Goal: Task Accomplishment & Management: Complete application form

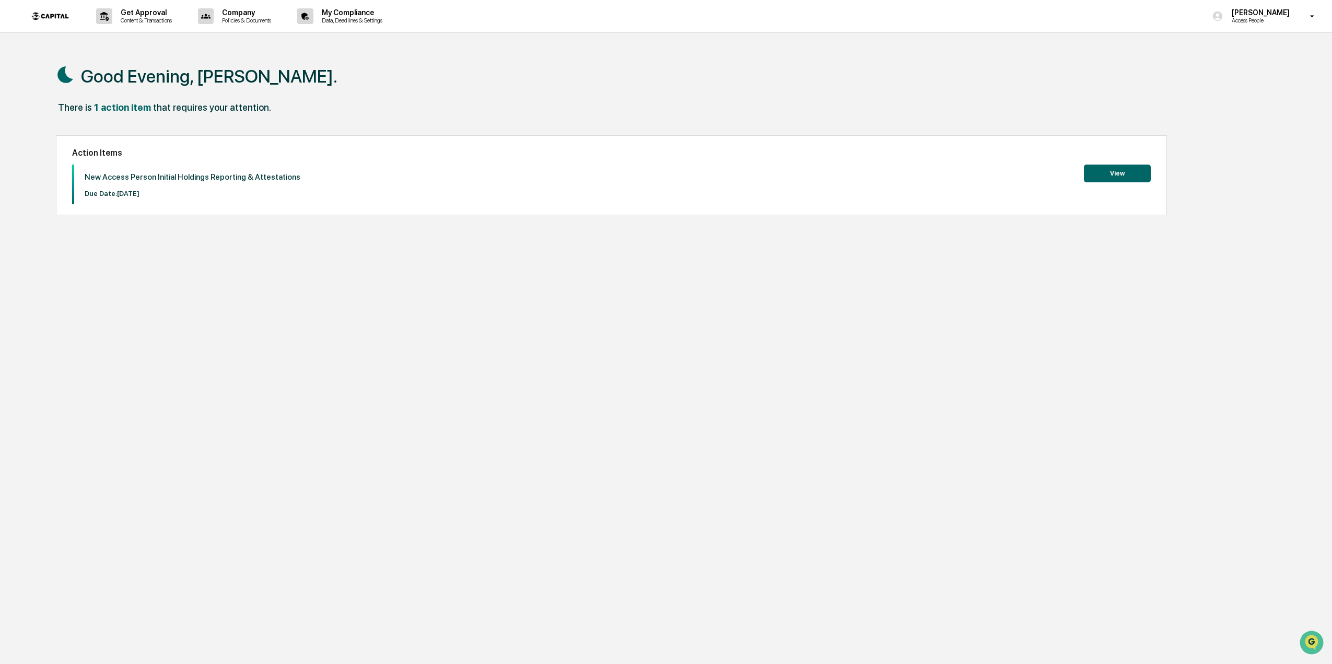
click at [1096, 175] on button "View" at bounding box center [1117, 174] width 67 height 18
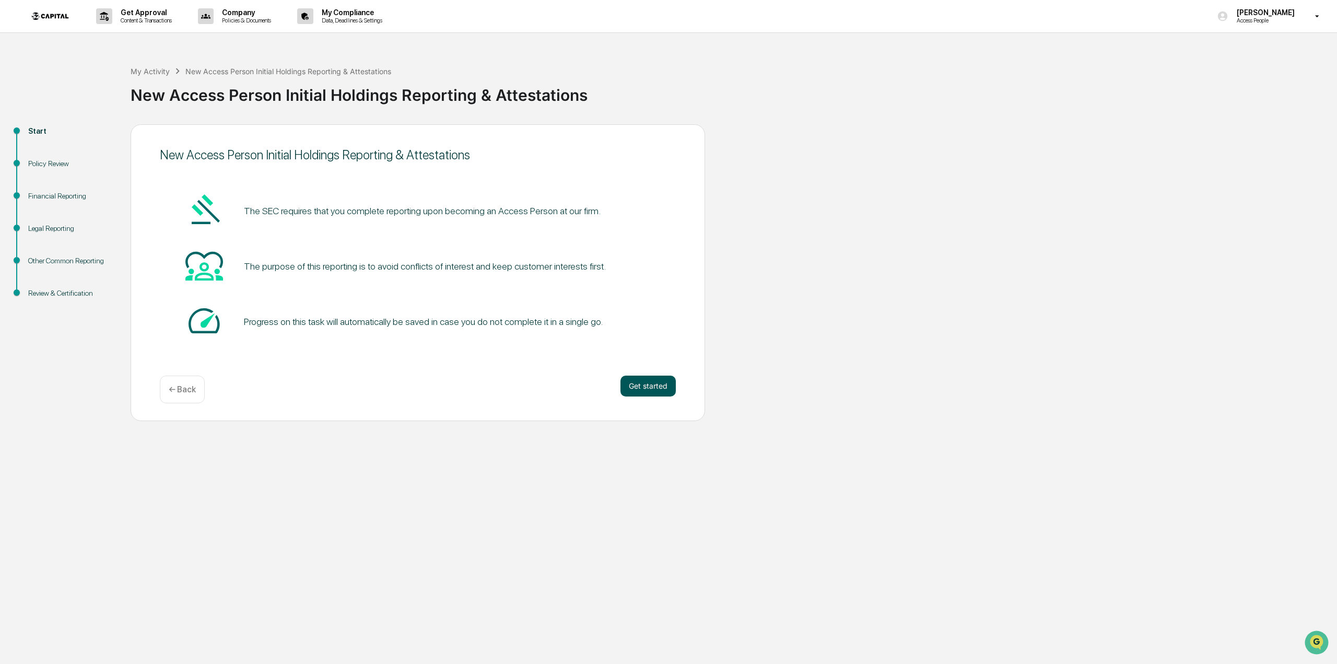
click at [651, 390] on button "Get started" at bounding box center [648, 386] width 55 height 21
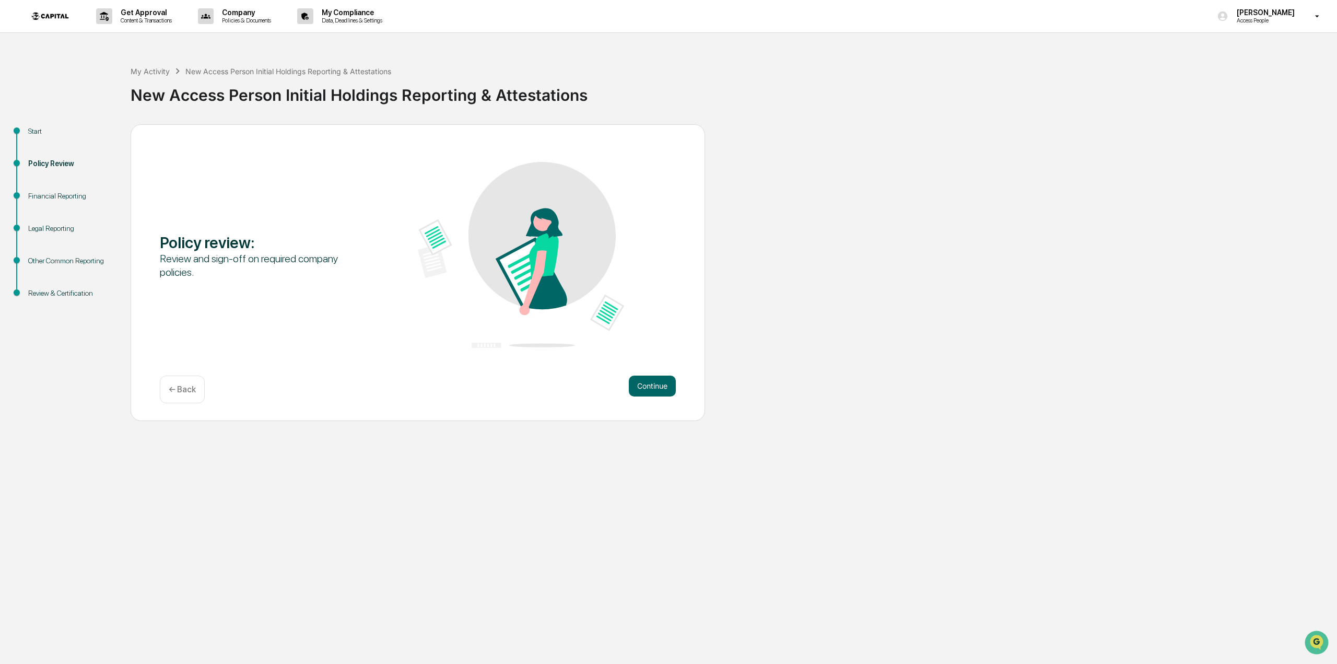
click at [628, 376] on div "Policy review : Review and sign-off on required company policies. Continue ← Ba…" at bounding box center [418, 272] width 575 height 297
click at [635, 382] on button "Continue" at bounding box center [652, 386] width 47 height 21
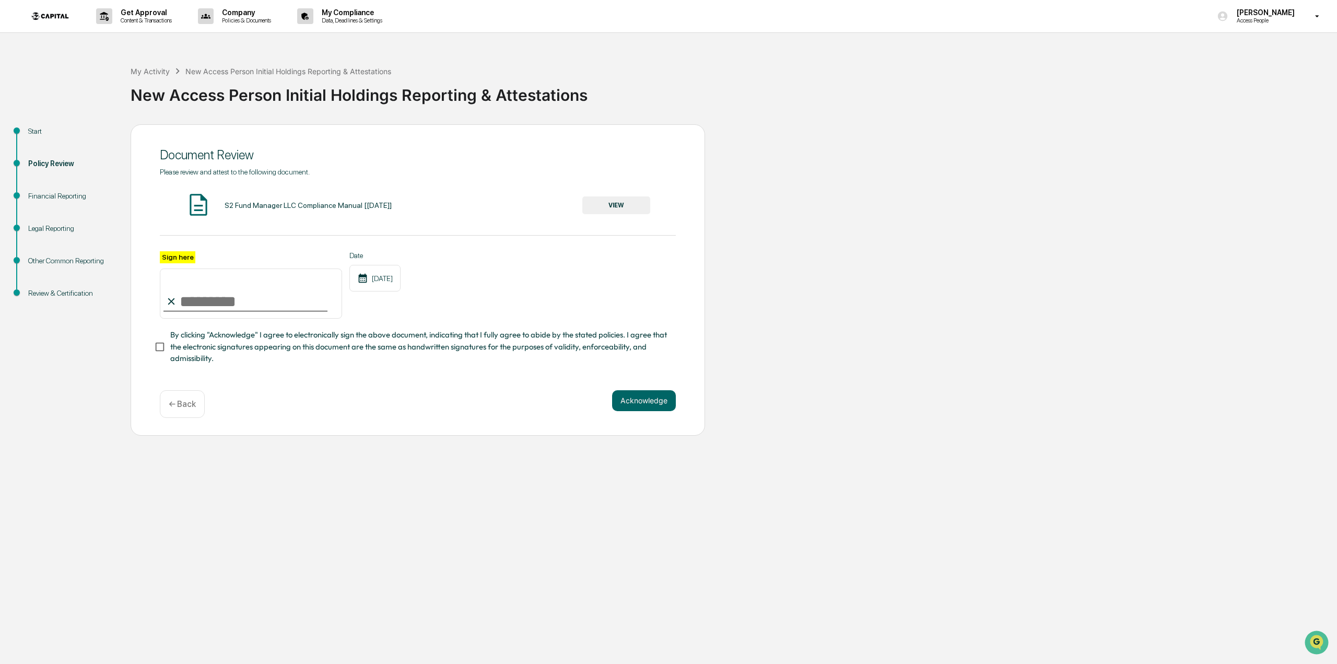
click at [284, 208] on div "S2 Fund Manager LLC Compliance Manual [[DATE]]" at bounding box center [308, 205] width 167 height 8
click at [610, 200] on button "VIEW" at bounding box center [617, 205] width 68 height 18
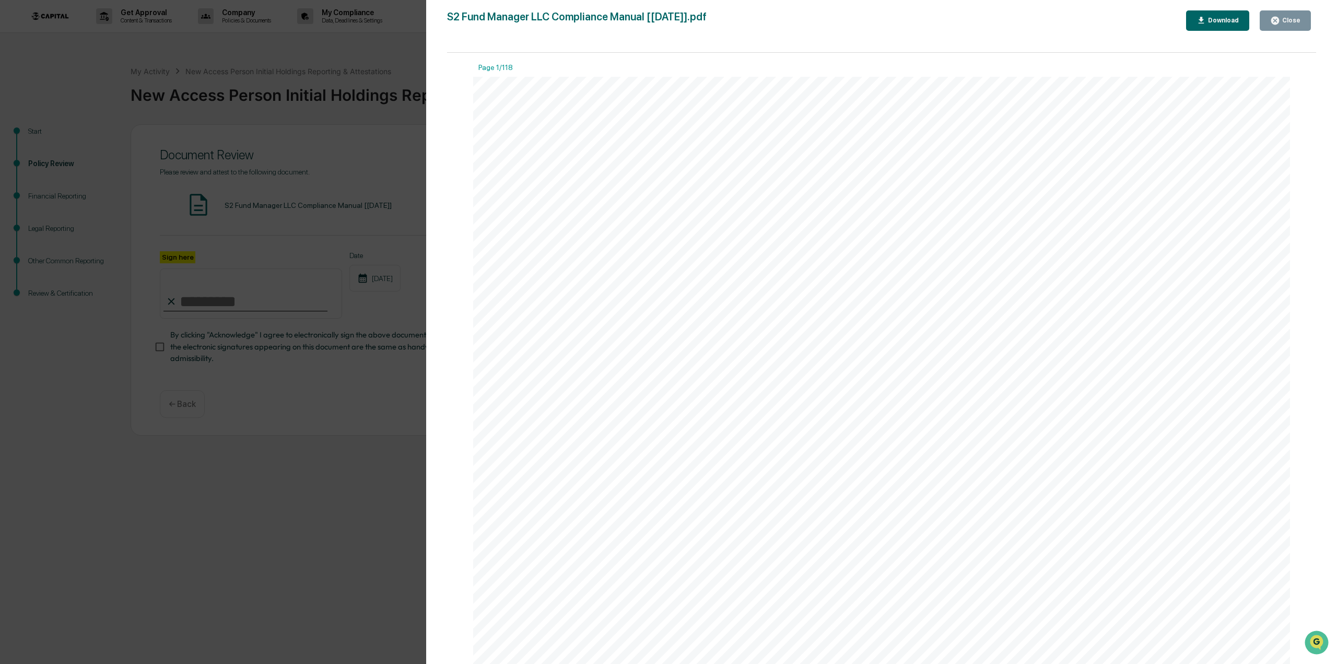
click at [1284, 16] on div "Close" at bounding box center [1286, 21] width 30 height 10
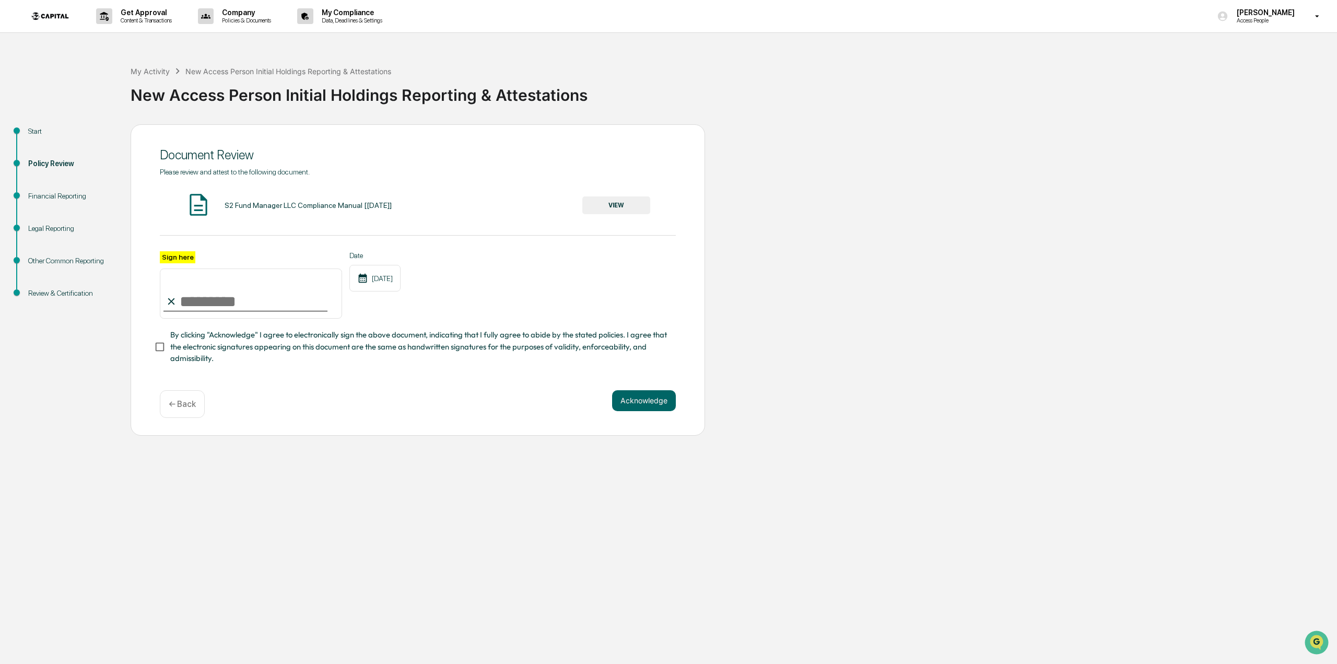
click at [235, 309] on input "Sign here" at bounding box center [251, 294] width 182 height 50
type input "**********"
click at [626, 409] on button "Acknowledge" at bounding box center [644, 400] width 64 height 21
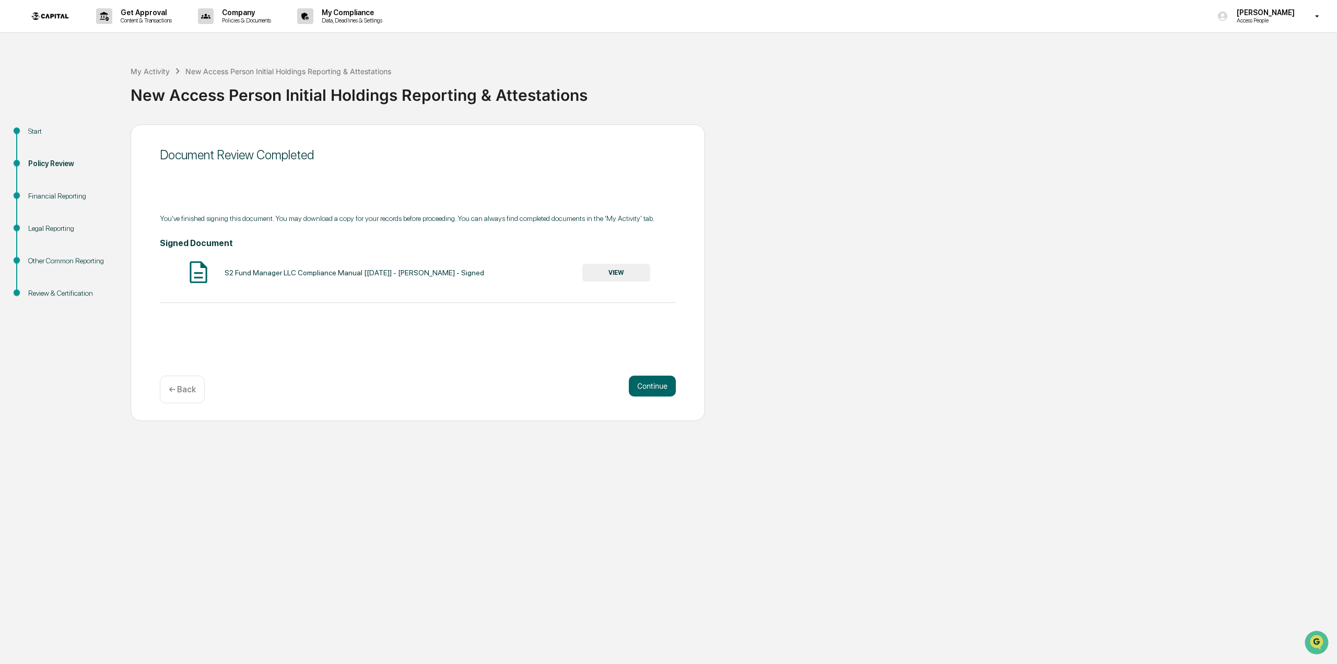
click at [599, 274] on button "VIEW" at bounding box center [617, 273] width 68 height 18
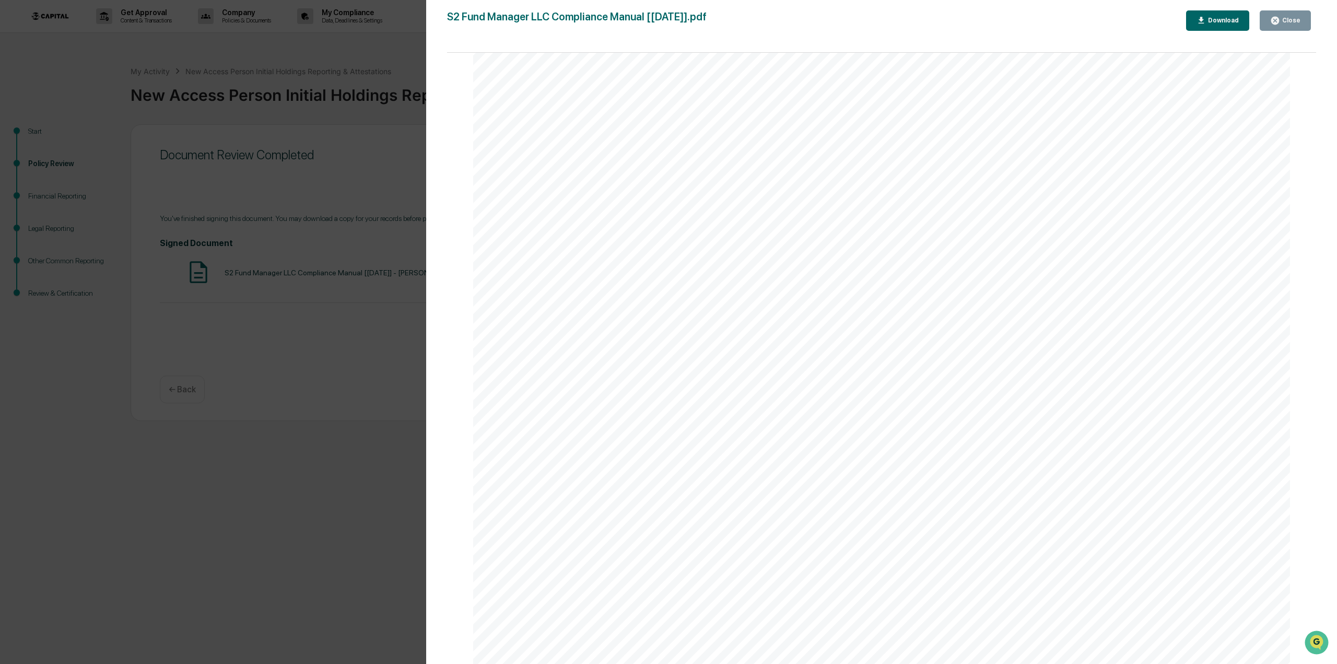
scroll to position [3762, 0]
click at [1286, 16] on div "Close" at bounding box center [1286, 21] width 30 height 10
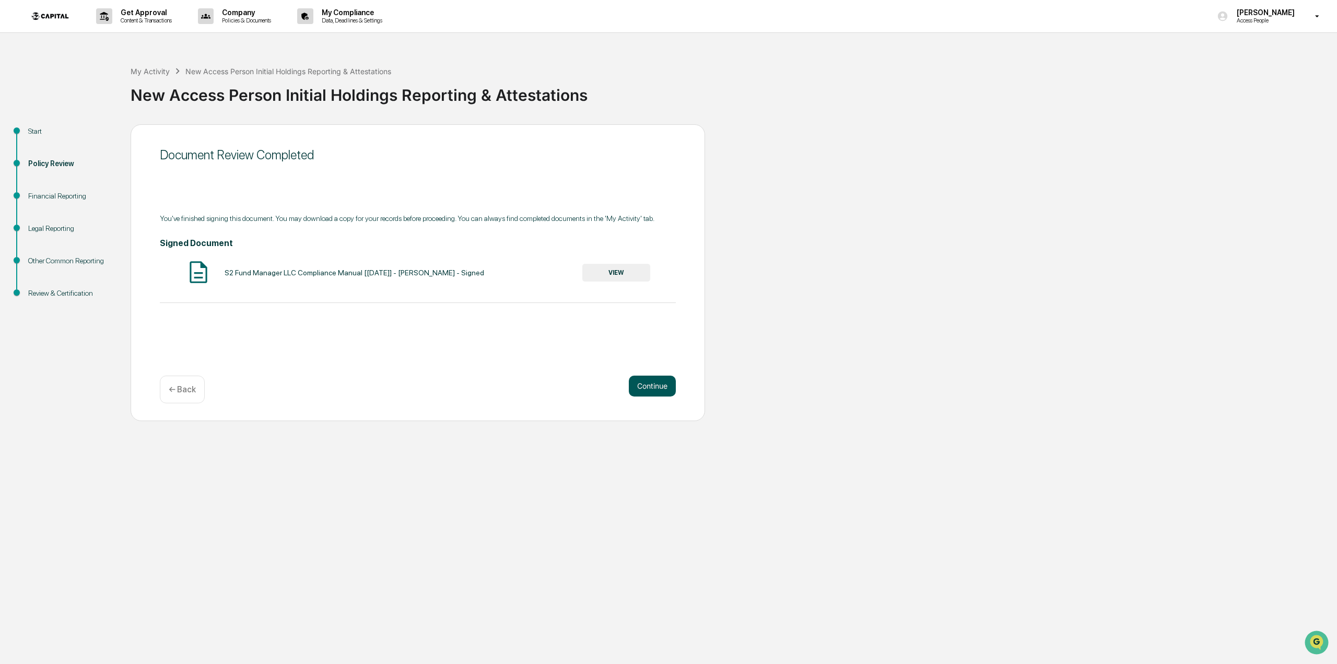
click at [657, 378] on button "Continue" at bounding box center [652, 386] width 47 height 21
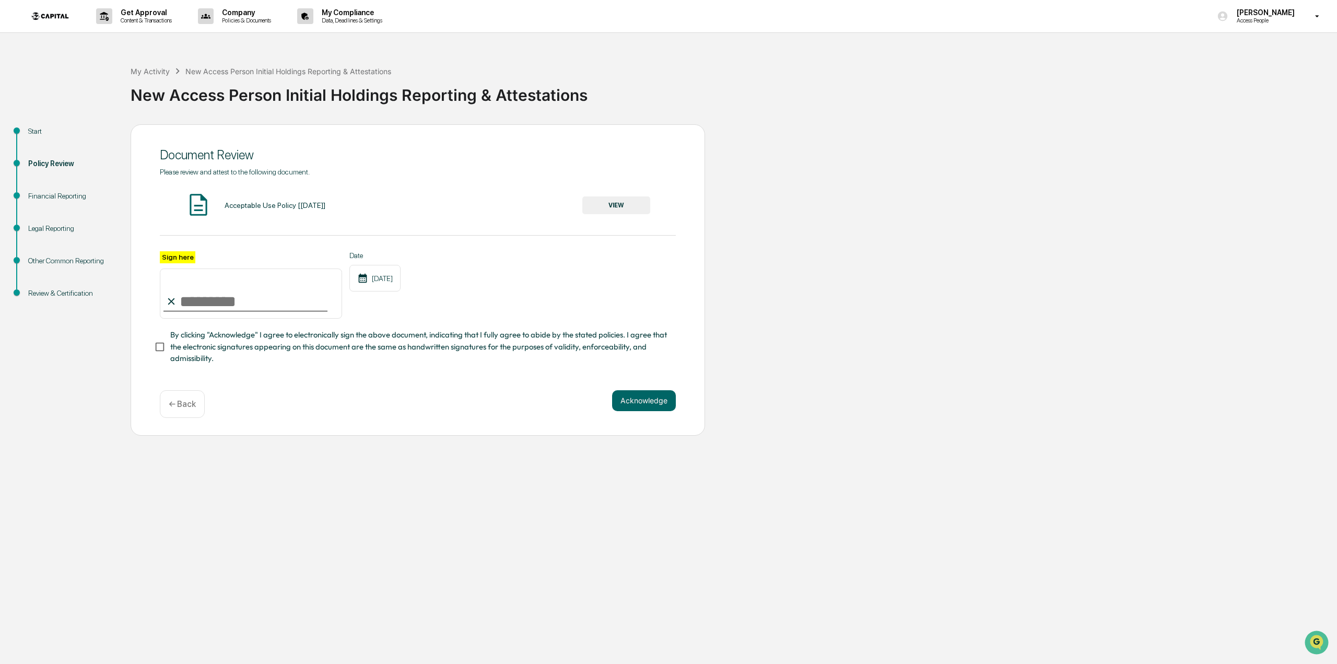
click at [589, 202] on button "VIEW" at bounding box center [617, 205] width 68 height 18
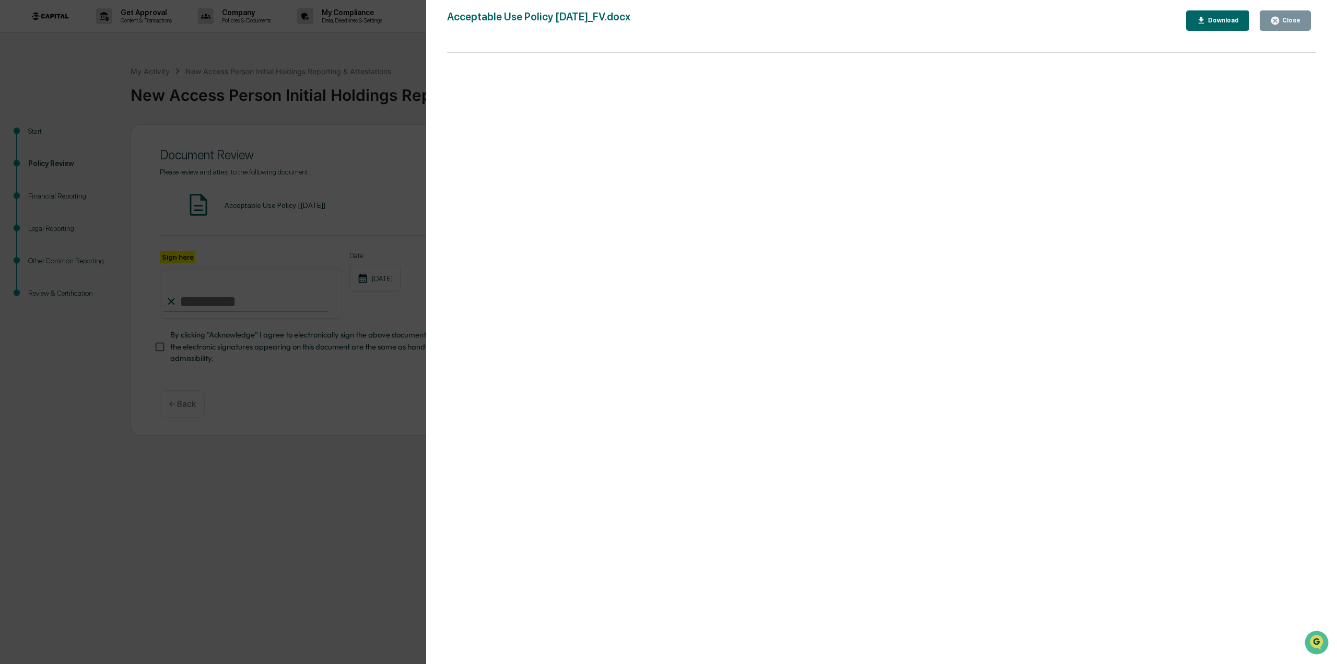
click at [1278, 25] on icon "button" at bounding box center [1276, 21] width 10 height 10
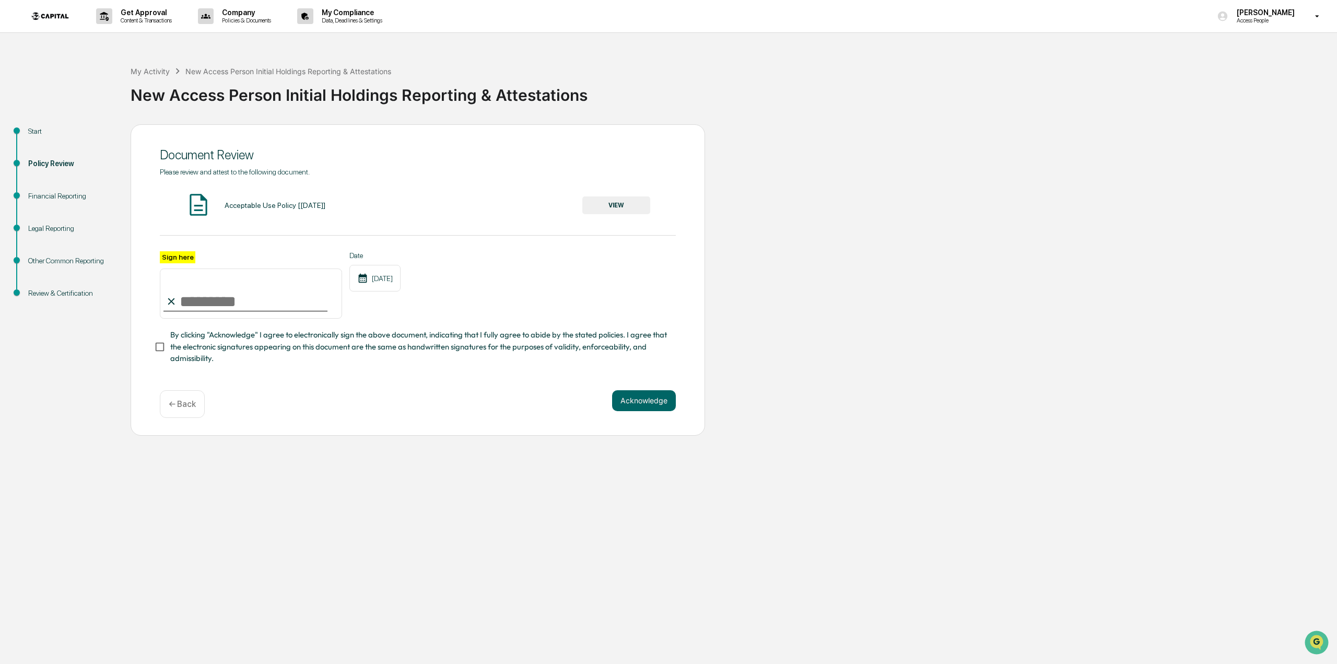
click at [193, 296] on input "Sign here" at bounding box center [251, 294] width 182 height 50
type input "**********"
click at [622, 401] on button "Acknowledge" at bounding box center [644, 400] width 64 height 21
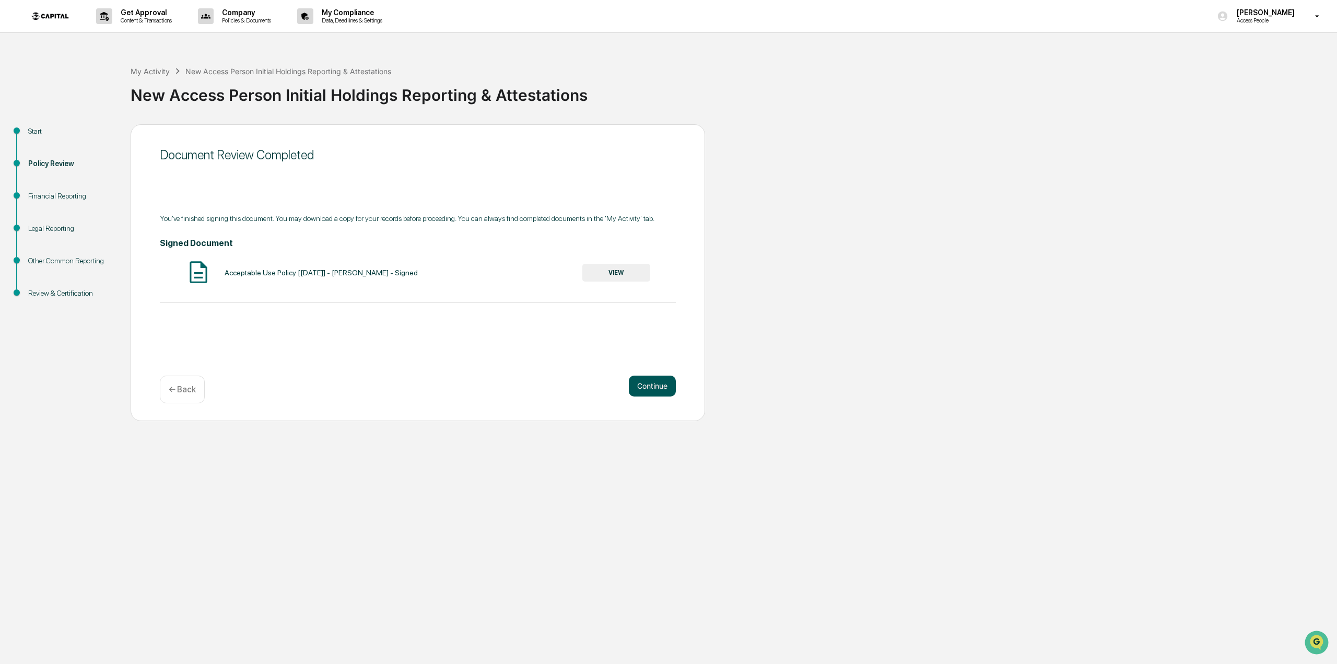
click at [649, 388] on button "Continue" at bounding box center [652, 386] width 47 height 21
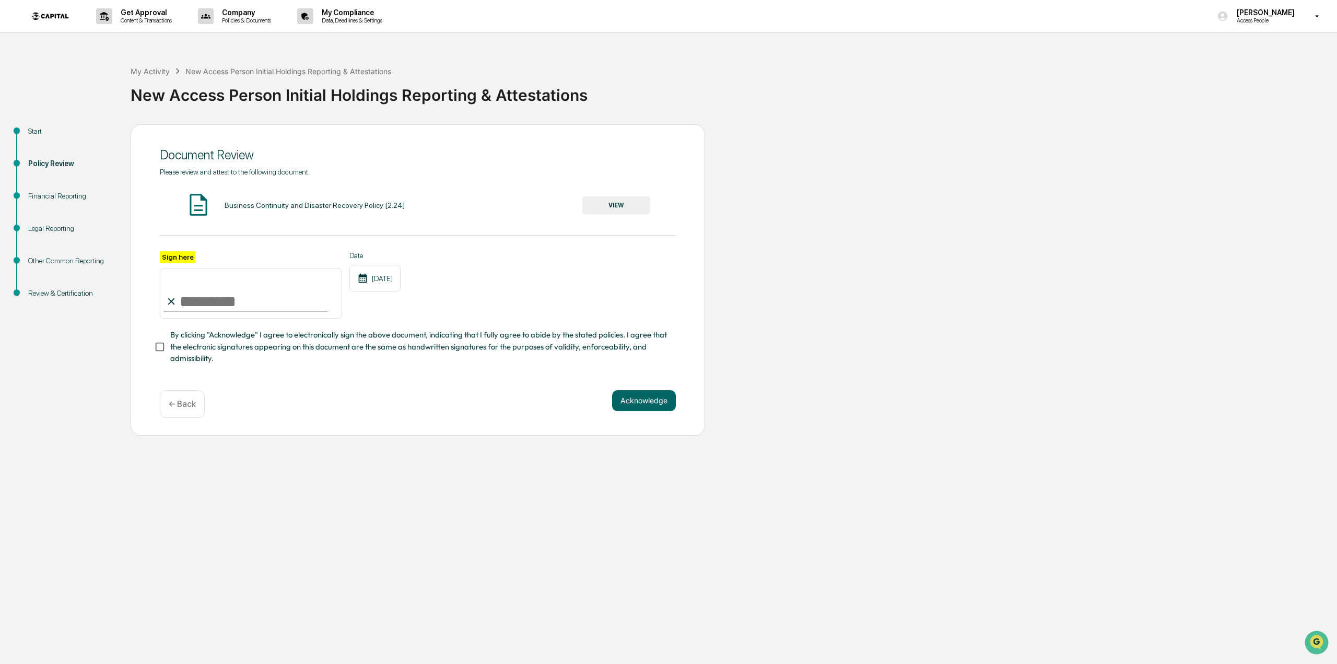
click at [610, 208] on button "VIEW" at bounding box center [617, 205] width 68 height 18
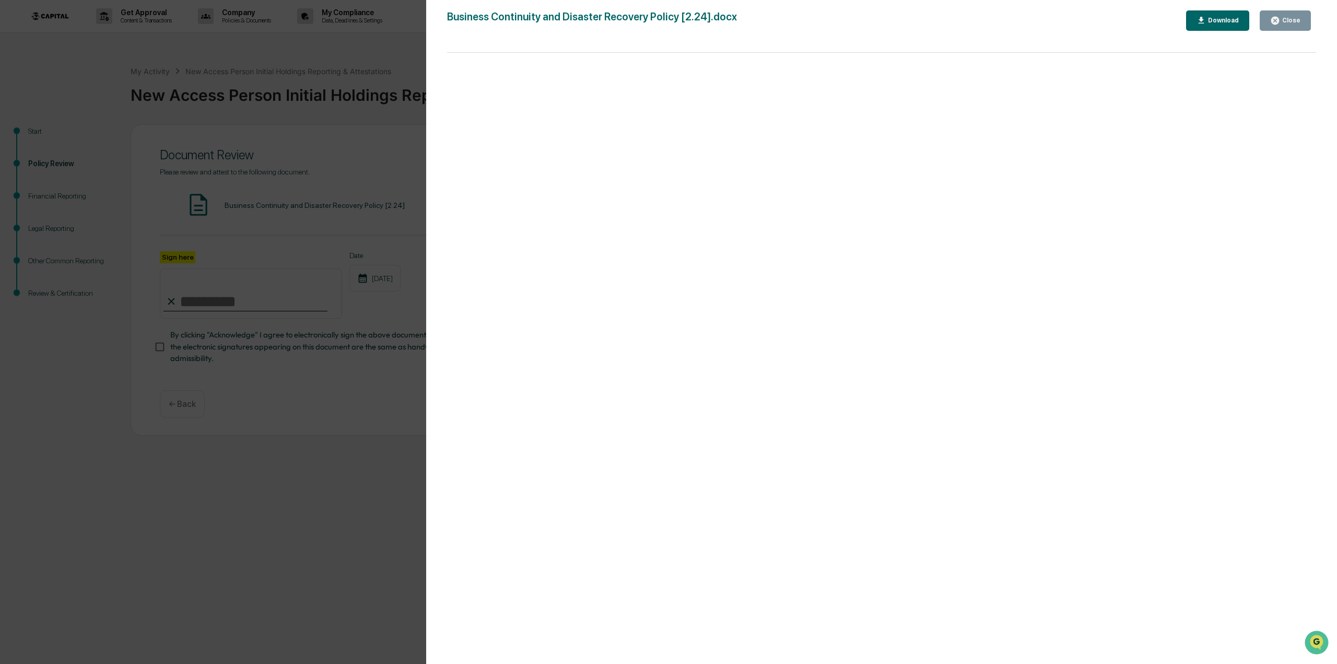
click at [1275, 18] on icon "button" at bounding box center [1276, 21] width 8 height 8
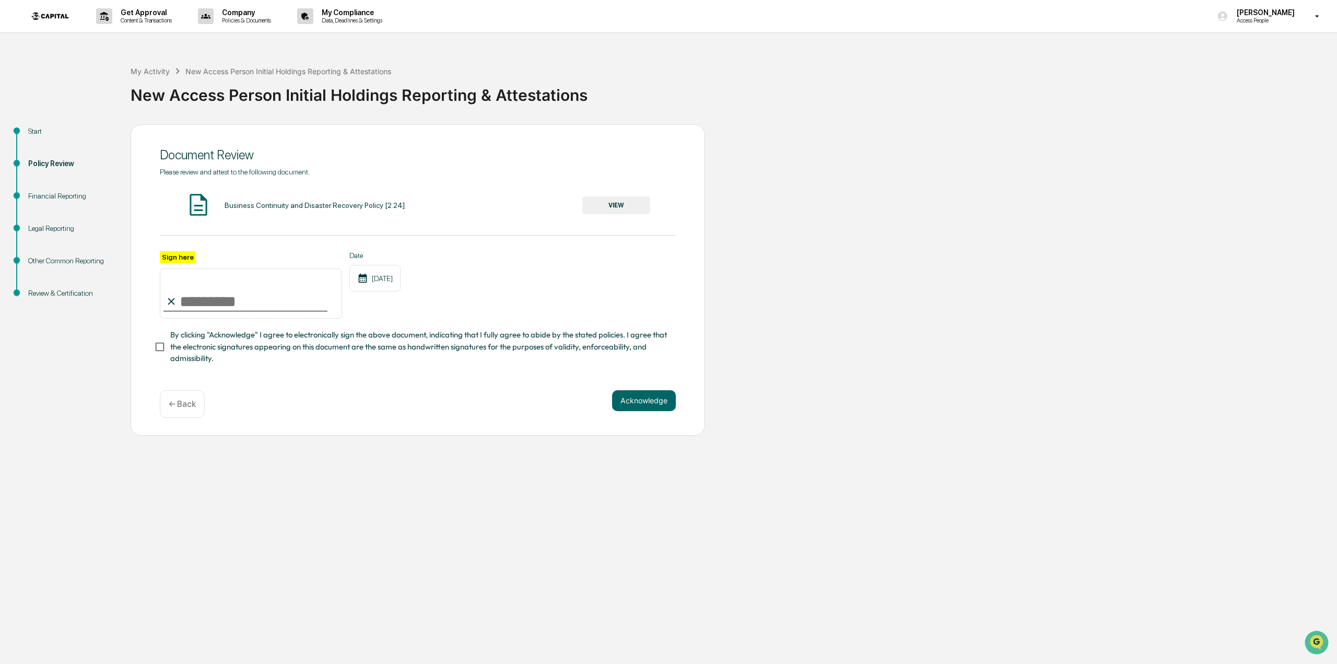
click at [189, 305] on input "Sign here" at bounding box center [251, 294] width 182 height 50
type input "**********"
click at [624, 405] on button "Acknowledge" at bounding box center [644, 400] width 64 height 21
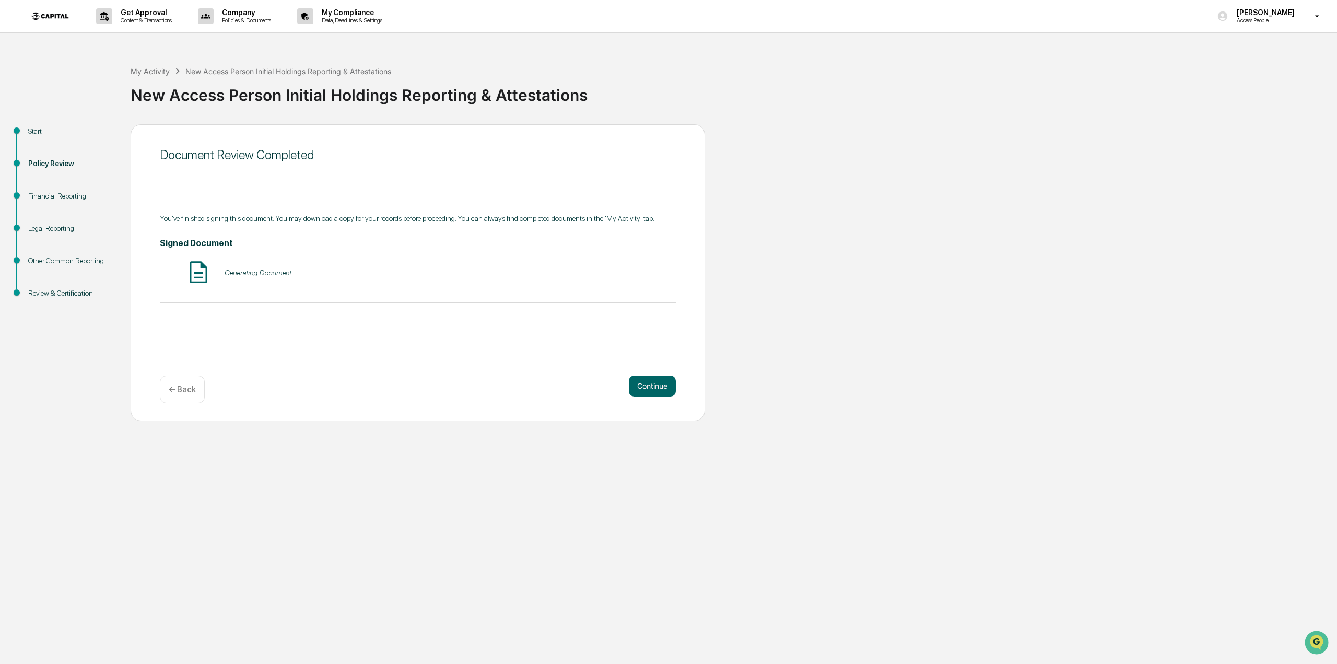
click at [252, 273] on div "Generating Document" at bounding box center [258, 273] width 67 height 8
click at [667, 393] on button "Continue" at bounding box center [652, 386] width 47 height 21
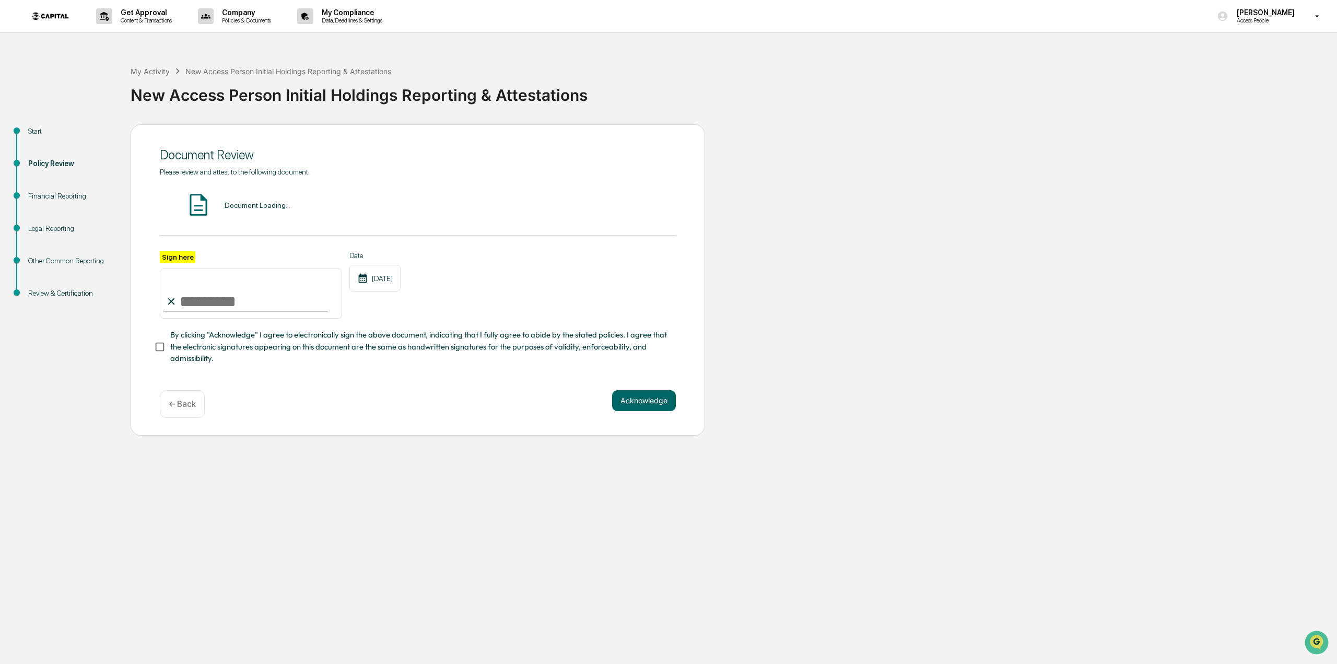
drag, startPoint x: 211, startPoint y: 275, endPoint x: 213, endPoint y: 295, distance: 19.9
click at [211, 281] on input "Sign here" at bounding box center [251, 294] width 182 height 50
type input "**********"
click at [642, 405] on button "Acknowledge" at bounding box center [644, 400] width 64 height 21
click at [243, 205] on div "Document Loading..." at bounding box center [258, 205] width 66 height 8
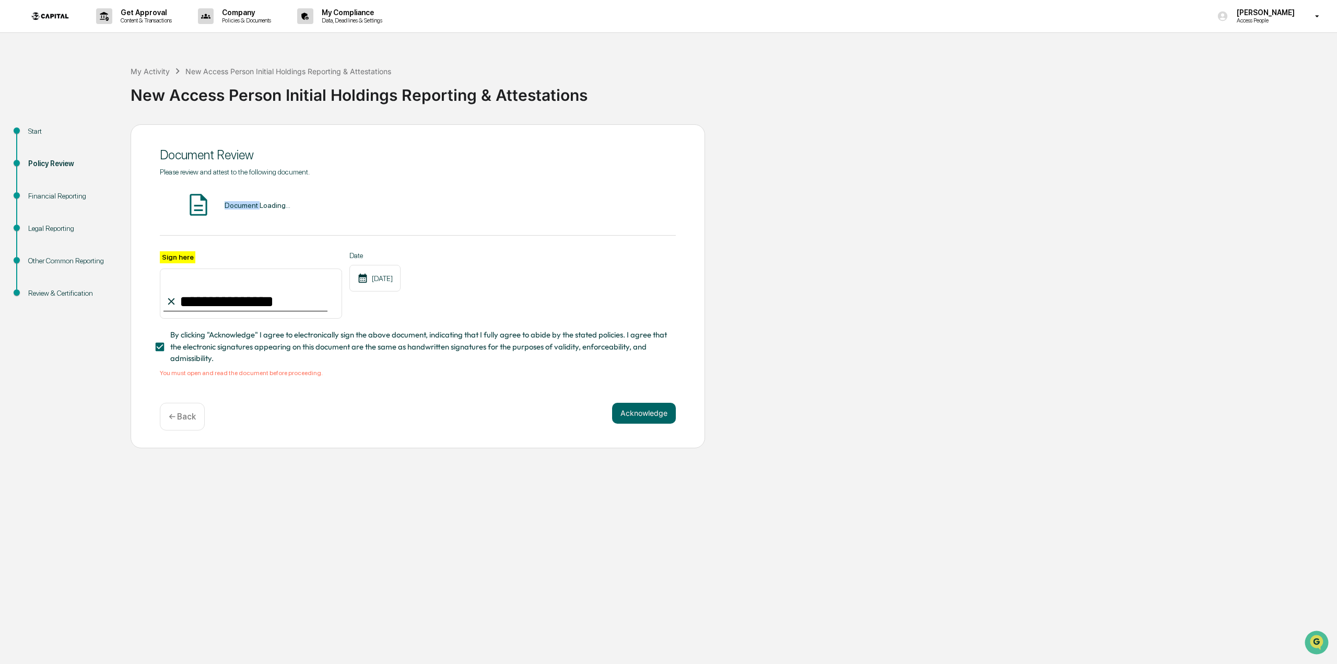
click at [243, 205] on div "Document Loading..." at bounding box center [258, 205] width 66 height 8
click at [187, 425] on div "← Back" at bounding box center [182, 417] width 45 height 28
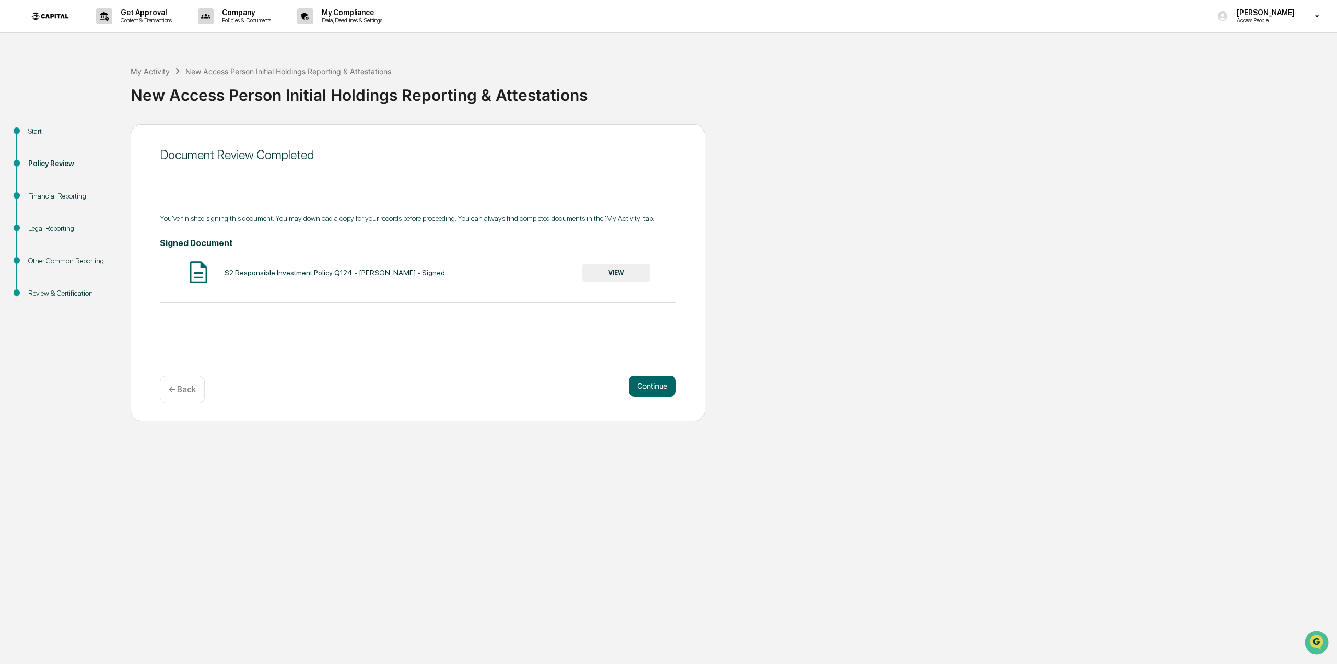
click at [615, 280] on button "VIEW" at bounding box center [617, 273] width 68 height 18
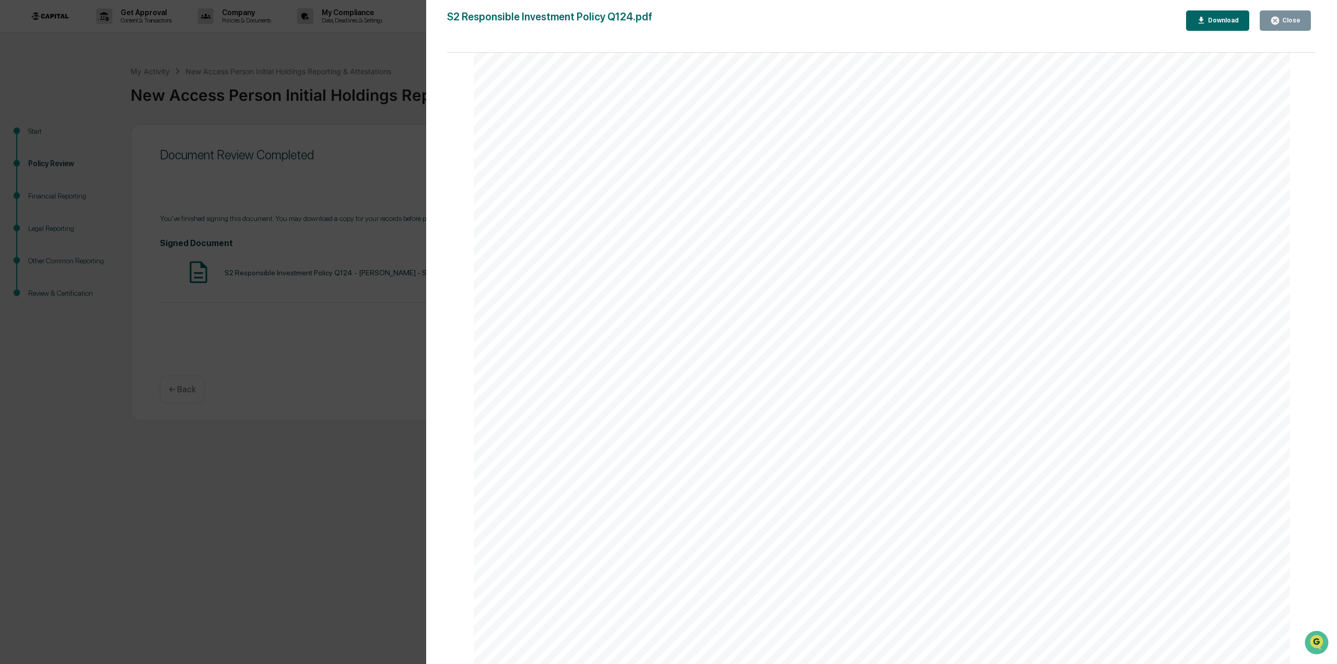
scroll to position [3745, 0]
click at [1276, 20] on icon "button" at bounding box center [1276, 21] width 8 height 8
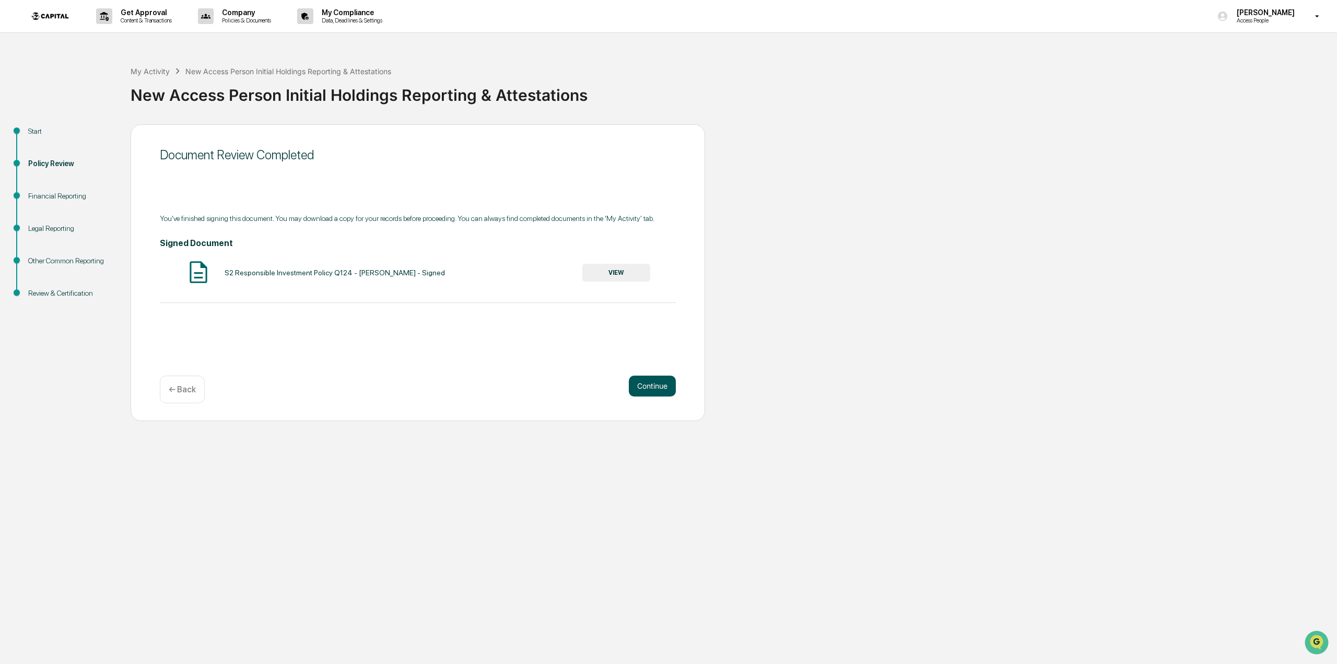
click at [658, 381] on button "Continue" at bounding box center [652, 386] width 47 height 21
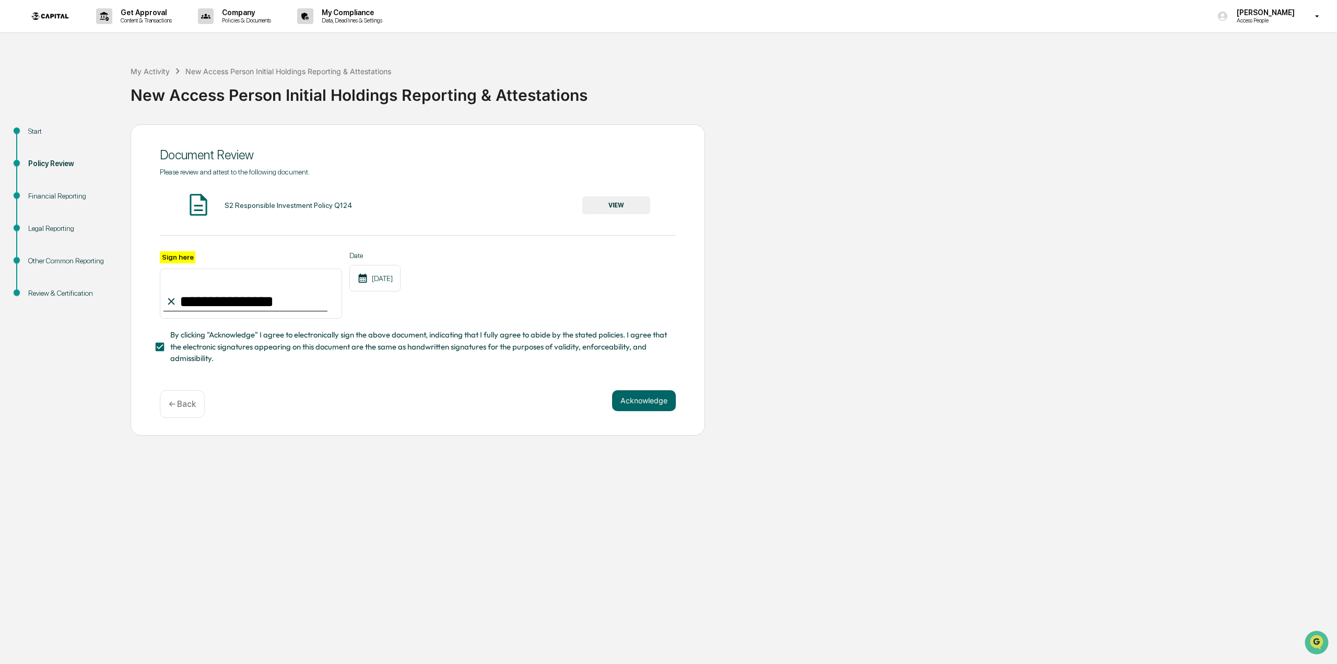
click at [609, 203] on button "VIEW" at bounding box center [617, 205] width 68 height 18
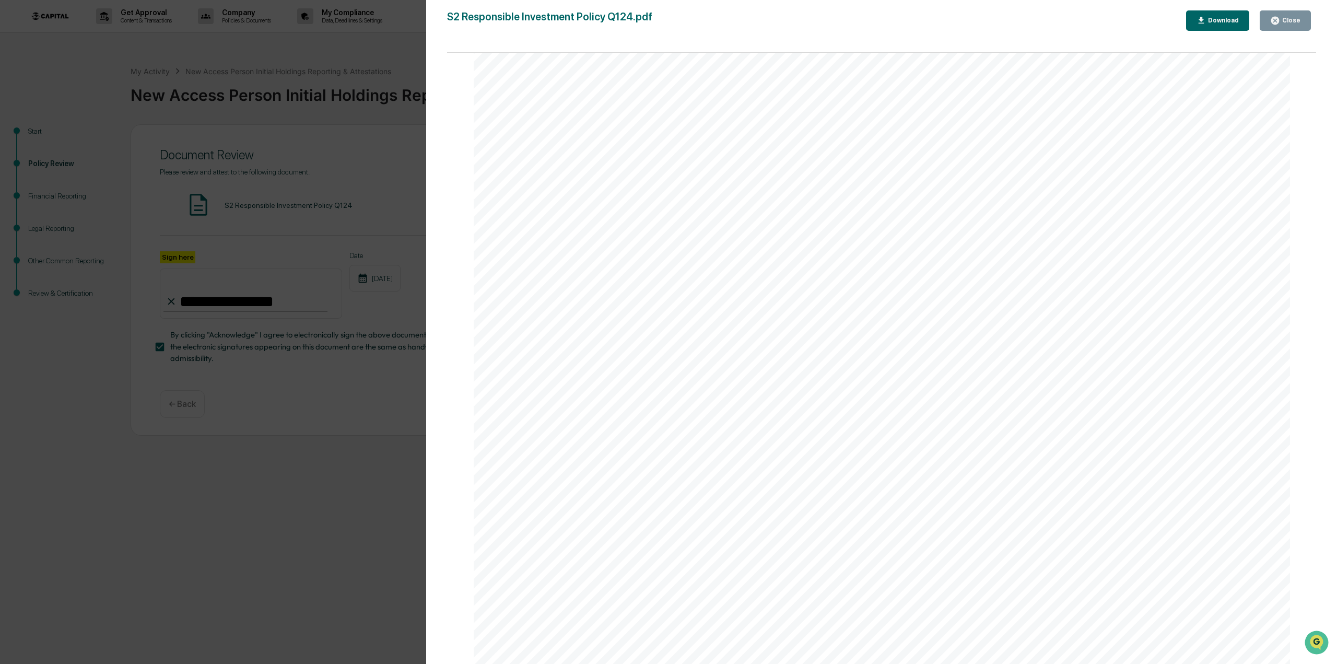
scroll to position [2653, 0]
click at [1271, 23] on button "Close" at bounding box center [1285, 20] width 51 height 20
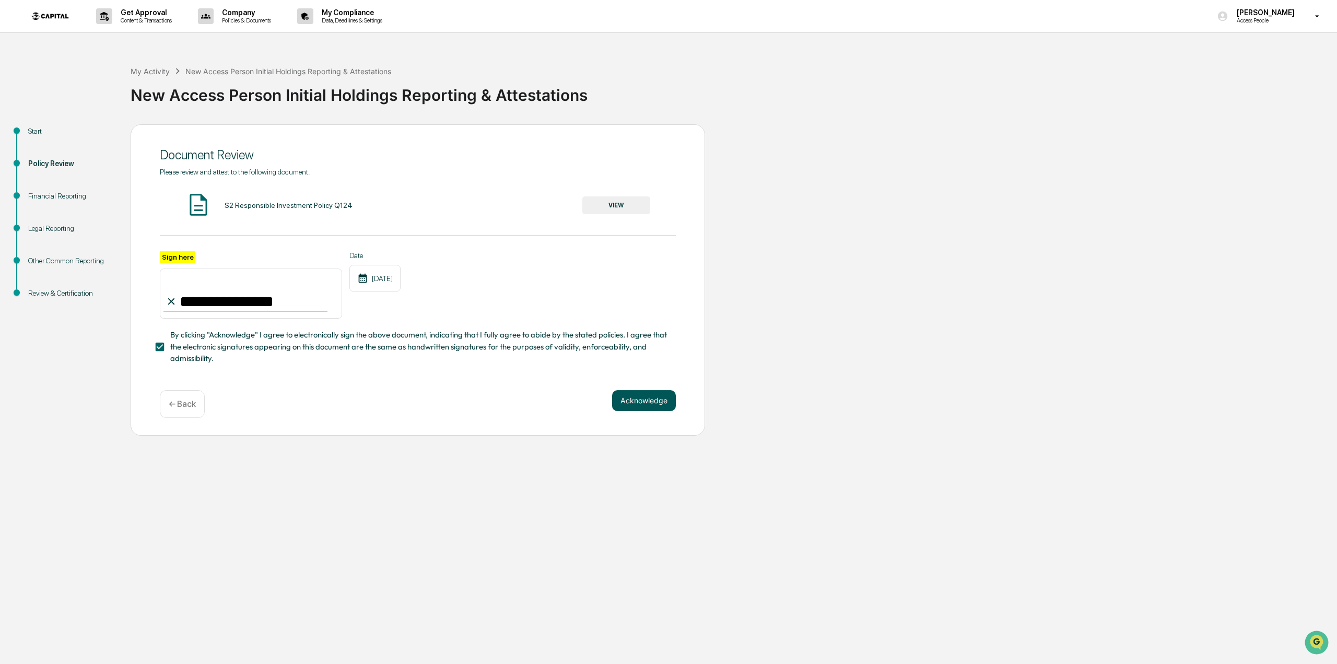
click at [630, 405] on button "Acknowledge" at bounding box center [644, 400] width 64 height 21
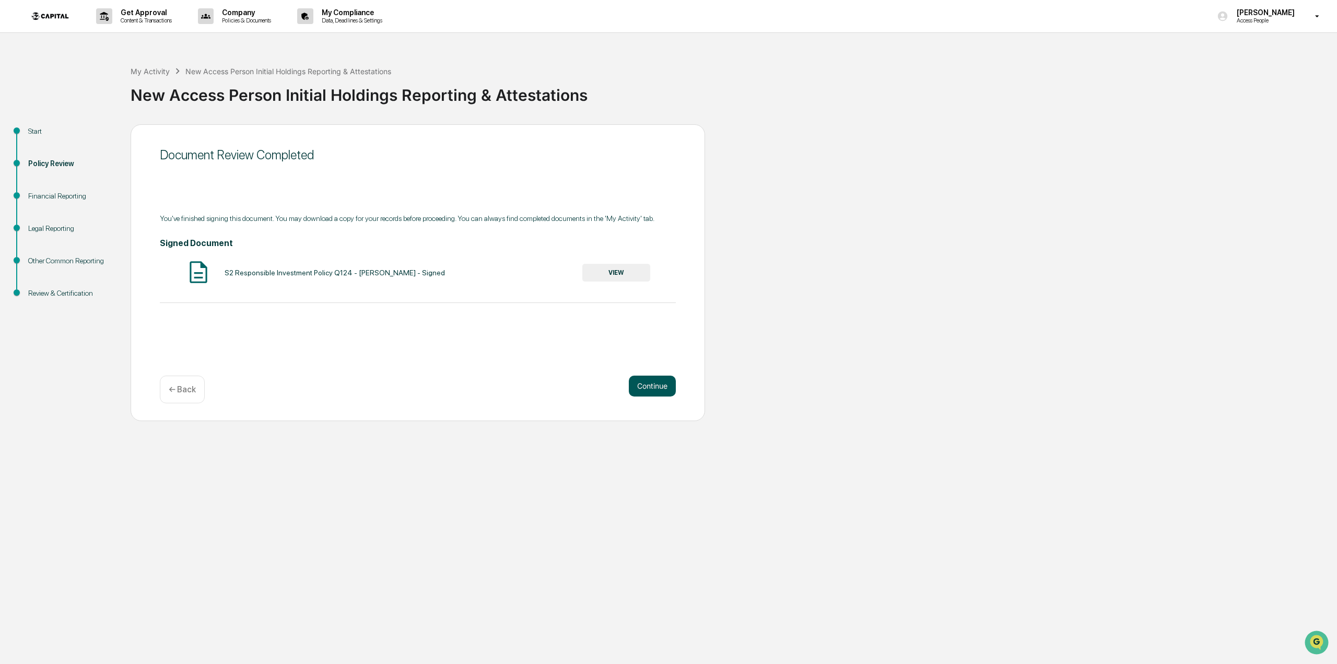
click at [653, 390] on button "Continue" at bounding box center [652, 386] width 47 height 21
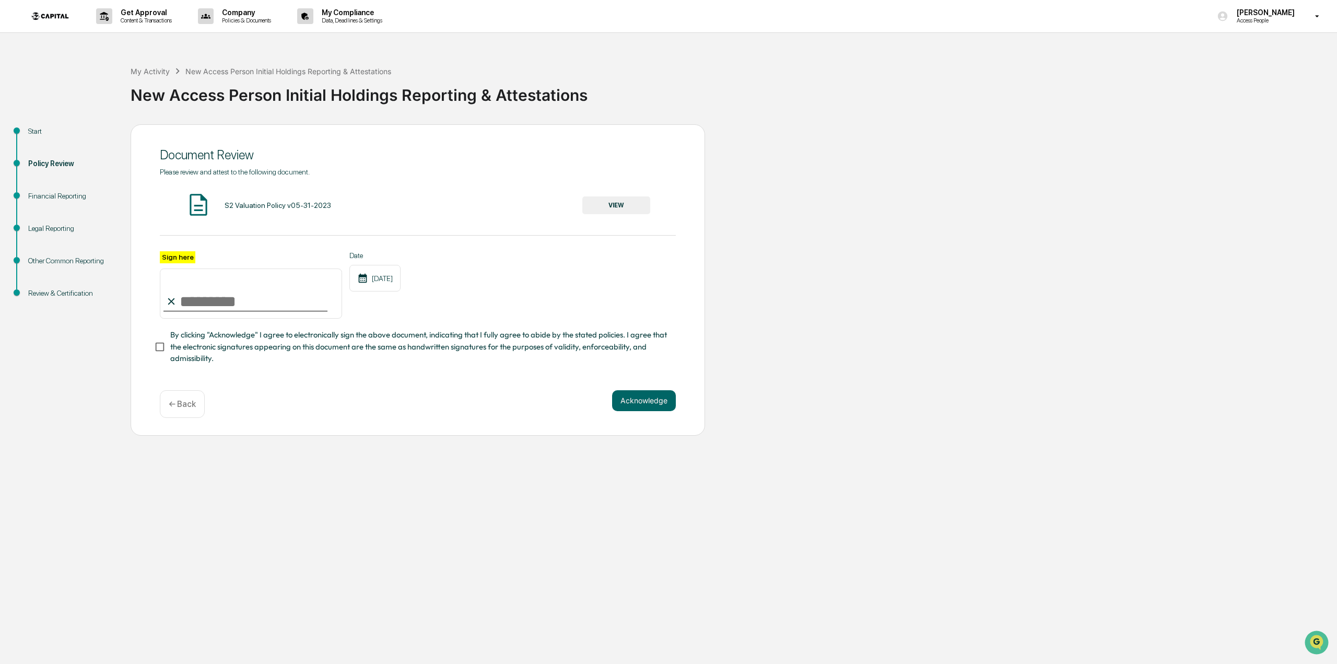
click at [606, 203] on button "VIEW" at bounding box center [617, 205] width 68 height 18
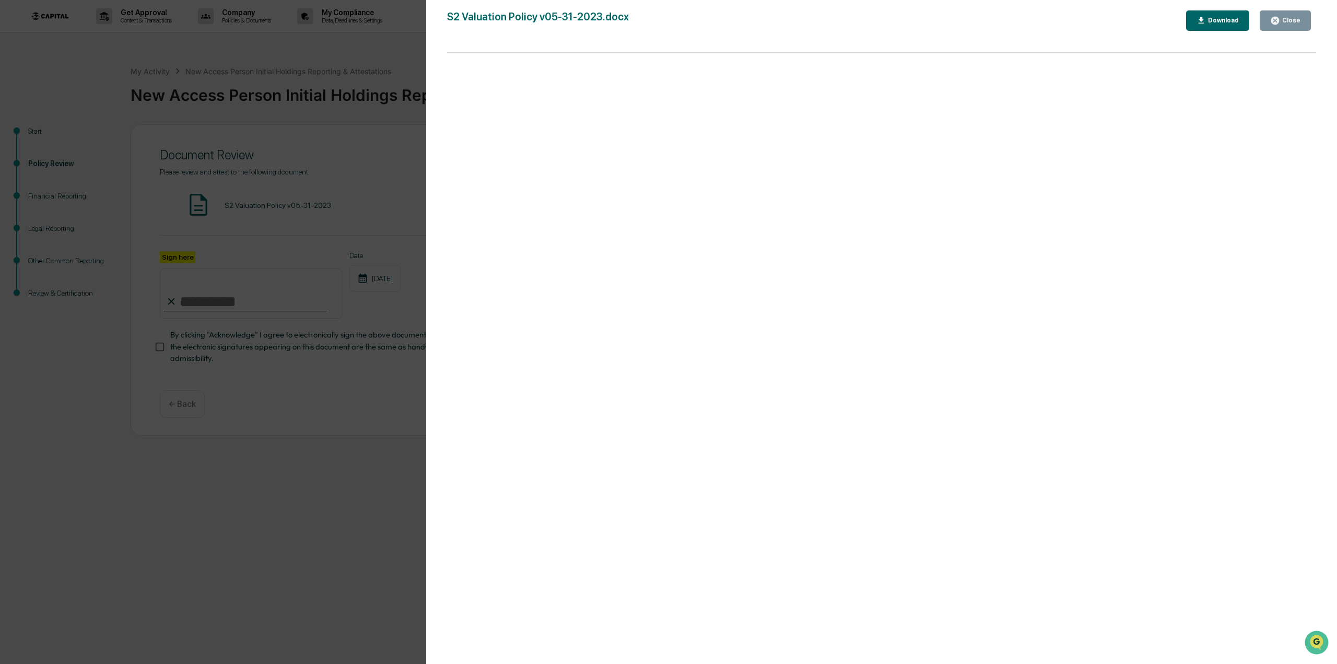
click at [1275, 17] on icon "button" at bounding box center [1276, 21] width 10 height 10
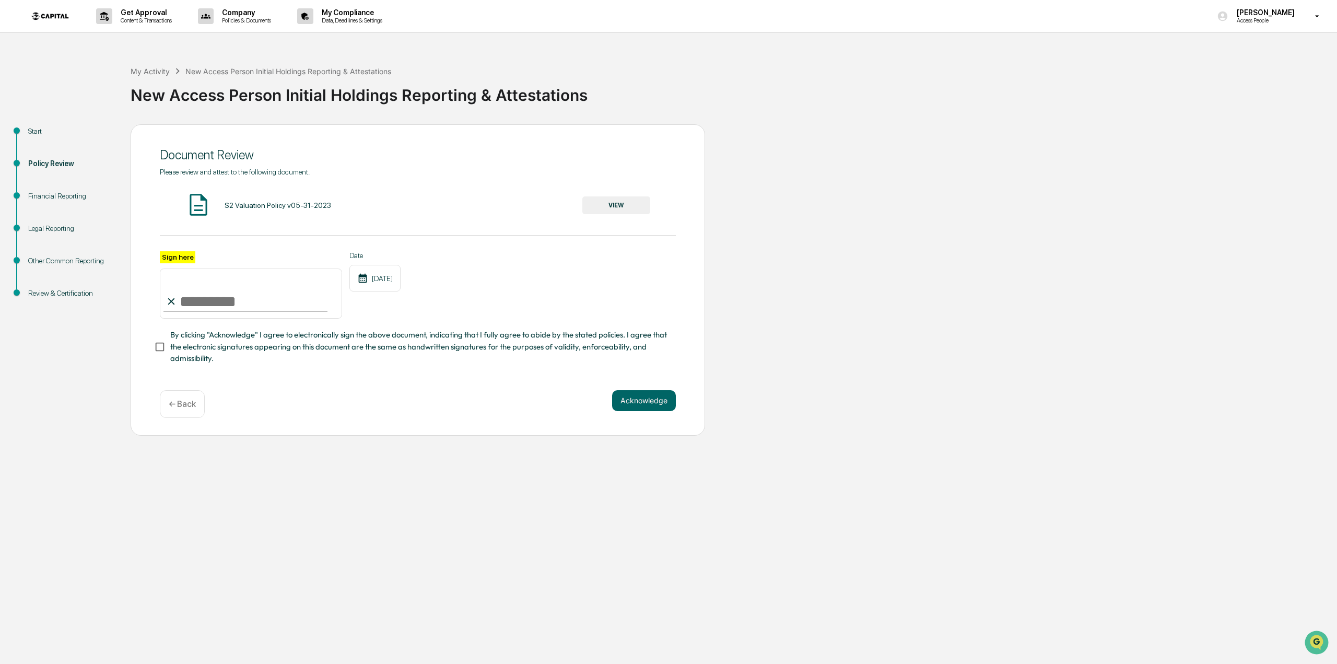
click at [271, 316] on input "Sign here" at bounding box center [251, 294] width 182 height 50
type input "**********"
click at [638, 394] on button "Acknowledge" at bounding box center [644, 400] width 64 height 21
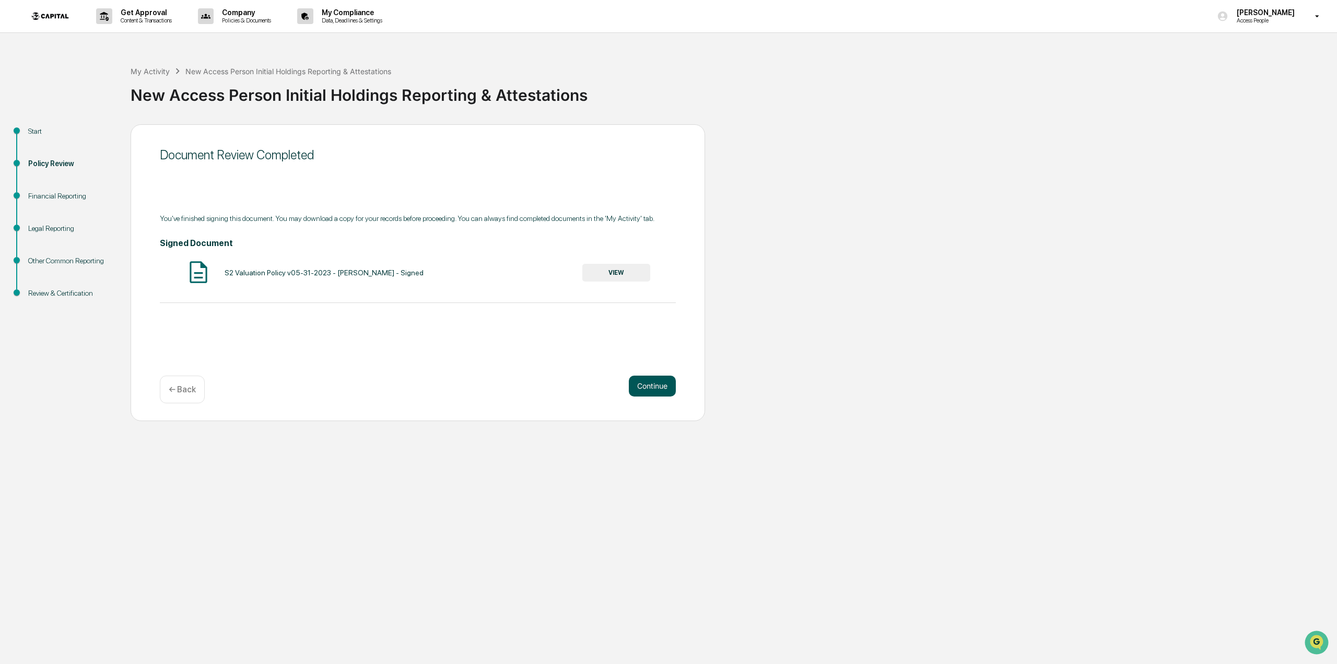
click at [656, 388] on button "Continue" at bounding box center [652, 386] width 47 height 21
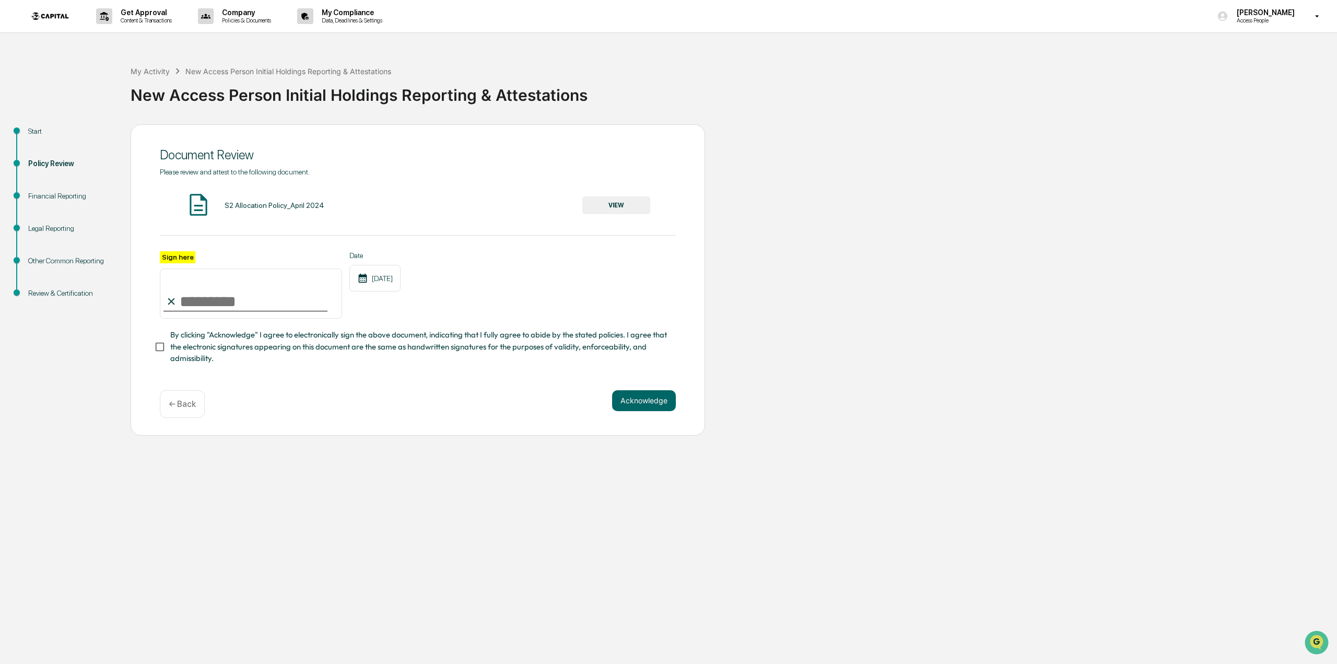
click at [594, 201] on button "VIEW" at bounding box center [617, 205] width 68 height 18
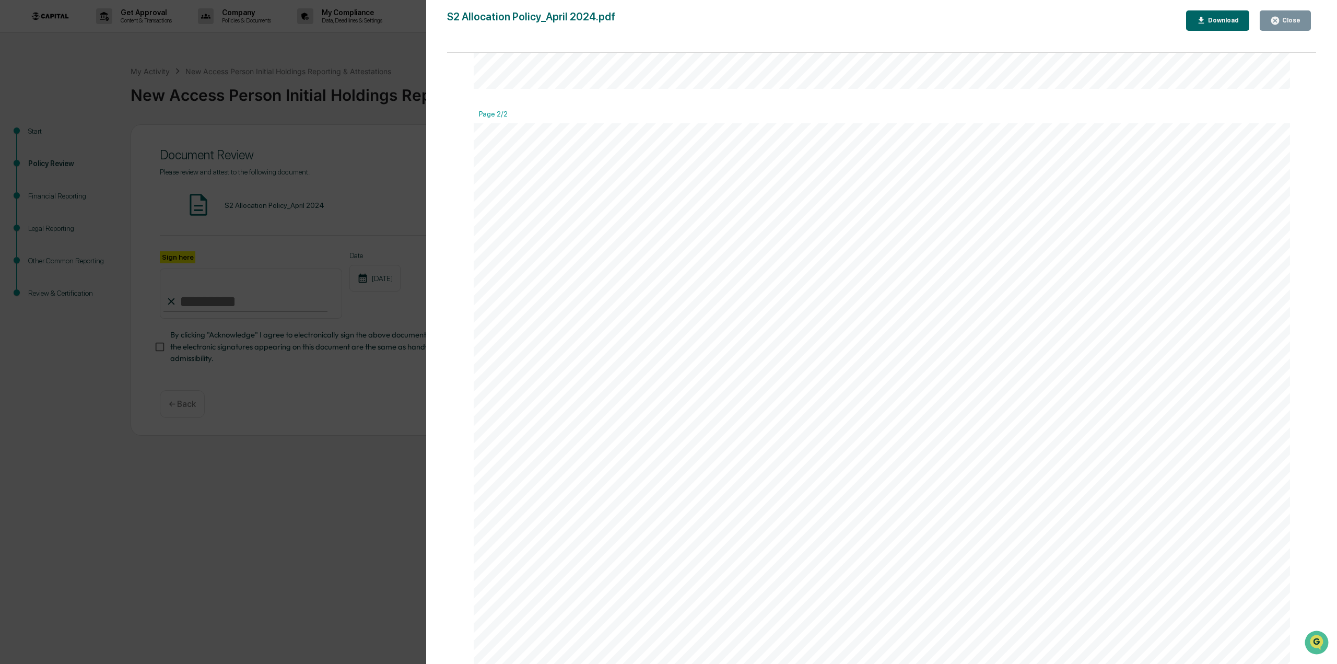
scroll to position [1515, 0]
click at [1281, 22] on icon "button" at bounding box center [1276, 21] width 10 height 10
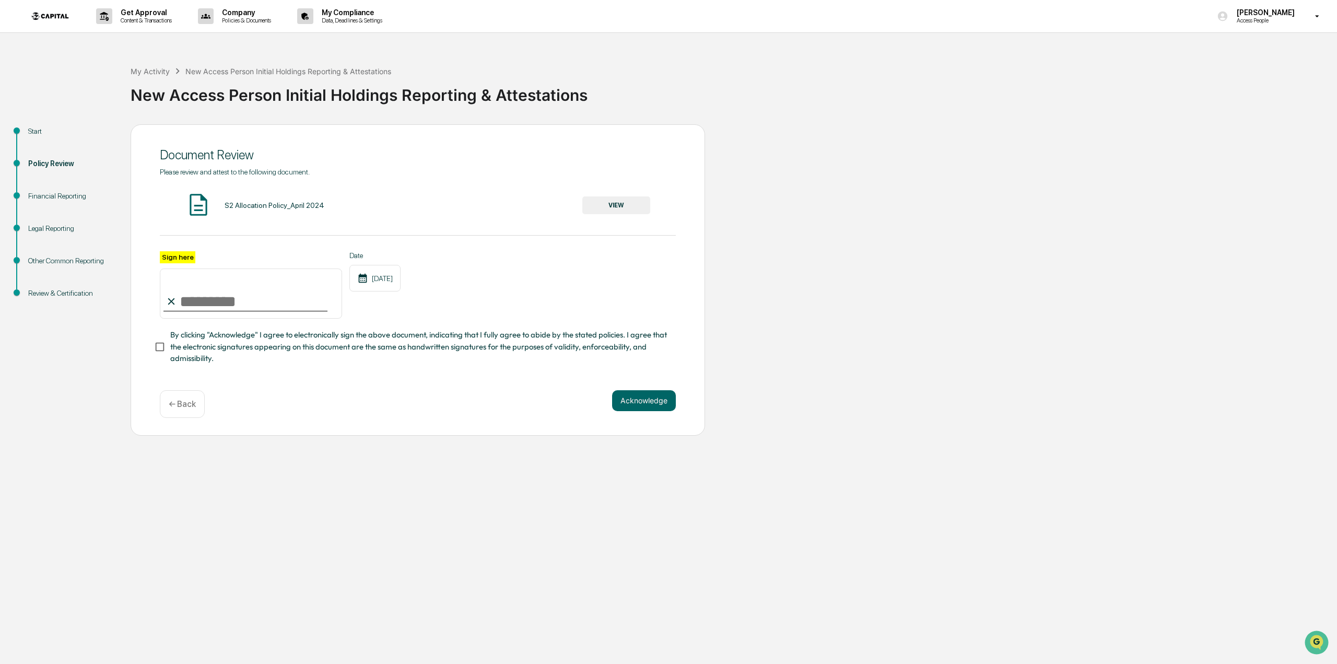
drag, startPoint x: 217, startPoint y: 305, endPoint x: 212, endPoint y: 323, distance: 19.0
click at [217, 305] on input "Sign here" at bounding box center [251, 294] width 182 height 50
type input "**********"
click at [643, 400] on button "Acknowledge" at bounding box center [644, 400] width 64 height 21
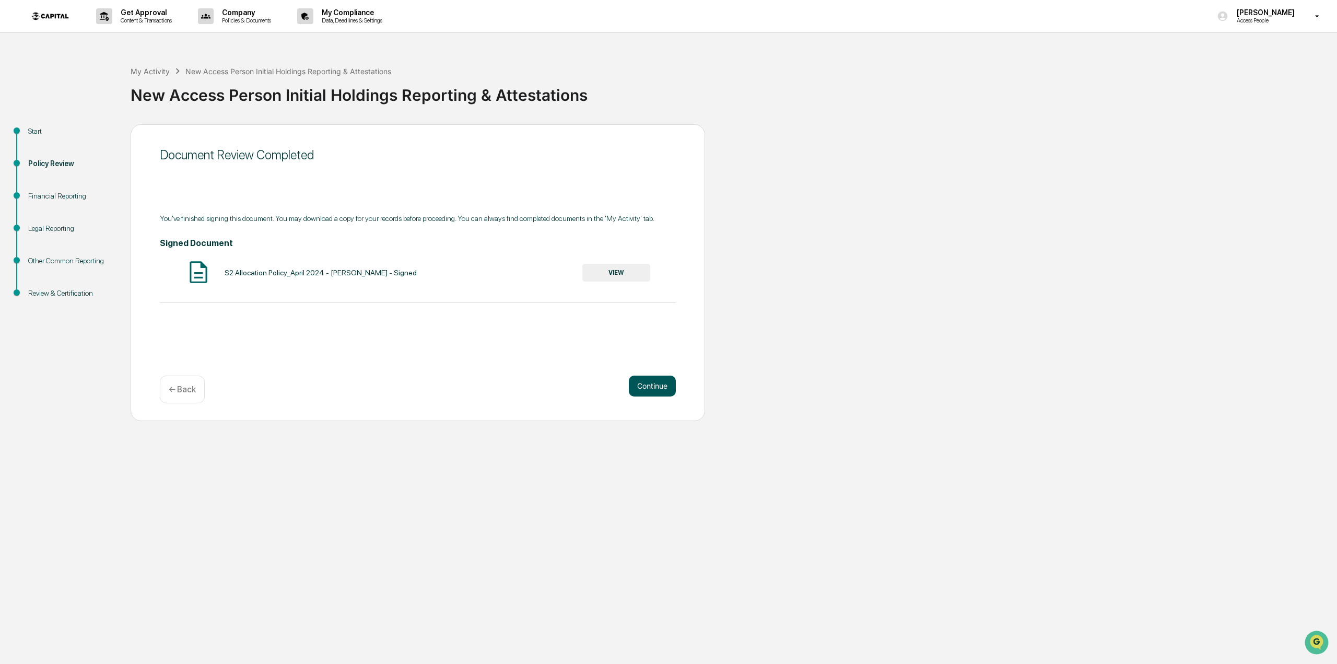
click at [655, 384] on button "Continue" at bounding box center [652, 386] width 47 height 21
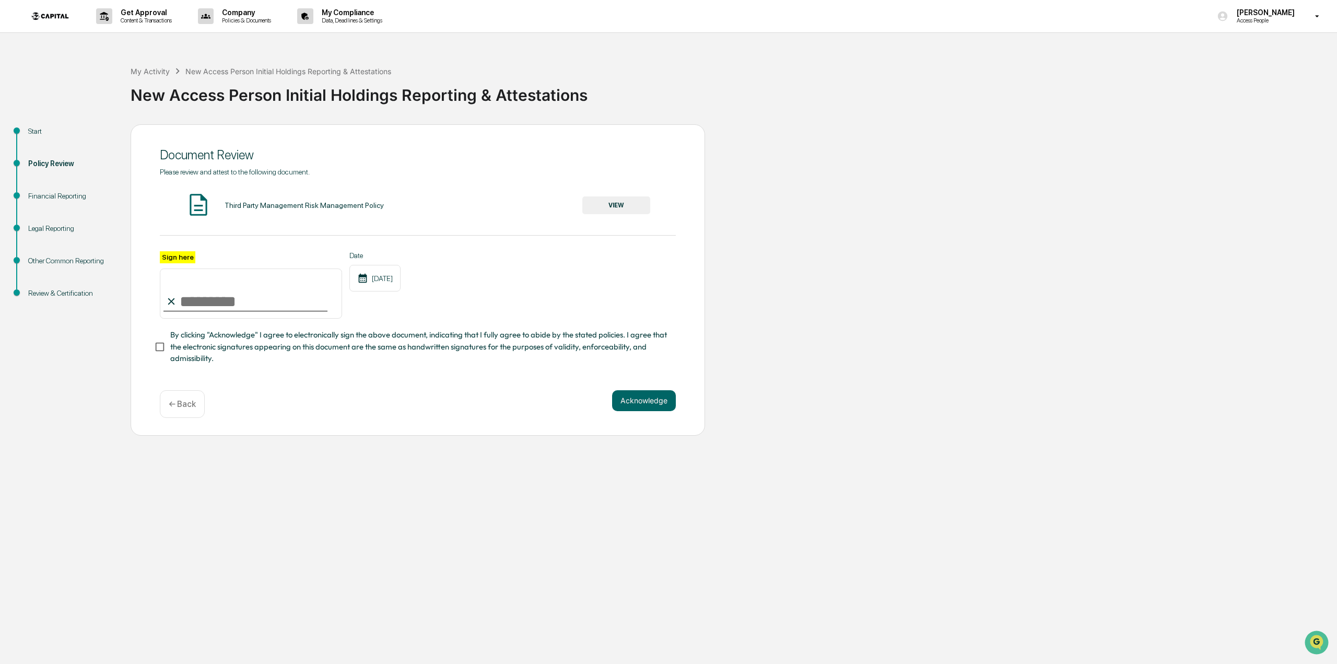
drag, startPoint x: 222, startPoint y: 299, endPoint x: 211, endPoint y: 308, distance: 13.4
click at [222, 299] on input "Sign here" at bounding box center [251, 294] width 182 height 50
click at [602, 205] on button "VIEW" at bounding box center [617, 205] width 68 height 18
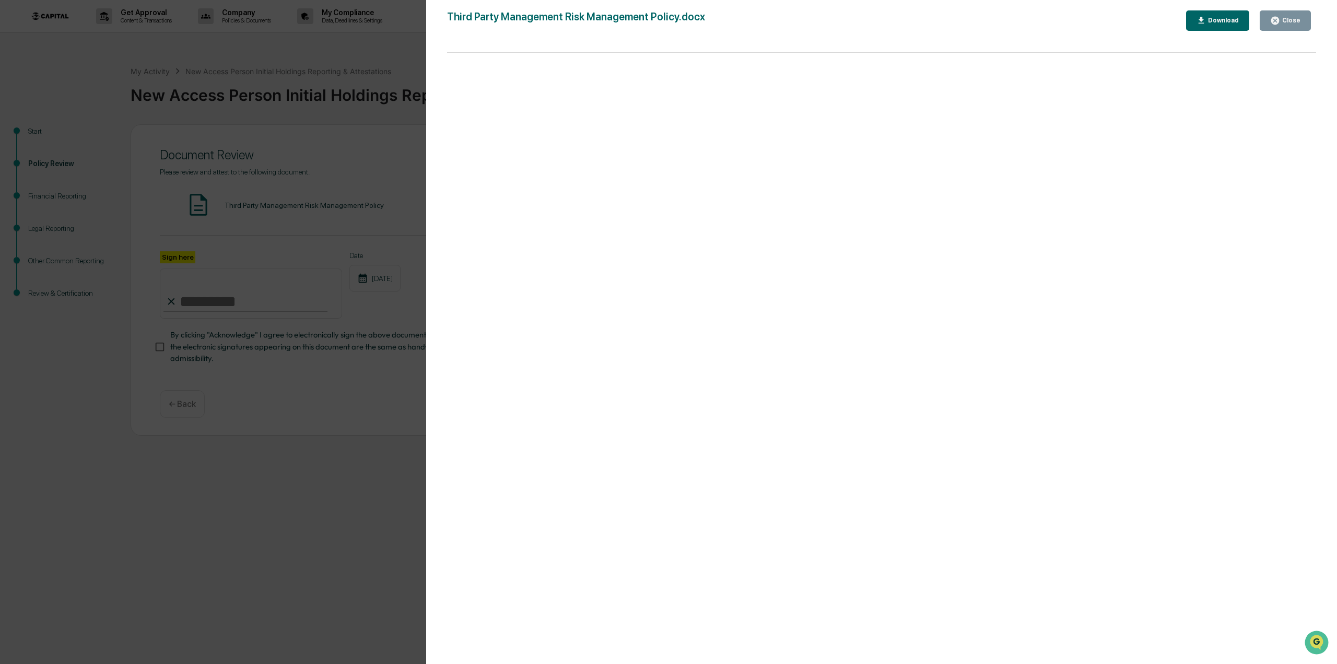
click at [1291, 17] on div "Close" at bounding box center [1291, 20] width 20 height 7
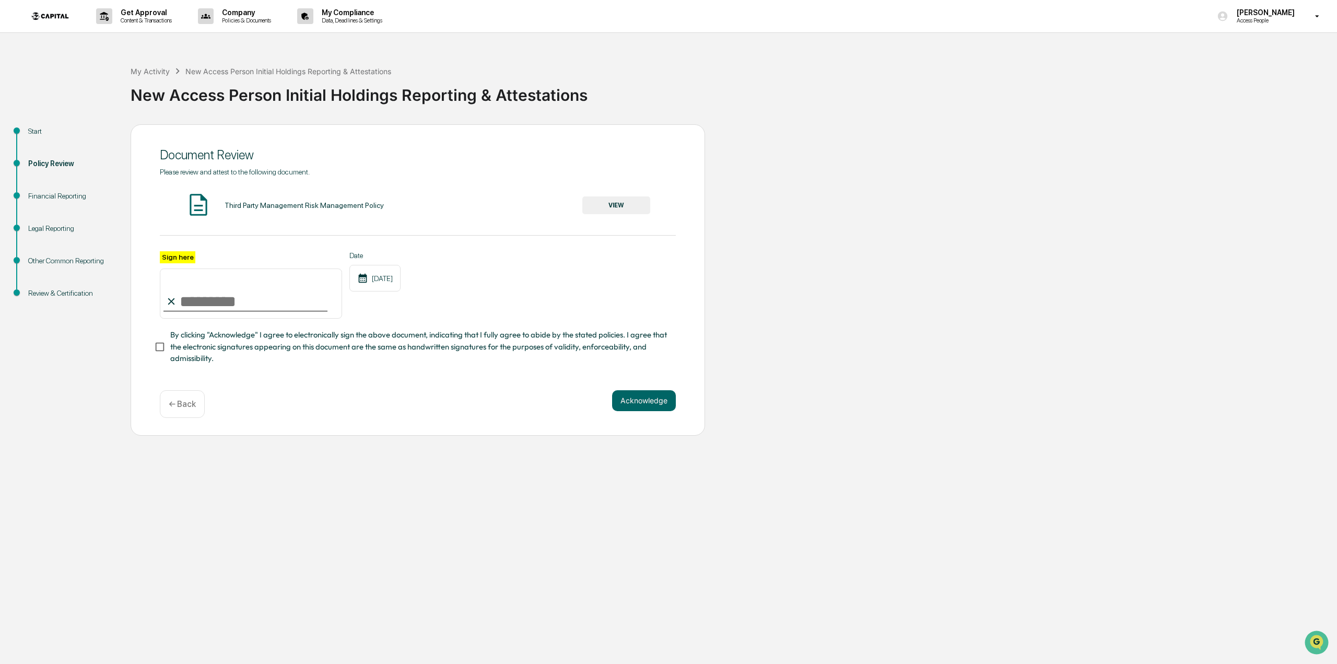
drag, startPoint x: 225, startPoint y: 295, endPoint x: 237, endPoint y: 291, distance: 12.2
click at [225, 295] on input "Sign here" at bounding box center [251, 294] width 182 height 50
type input "**********"
click at [661, 408] on button "Acknowledge" at bounding box center [644, 400] width 64 height 21
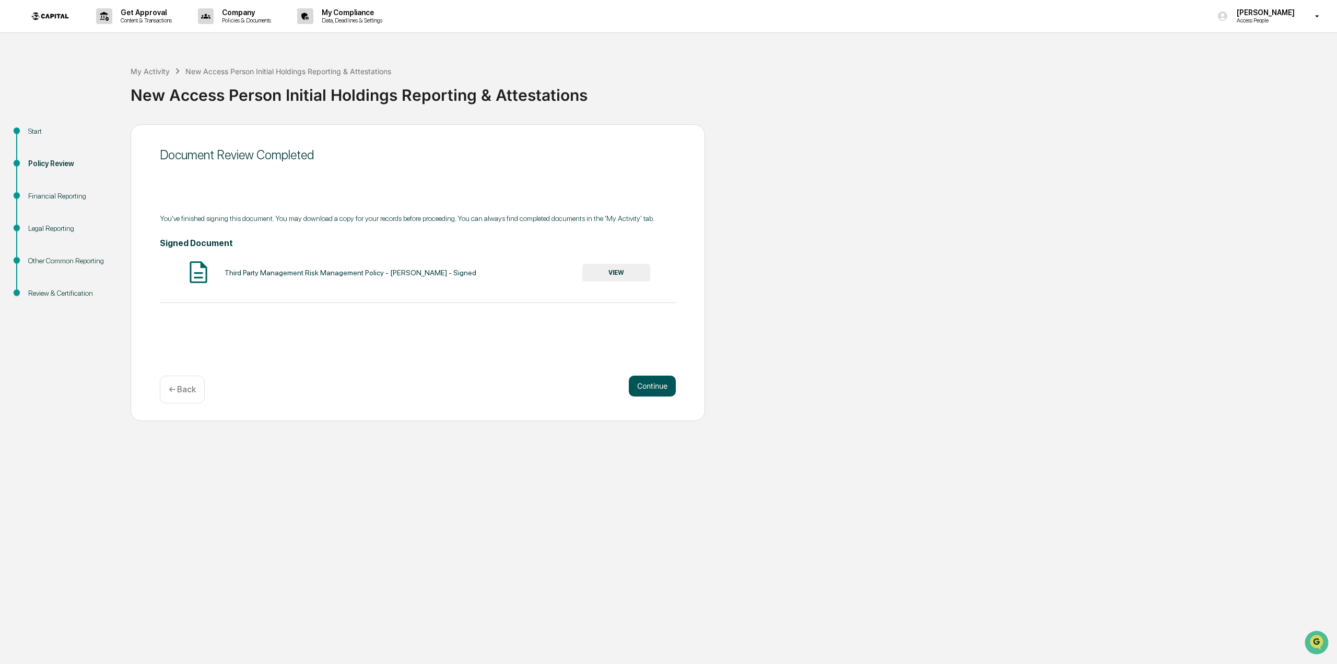
click at [638, 386] on button "Continue" at bounding box center [652, 386] width 47 height 21
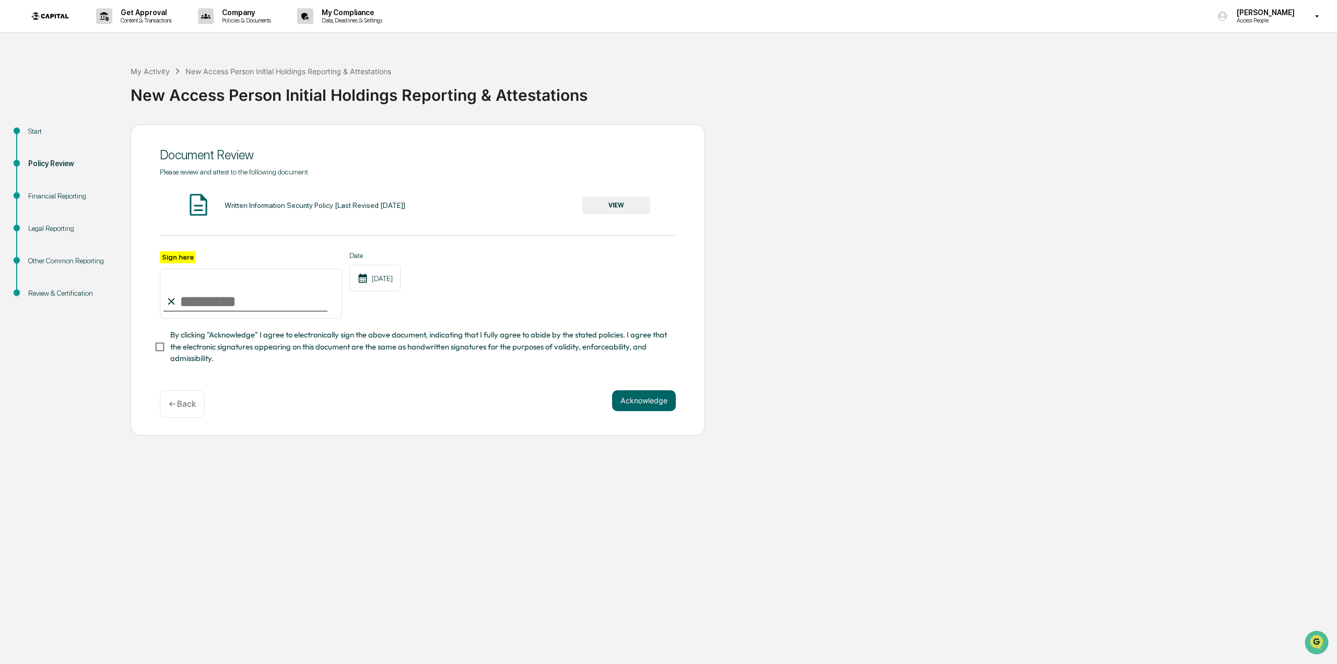
click at [607, 207] on button "VIEW" at bounding box center [617, 205] width 68 height 18
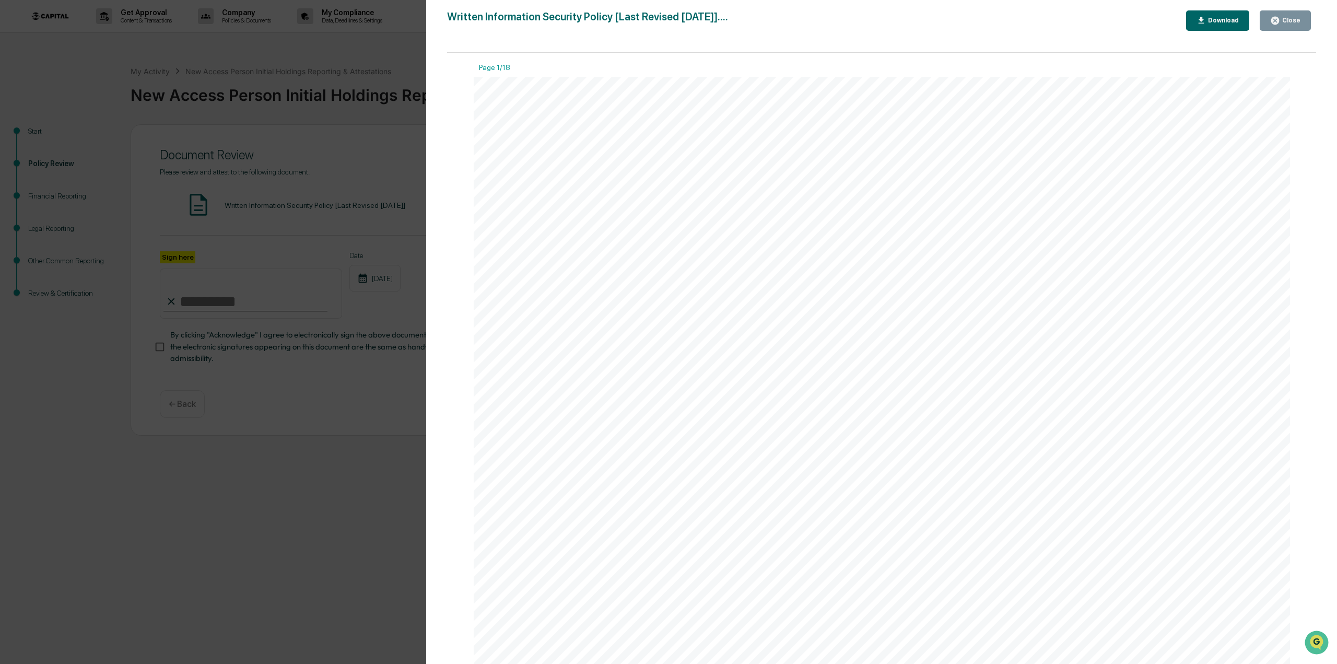
click at [1290, 22] on div "Close" at bounding box center [1291, 20] width 20 height 7
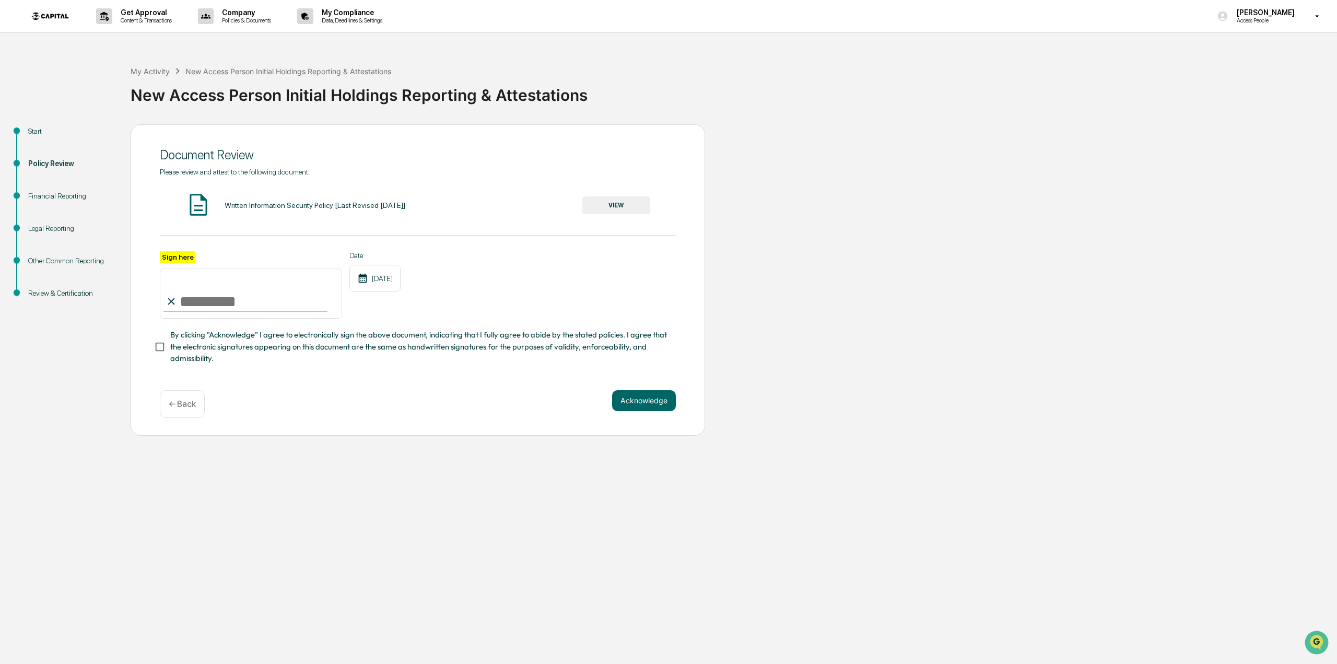
drag, startPoint x: 256, startPoint y: 286, endPoint x: 242, endPoint y: 303, distance: 22.3
click at [256, 286] on input "Sign here" at bounding box center [251, 294] width 182 height 50
type input "**********"
click at [647, 406] on button "Acknowledge" at bounding box center [644, 400] width 64 height 21
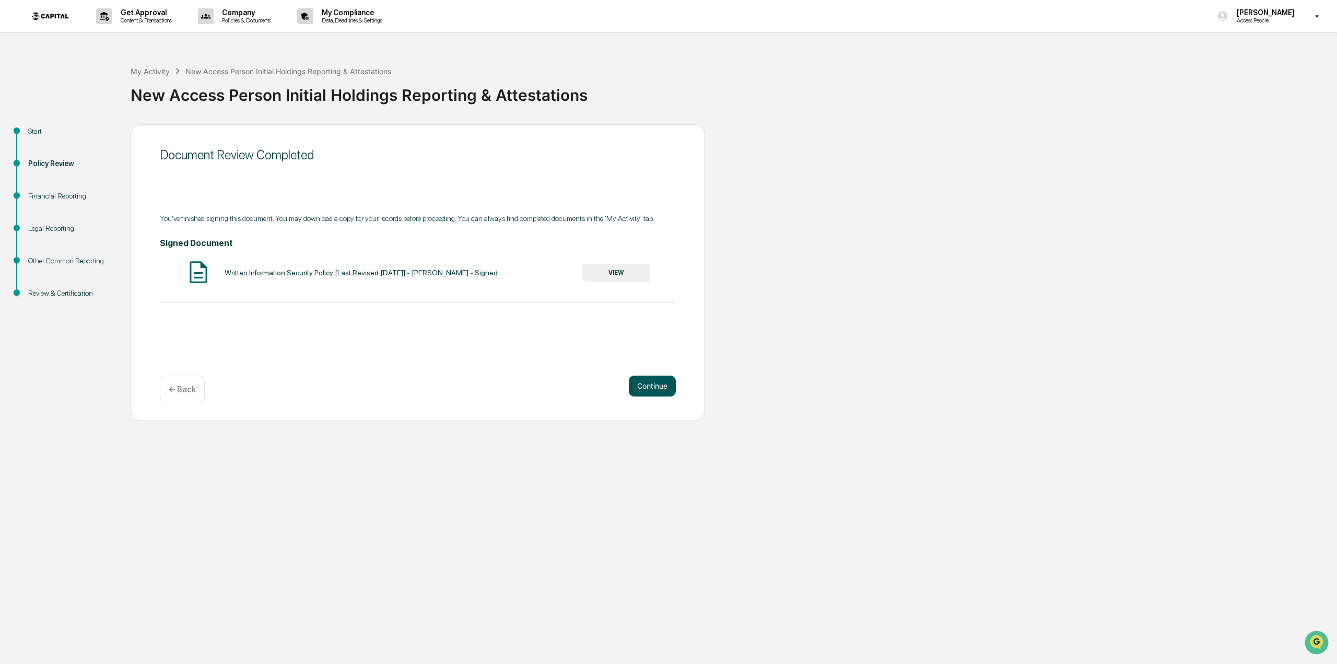
click at [662, 388] on button "Continue" at bounding box center [652, 386] width 47 height 21
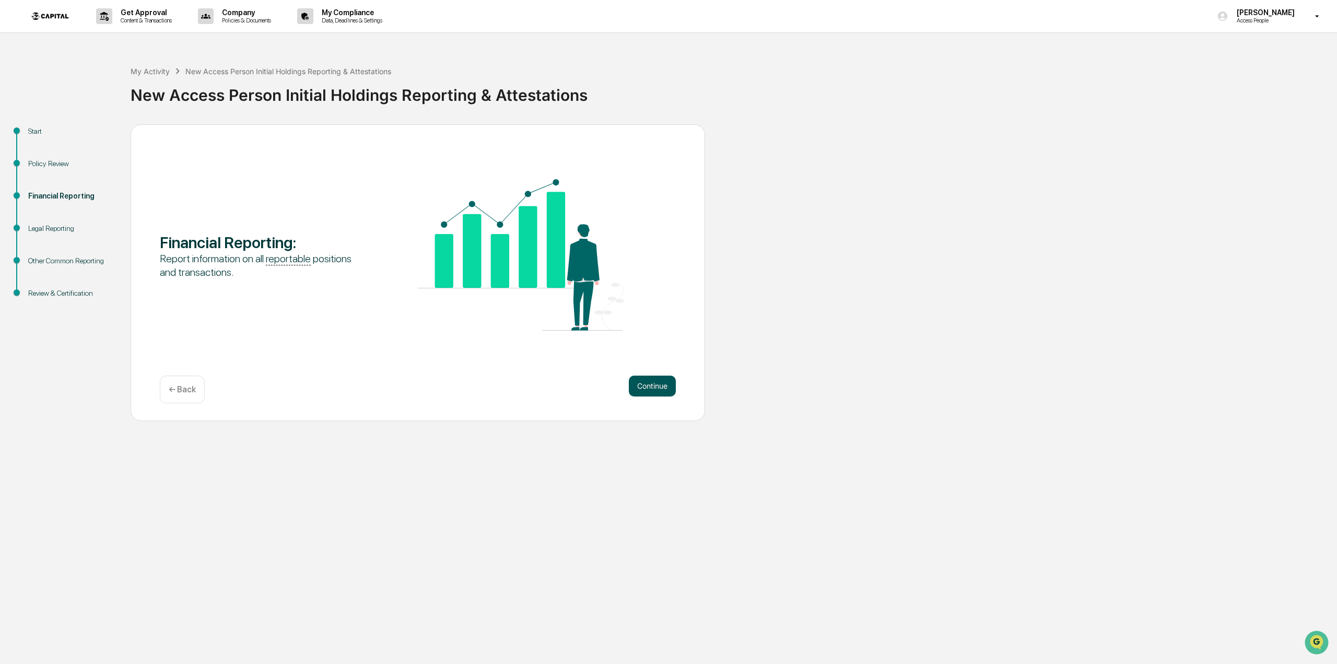
click at [656, 385] on button "Continue" at bounding box center [652, 386] width 47 height 21
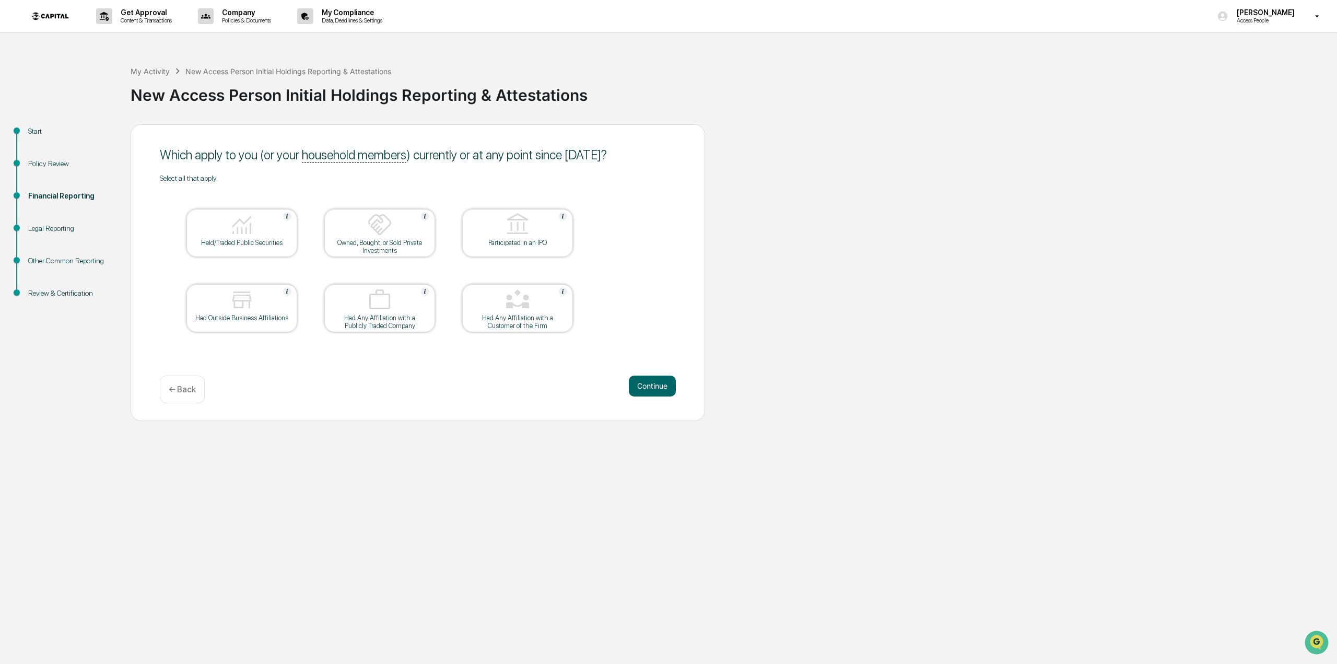
click at [256, 247] on div "Held/Traded Public Securities" at bounding box center [242, 243] width 94 height 8
click at [369, 245] on div "Owned, Bought, or Sold Private Investments" at bounding box center [380, 247] width 94 height 16
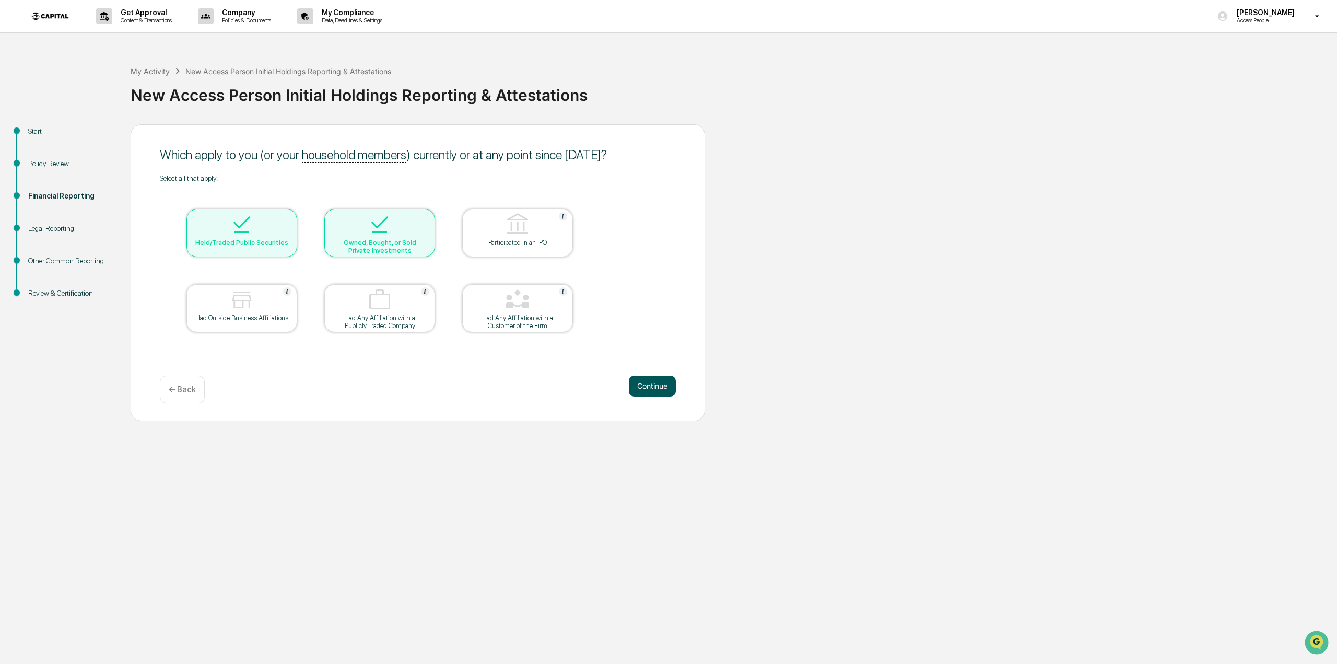
click at [649, 383] on button "Continue" at bounding box center [652, 386] width 47 height 21
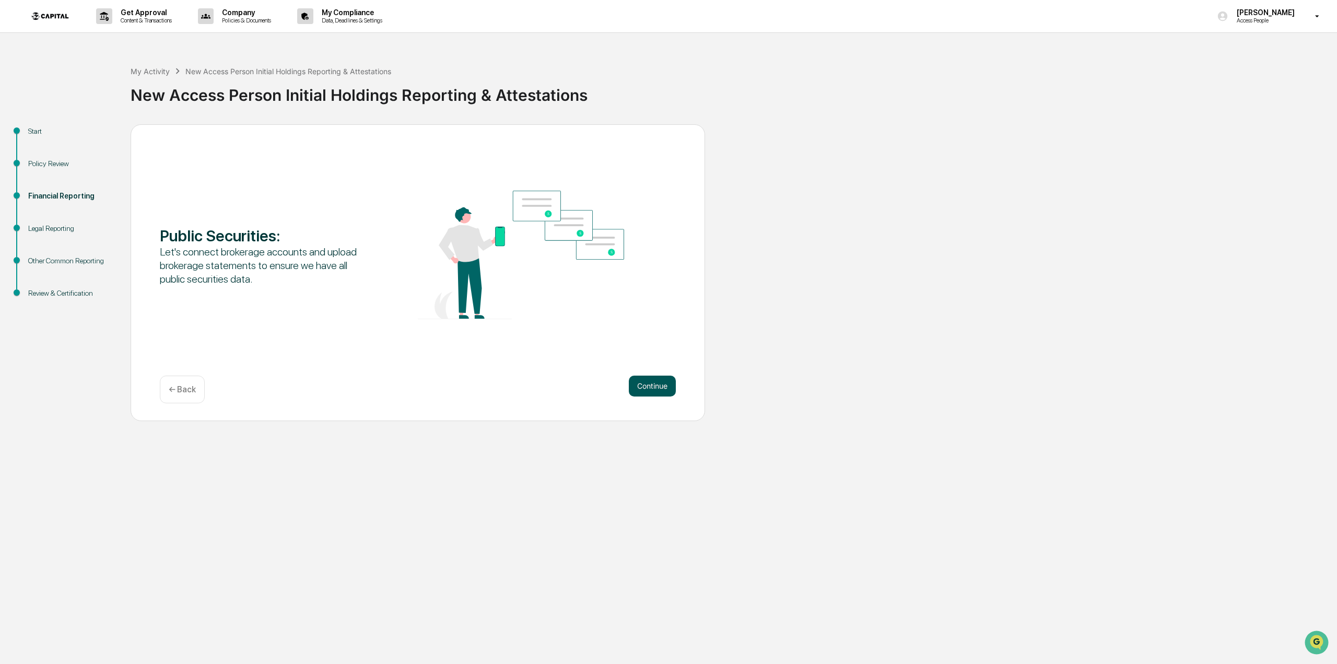
click at [649, 383] on button "Continue" at bounding box center [652, 386] width 47 height 21
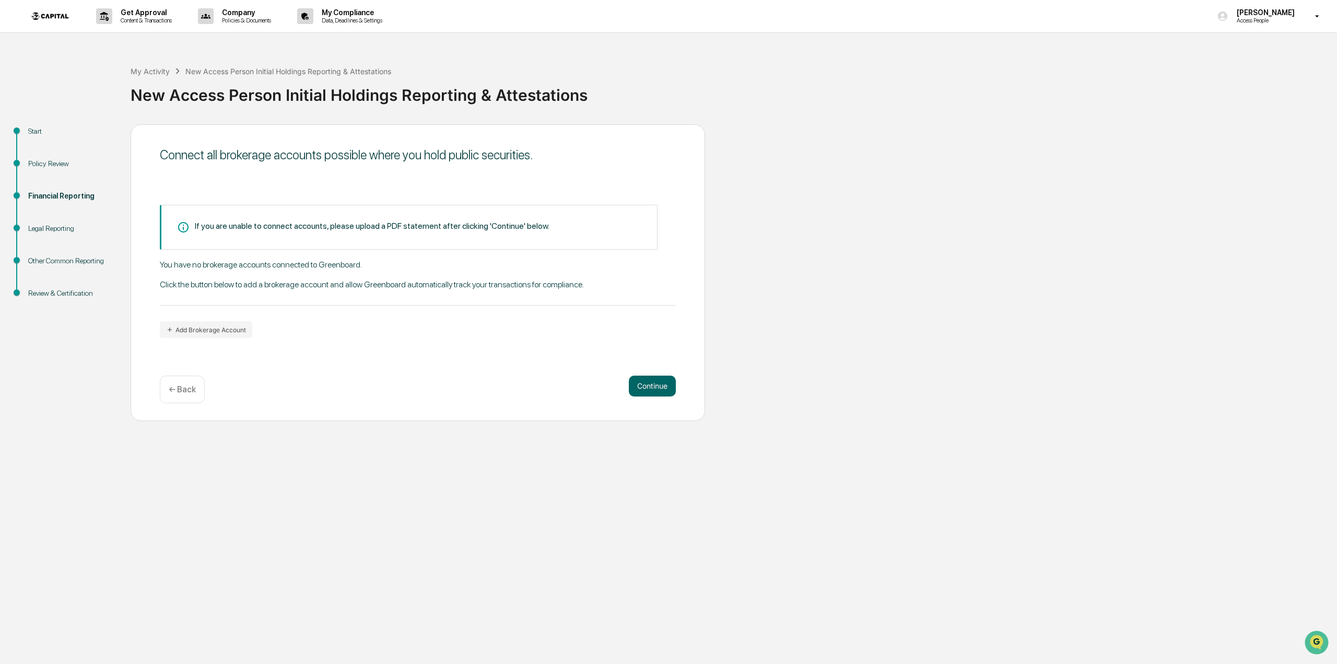
click at [286, 227] on div "If you are unable to connect accounts, please upload a PDF statement after clic…" at bounding box center [372, 226] width 355 height 10
click at [234, 327] on button "Add Brokerage Account" at bounding box center [206, 329] width 92 height 17
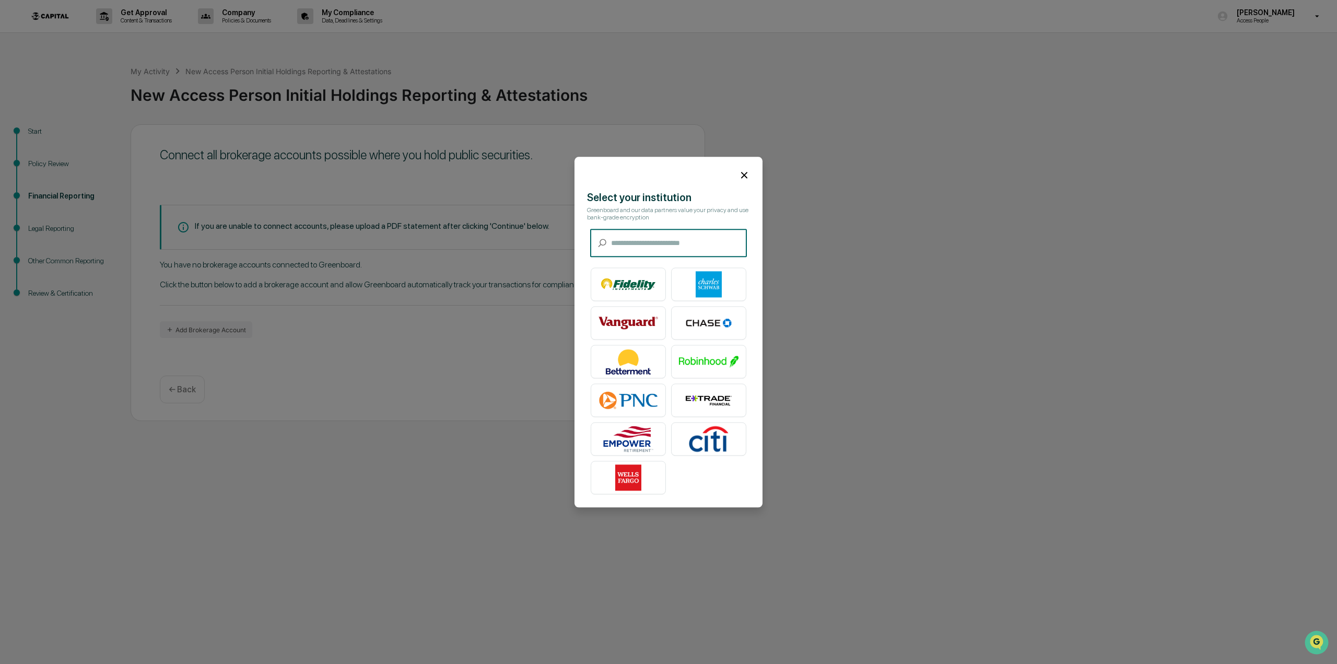
click at [638, 252] on input "text" at bounding box center [679, 243] width 136 height 28
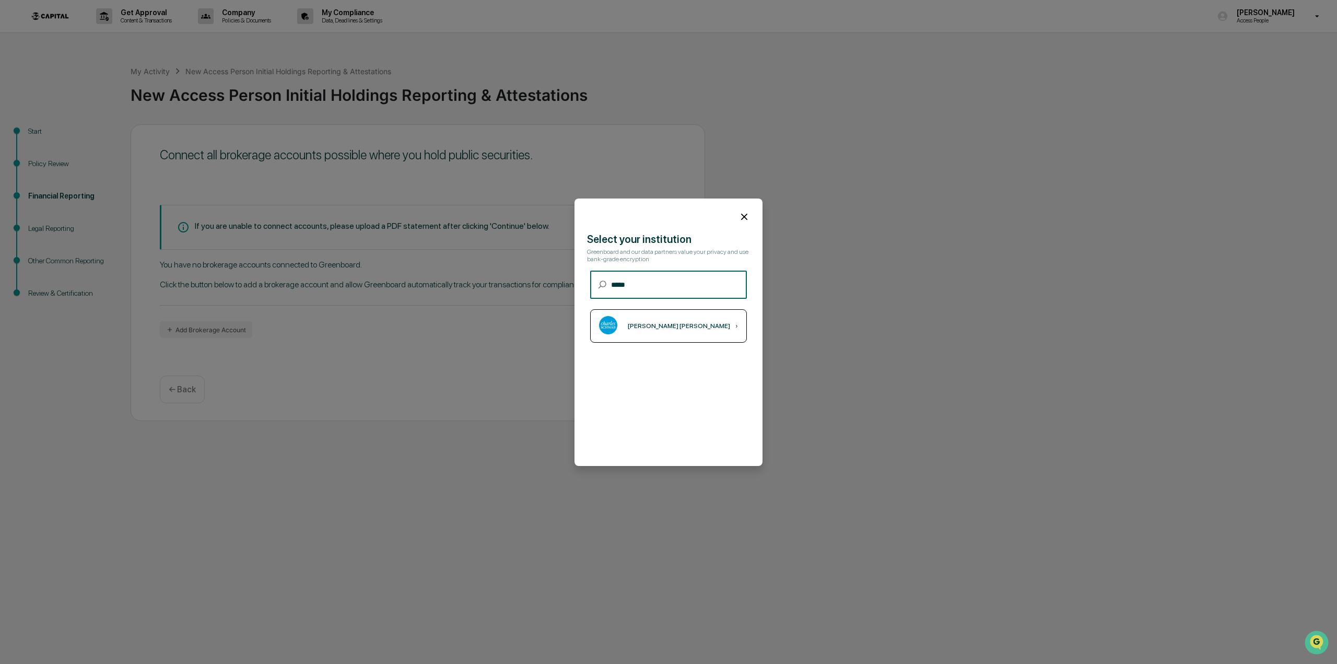
type input "*****"
click at [683, 323] on div "[PERSON_NAME] [PERSON_NAME] ›" at bounding box center [668, 325] width 157 height 33
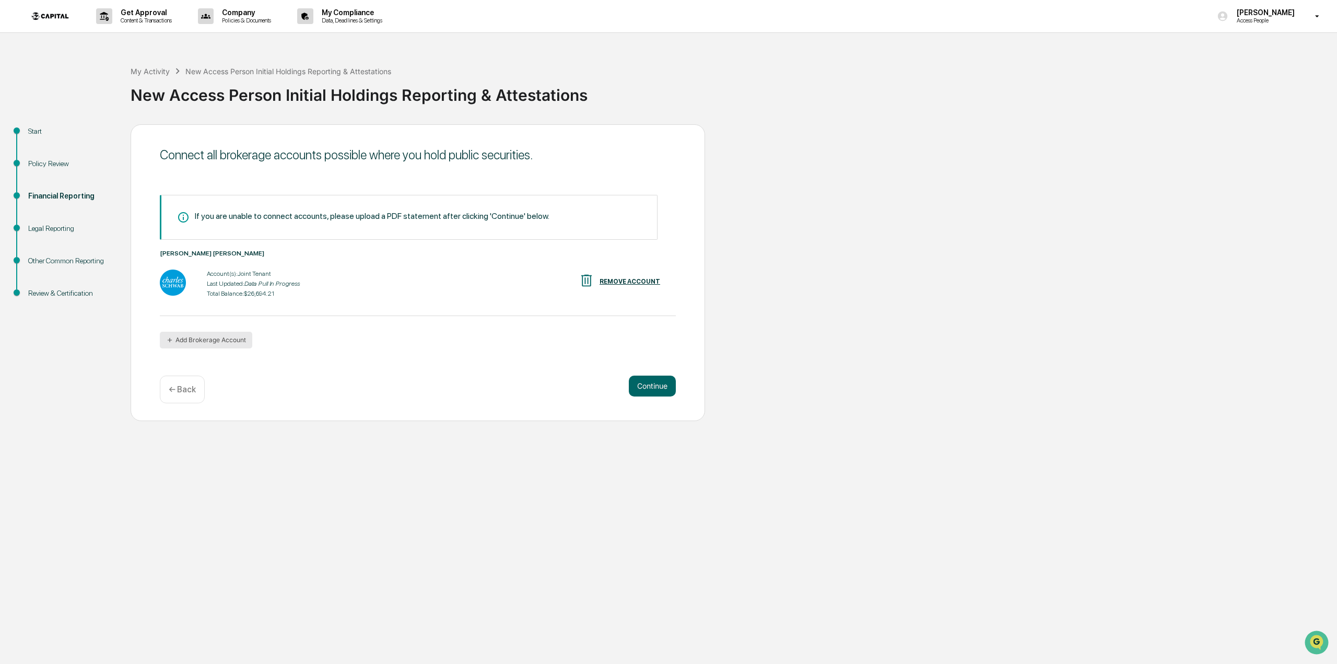
click at [211, 340] on button "Add Brokerage Account" at bounding box center [206, 340] width 92 height 17
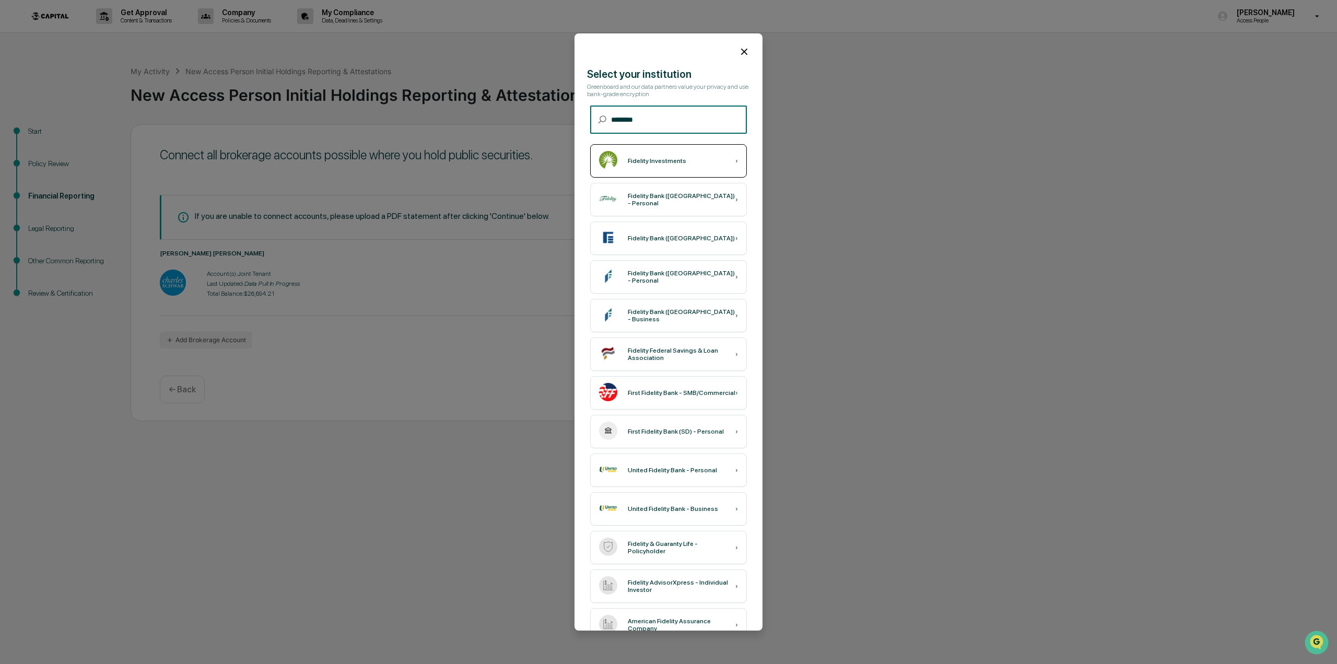
type input "********"
click at [633, 169] on div "Fidelity Investments ›" at bounding box center [668, 160] width 157 height 33
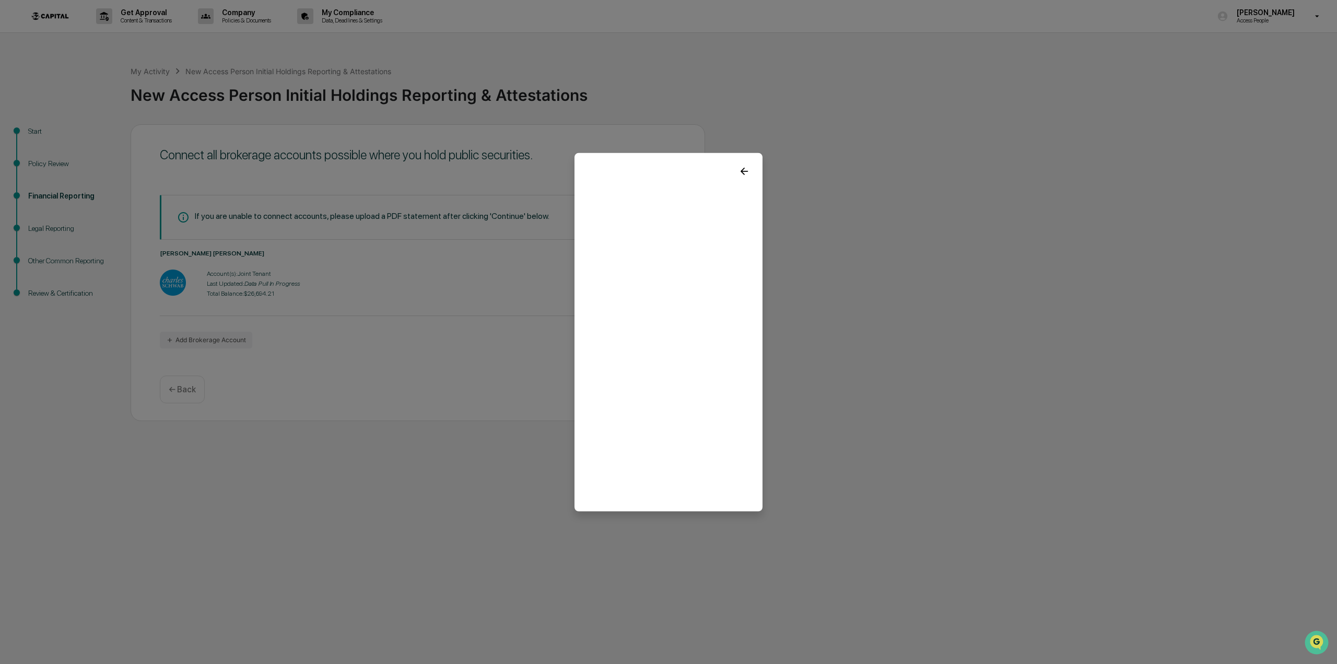
click at [745, 176] on icon at bounding box center [744, 170] width 11 height 11
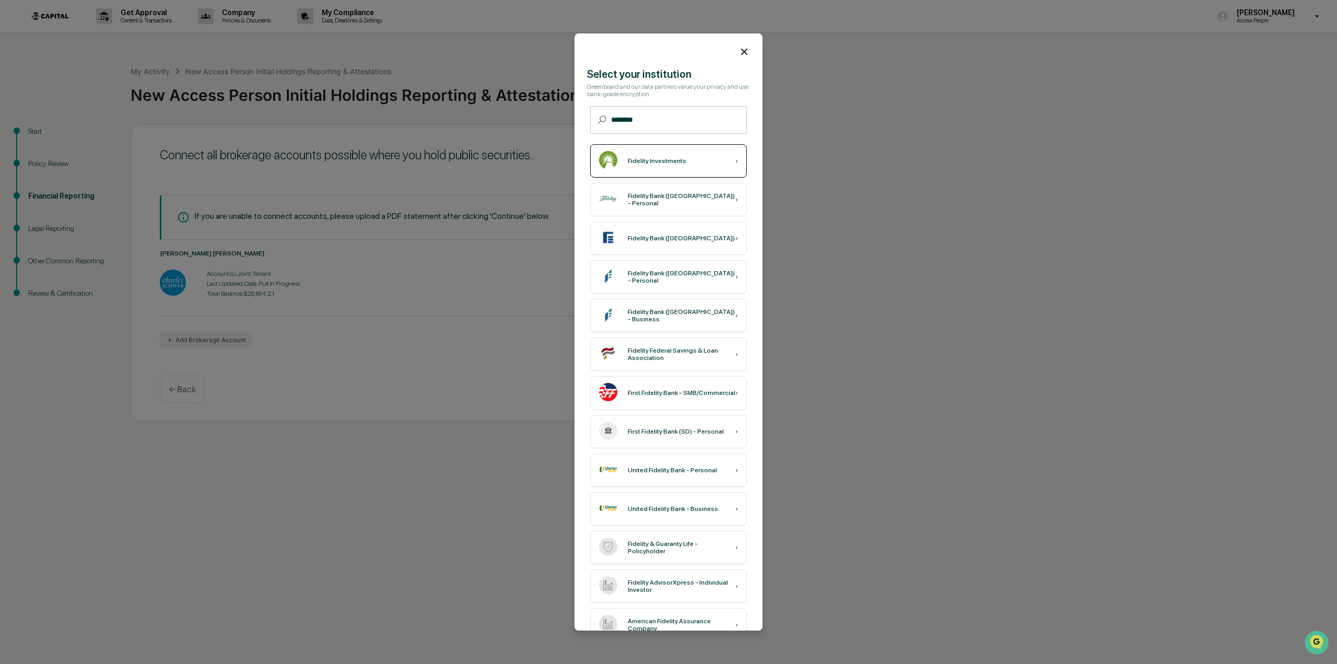
click at [654, 152] on div "Fidelity Investments ›" at bounding box center [668, 160] width 157 height 33
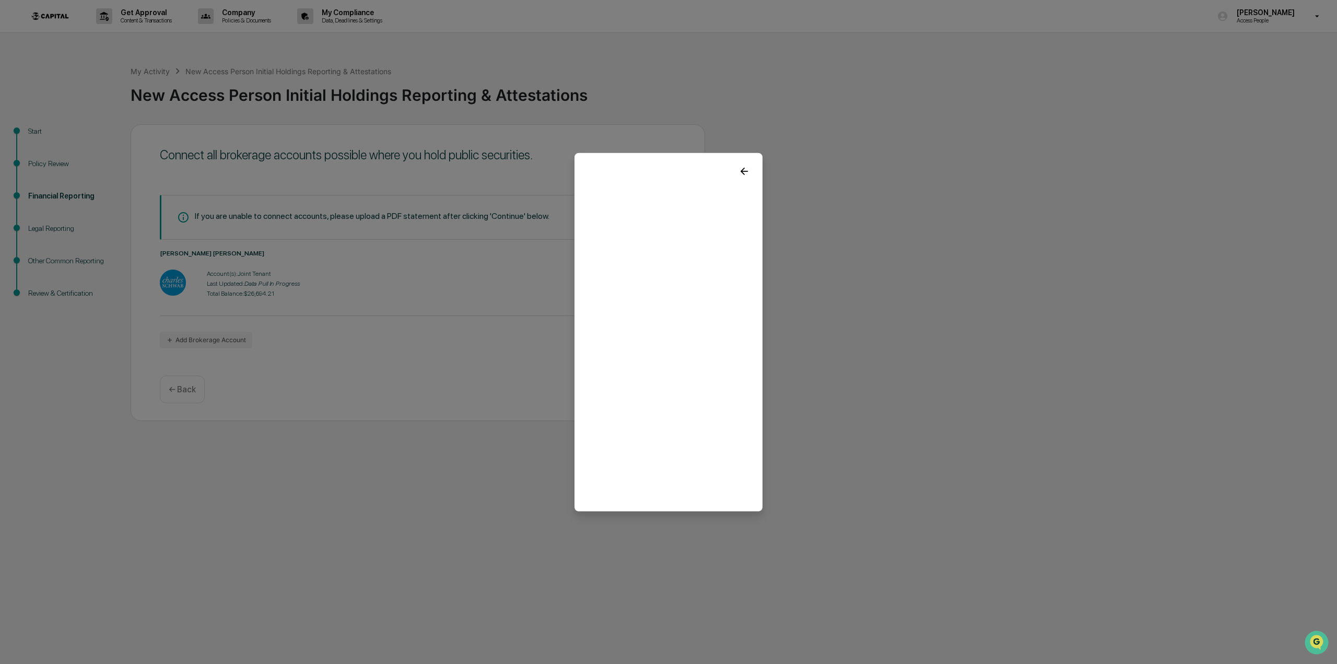
click at [747, 173] on icon at bounding box center [744, 170] width 11 height 11
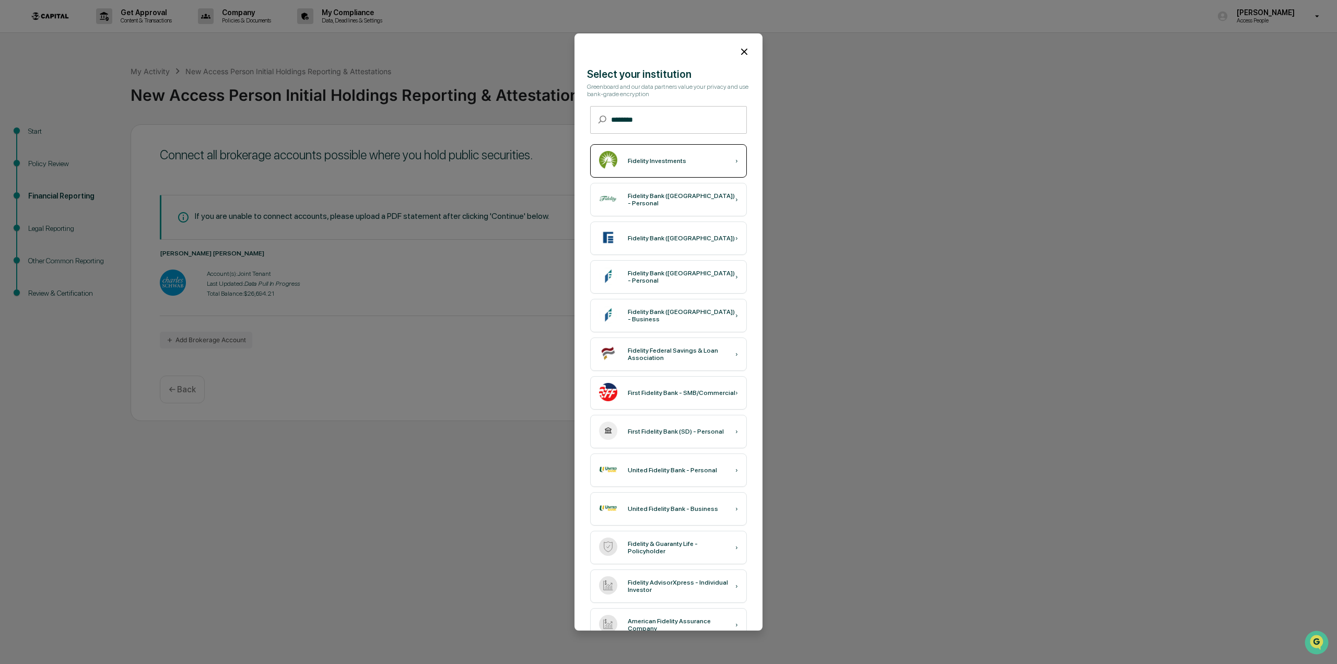
click at [672, 158] on div "Fidelity Investments" at bounding box center [657, 160] width 59 height 7
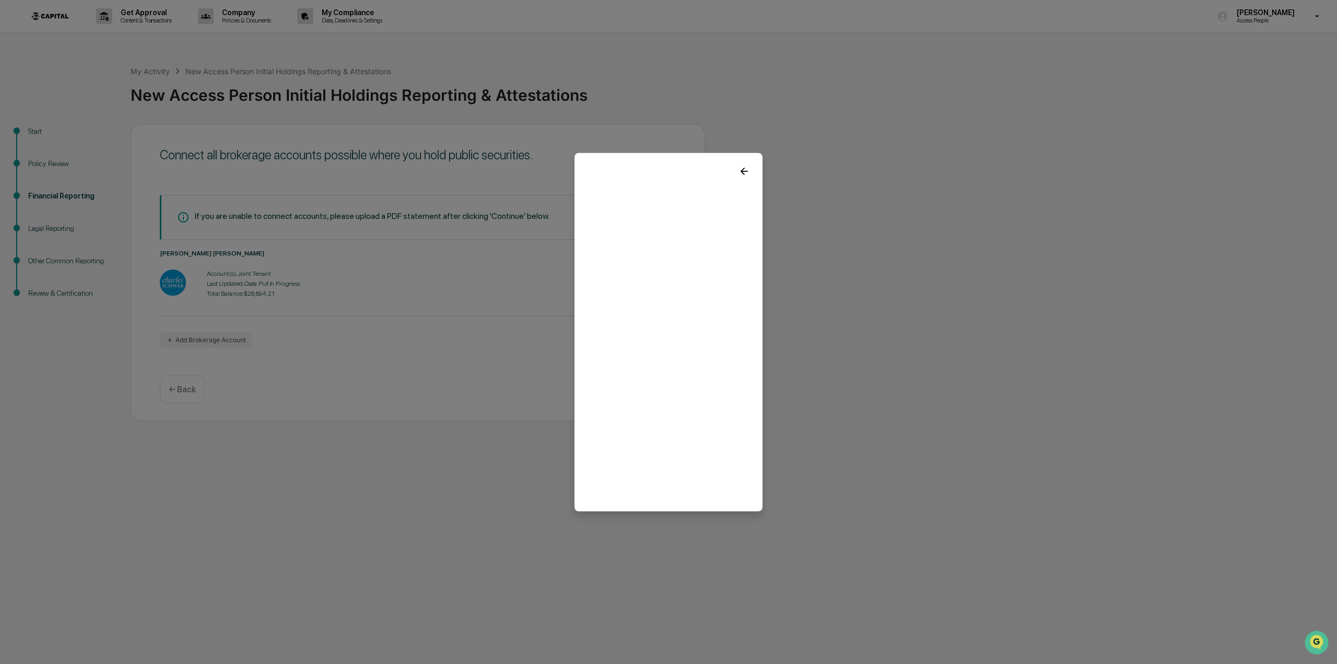
click at [744, 172] on icon at bounding box center [744, 170] width 11 height 11
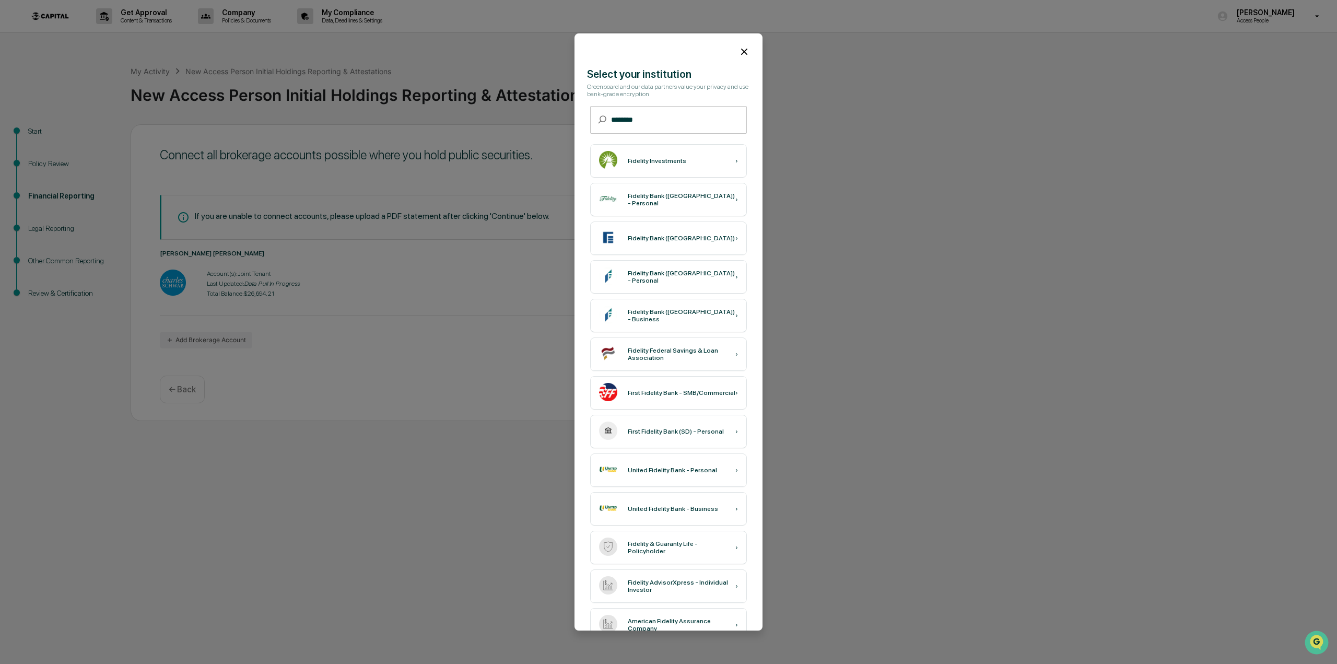
click at [744, 172] on div "Fidelity Investments ›" at bounding box center [668, 160] width 157 height 33
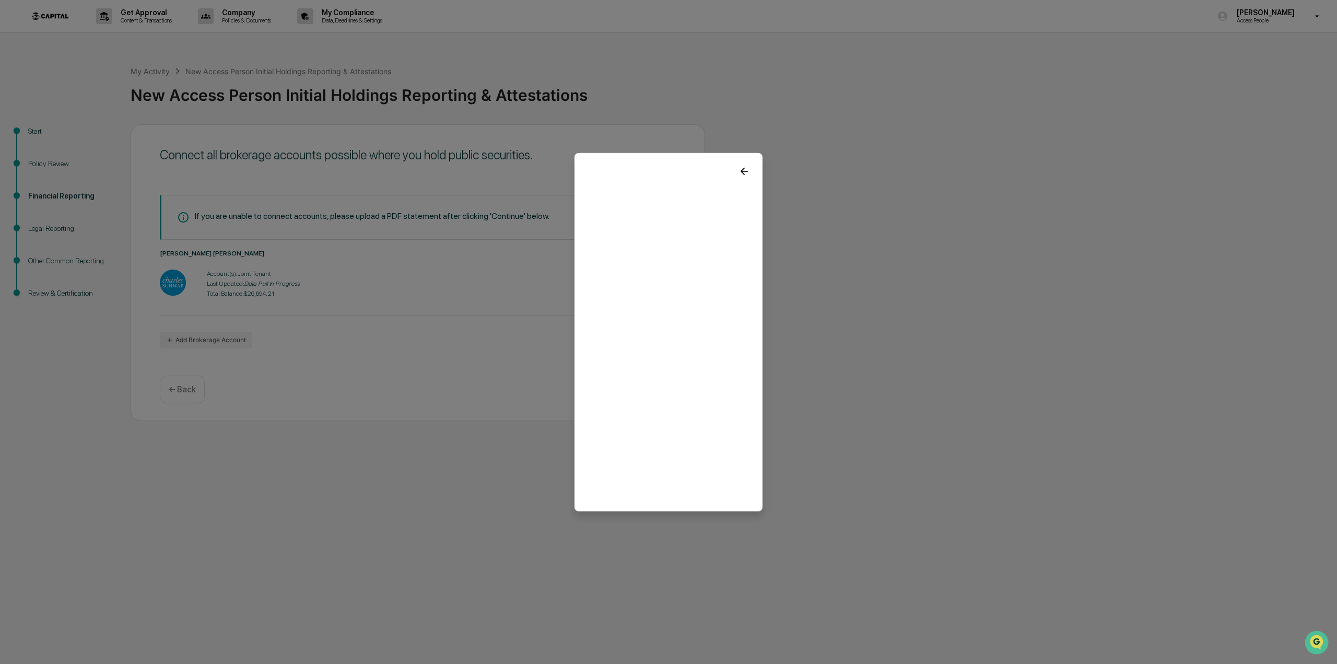
click at [747, 165] on icon at bounding box center [744, 170] width 11 height 11
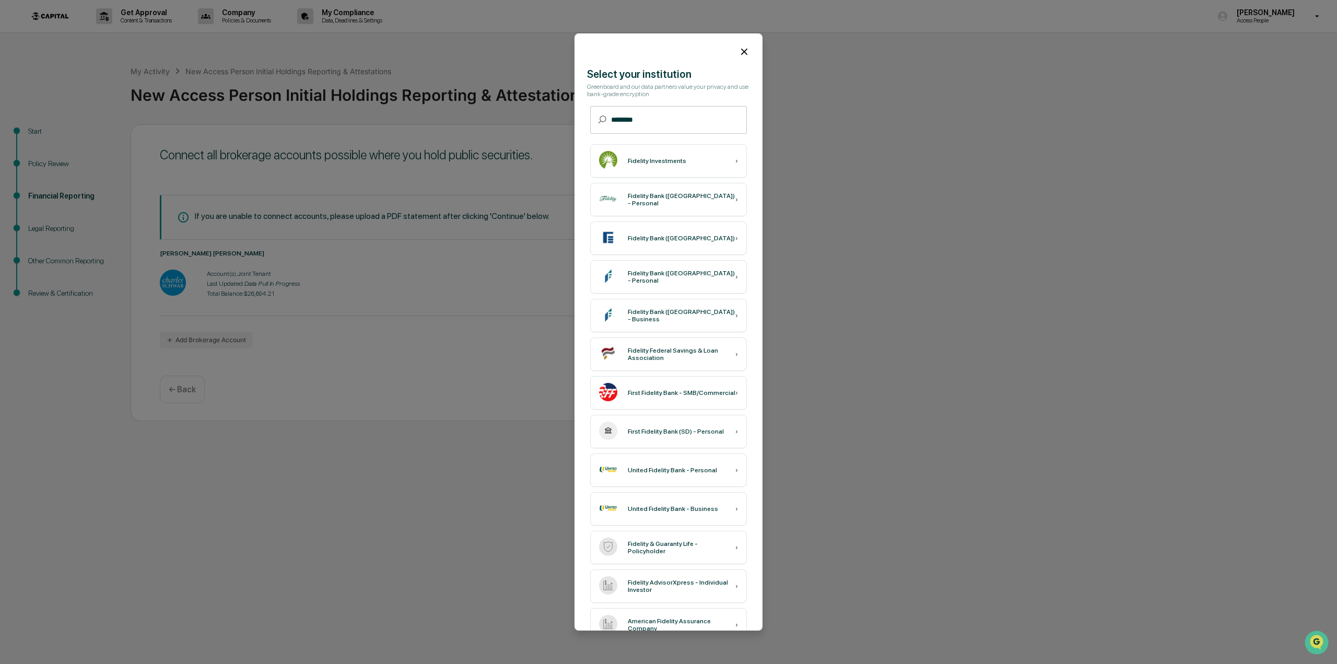
click at [739, 50] on icon at bounding box center [744, 51] width 11 height 11
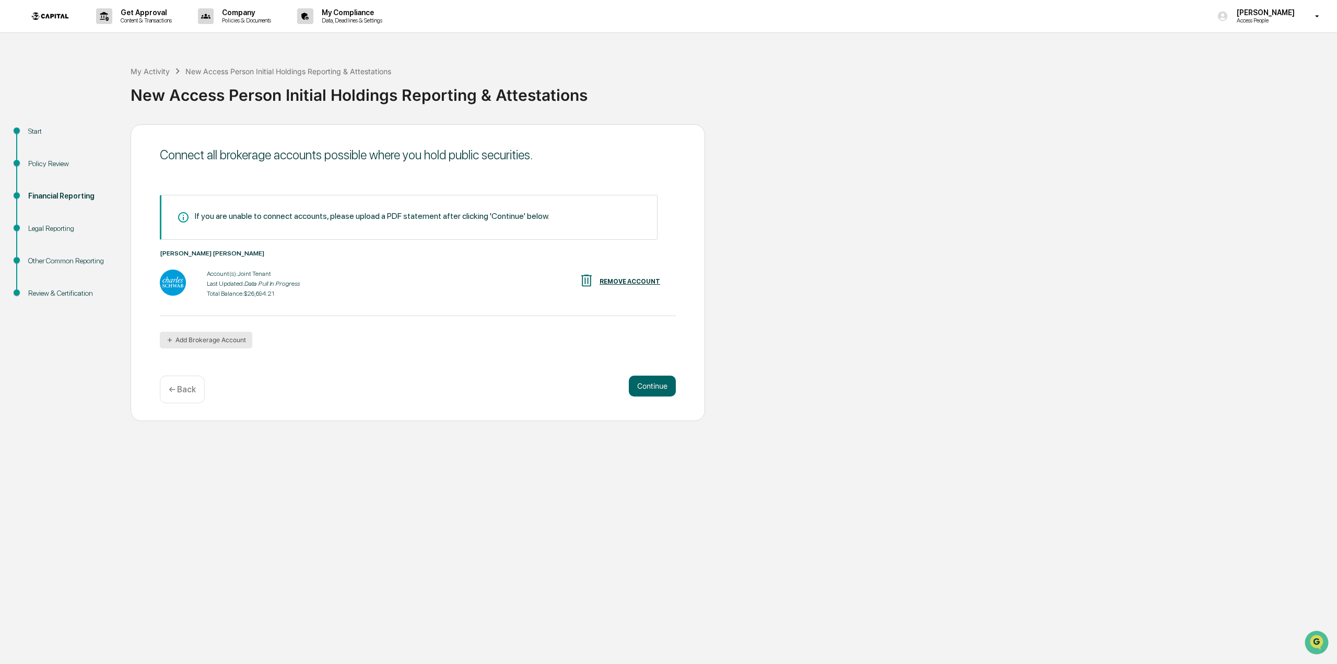
click at [225, 344] on button "Add Brokerage Account" at bounding box center [206, 340] width 92 height 17
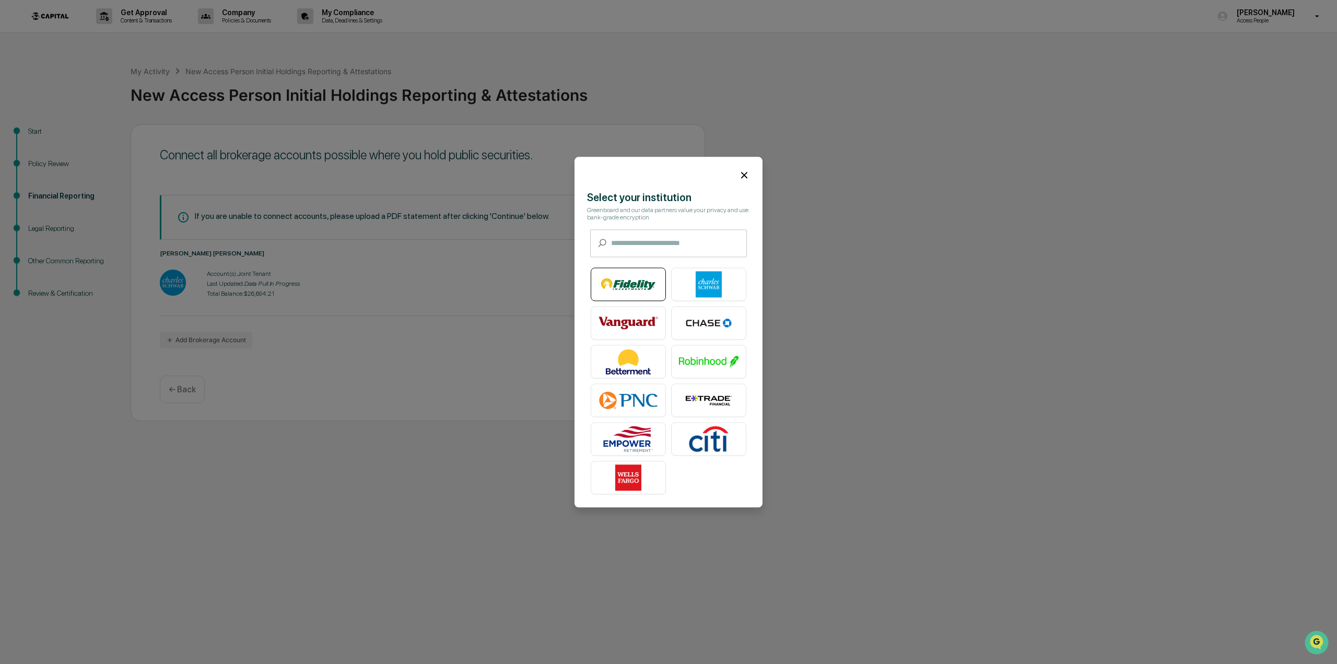
click at [636, 293] on img at bounding box center [629, 284] width 60 height 26
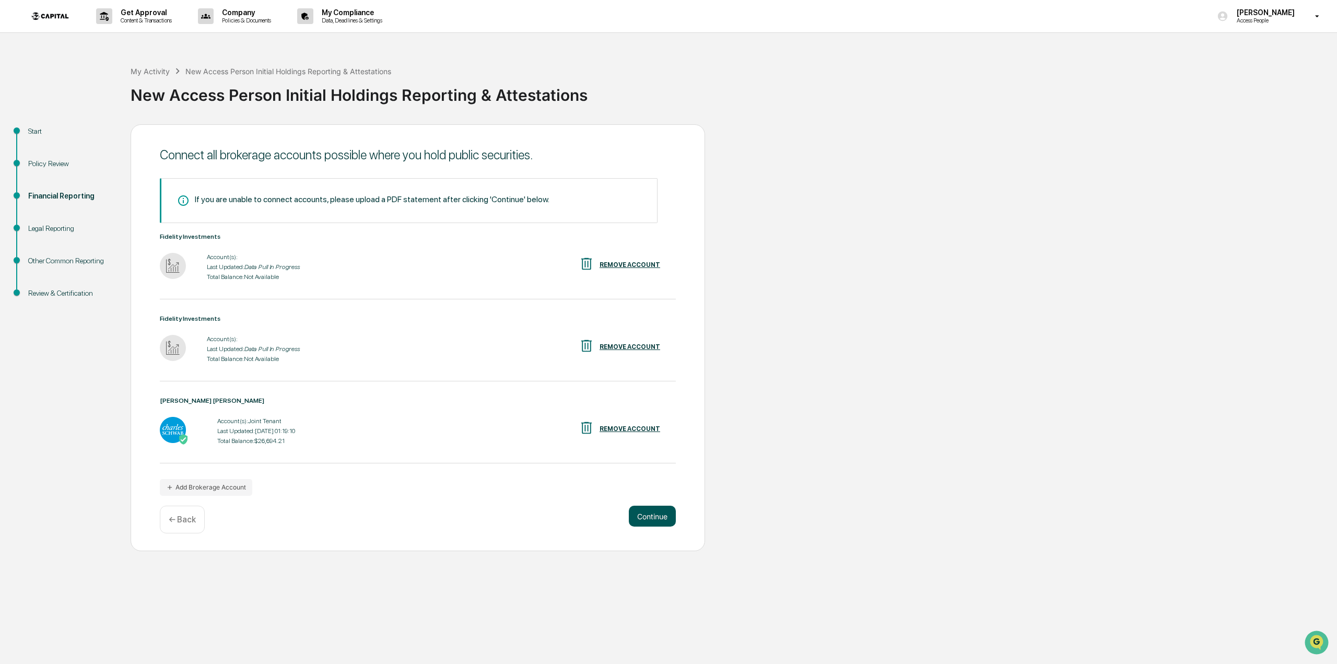
click at [662, 519] on button "Continue" at bounding box center [652, 516] width 47 height 21
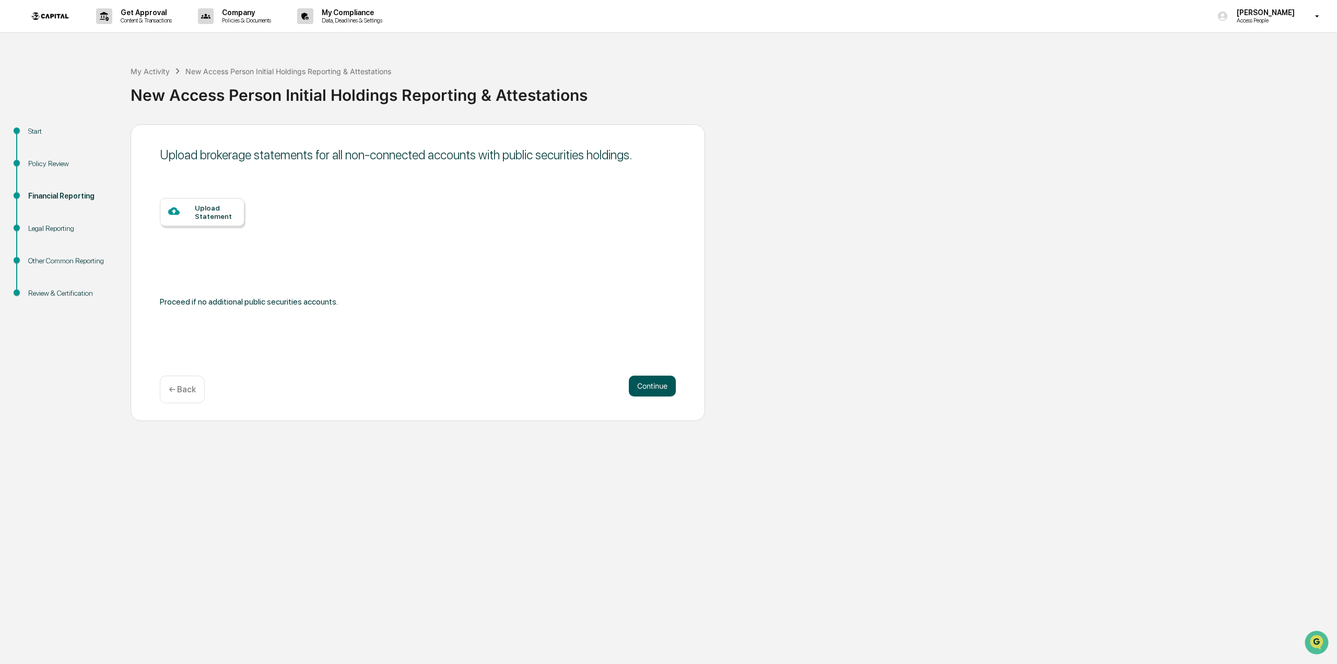
click at [651, 390] on button "Continue" at bounding box center [652, 386] width 47 height 21
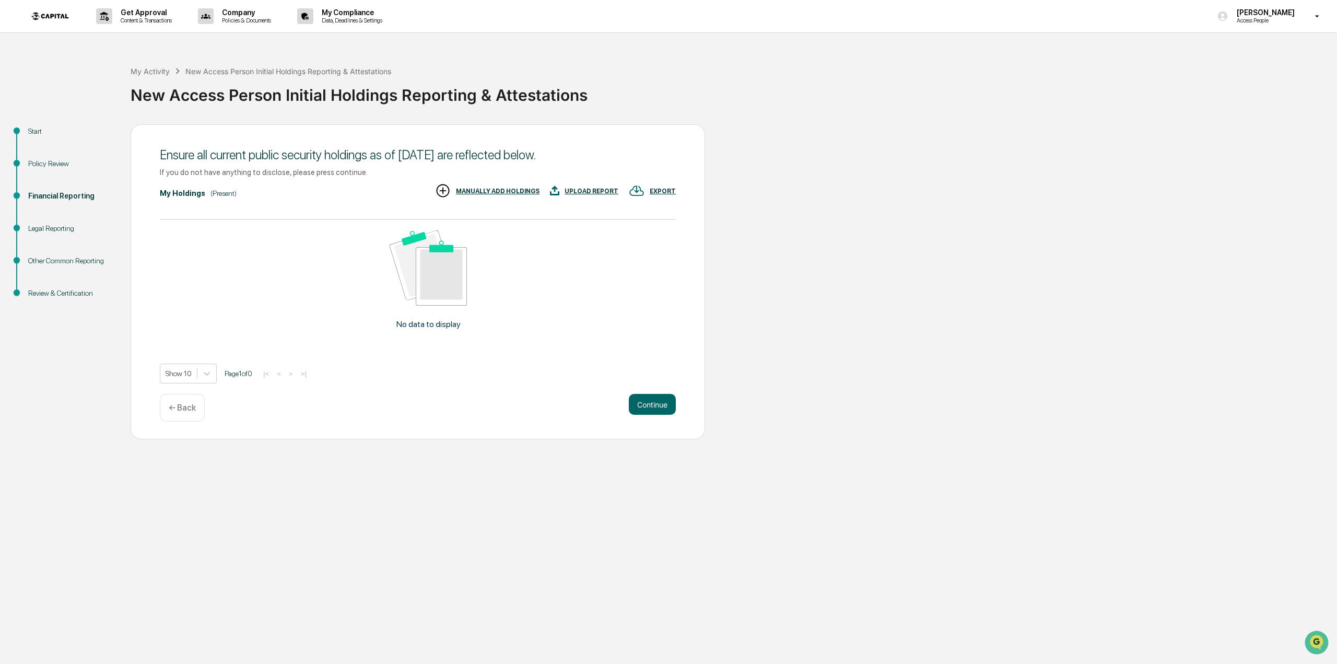
click at [196, 412] on div "← Back" at bounding box center [182, 408] width 45 height 28
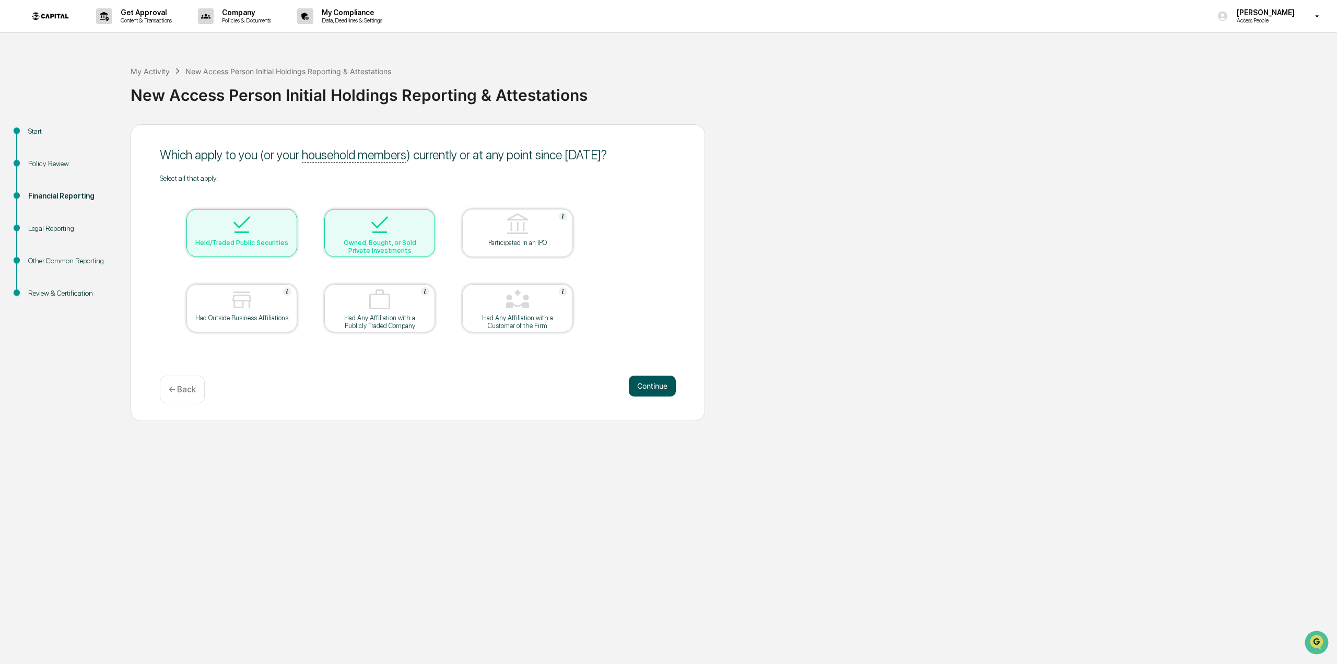
click at [638, 389] on button "Continue" at bounding box center [652, 386] width 47 height 21
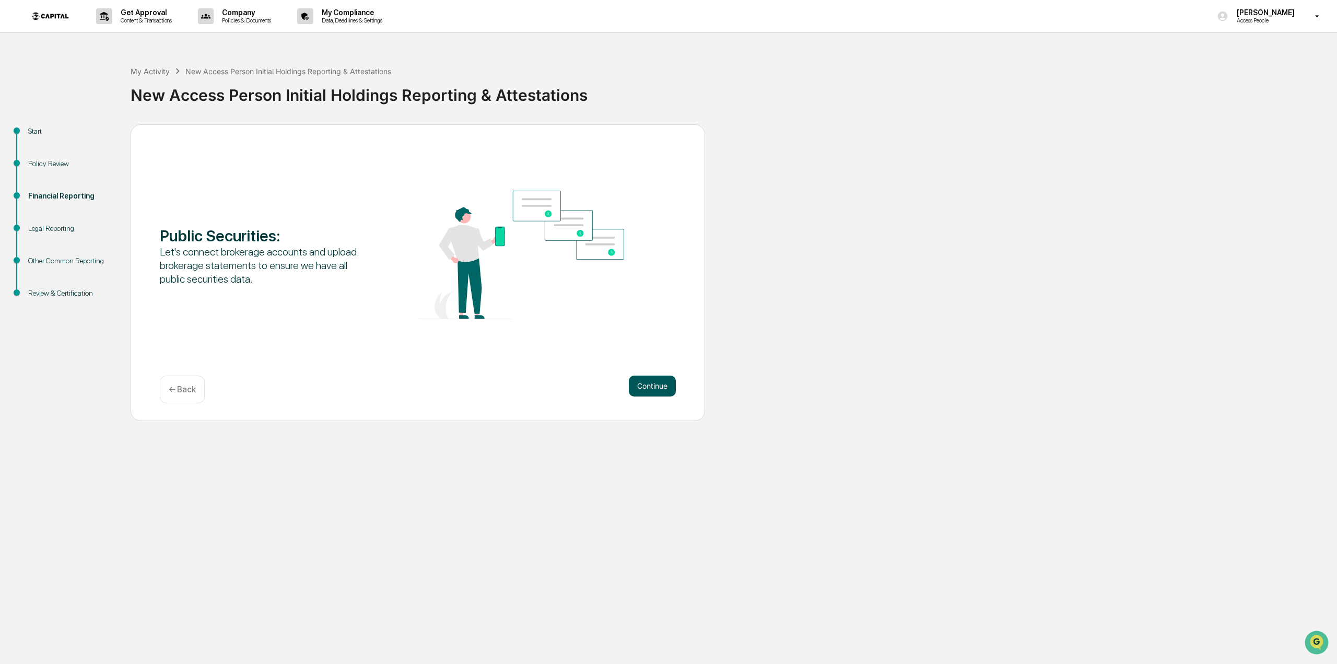
click at [647, 385] on button "Continue" at bounding box center [652, 386] width 47 height 21
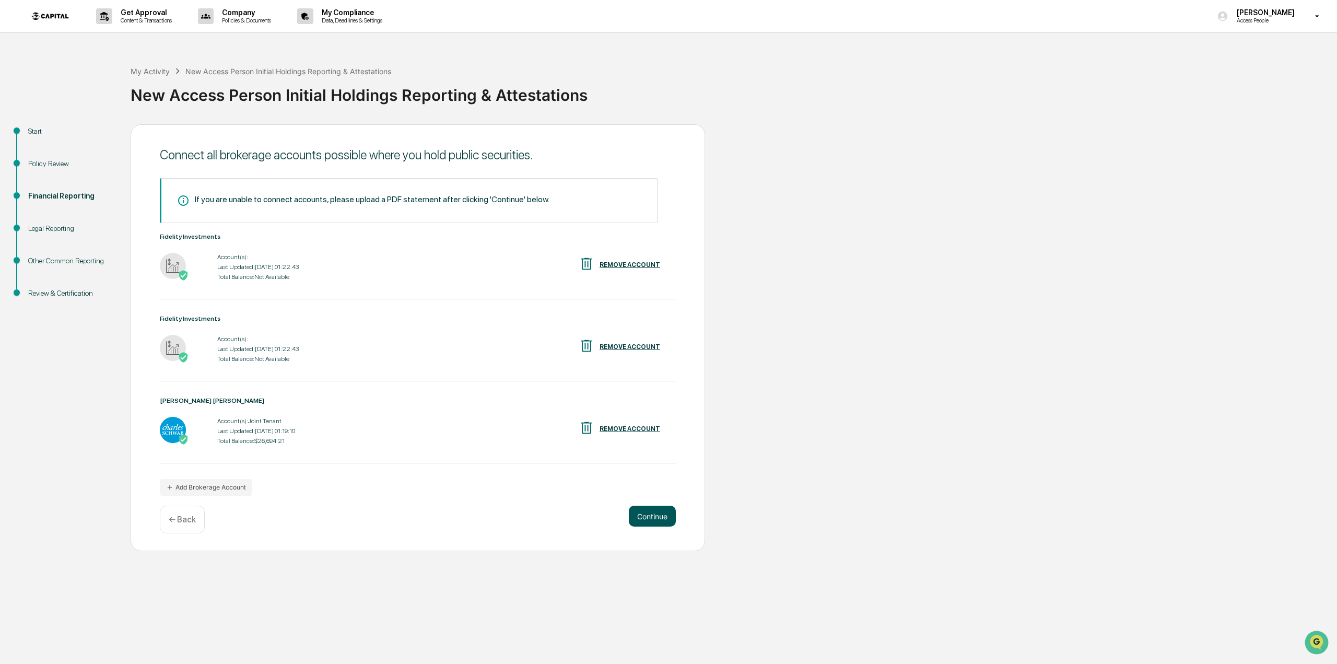
click at [670, 514] on button "Continue" at bounding box center [652, 516] width 47 height 21
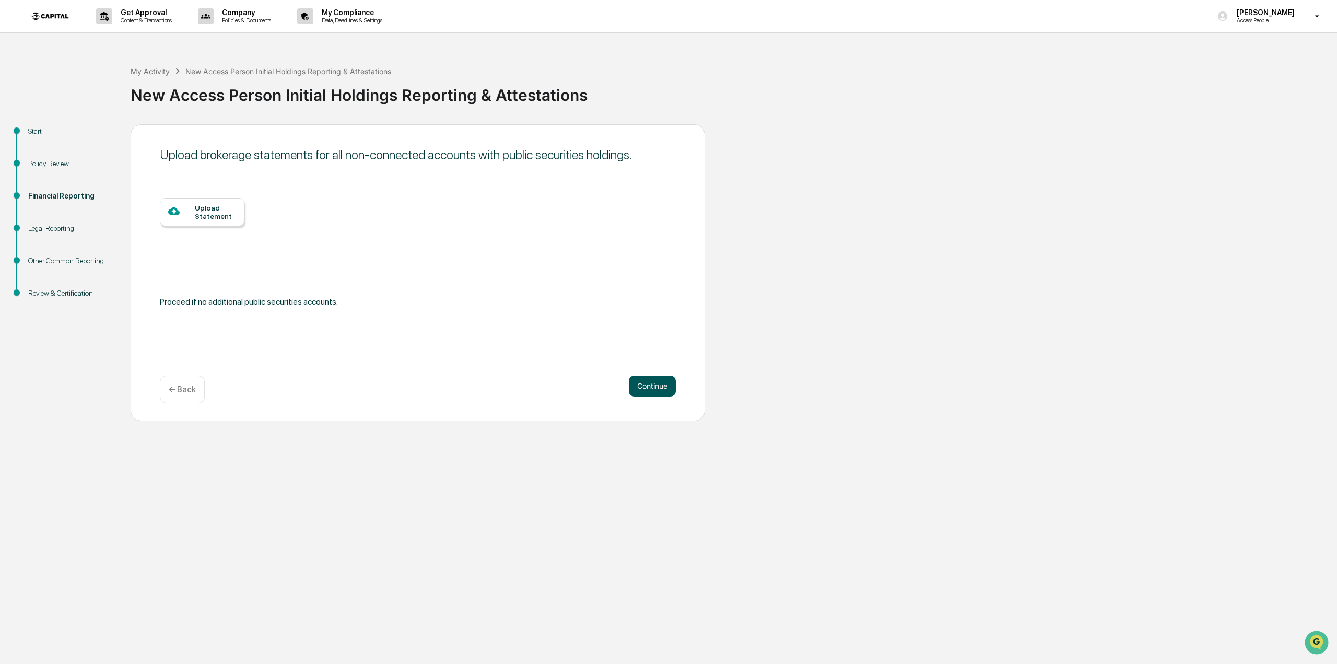
click at [652, 386] on button "Continue" at bounding box center [652, 386] width 47 height 21
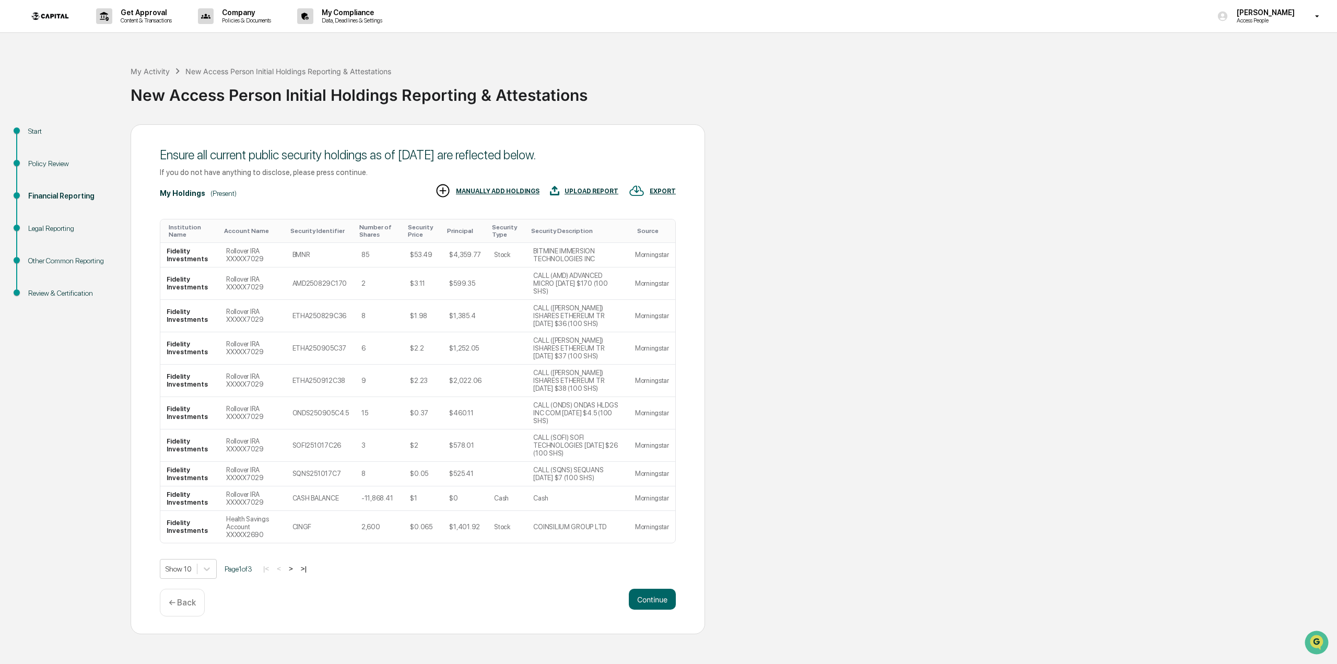
click at [309, 573] on button ">|" at bounding box center [304, 568] width 12 height 9
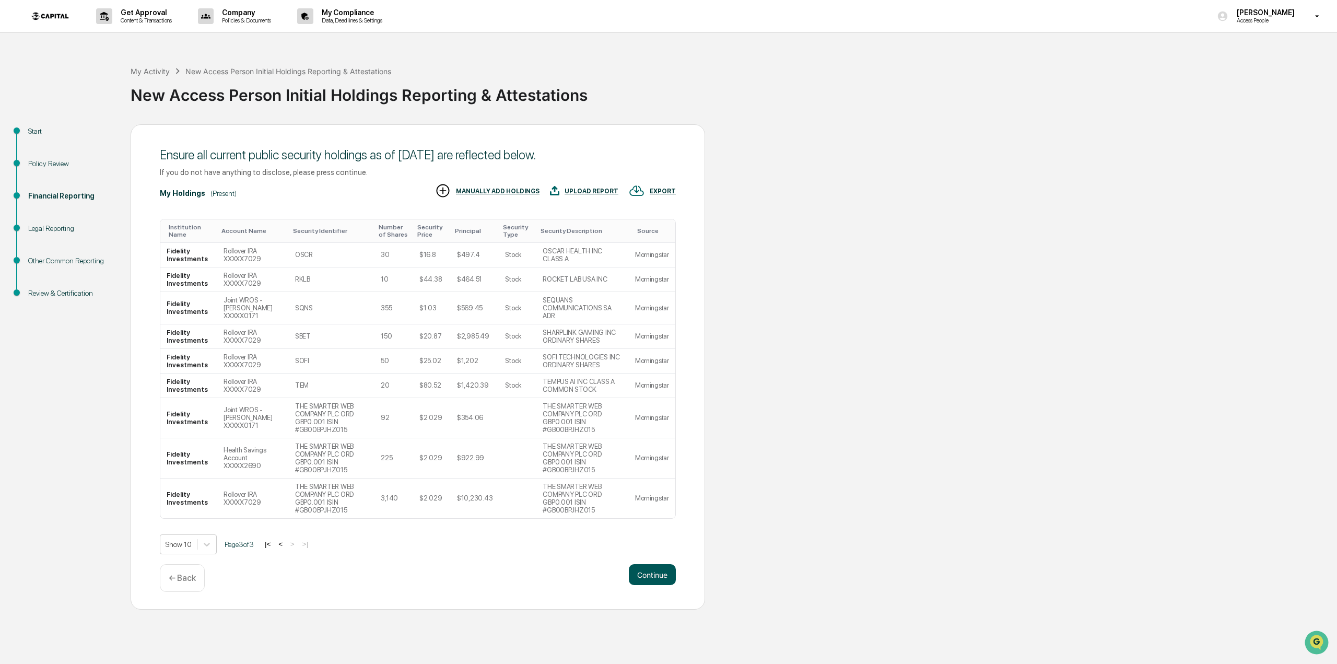
click at [656, 573] on button "Continue" at bounding box center [652, 574] width 47 height 21
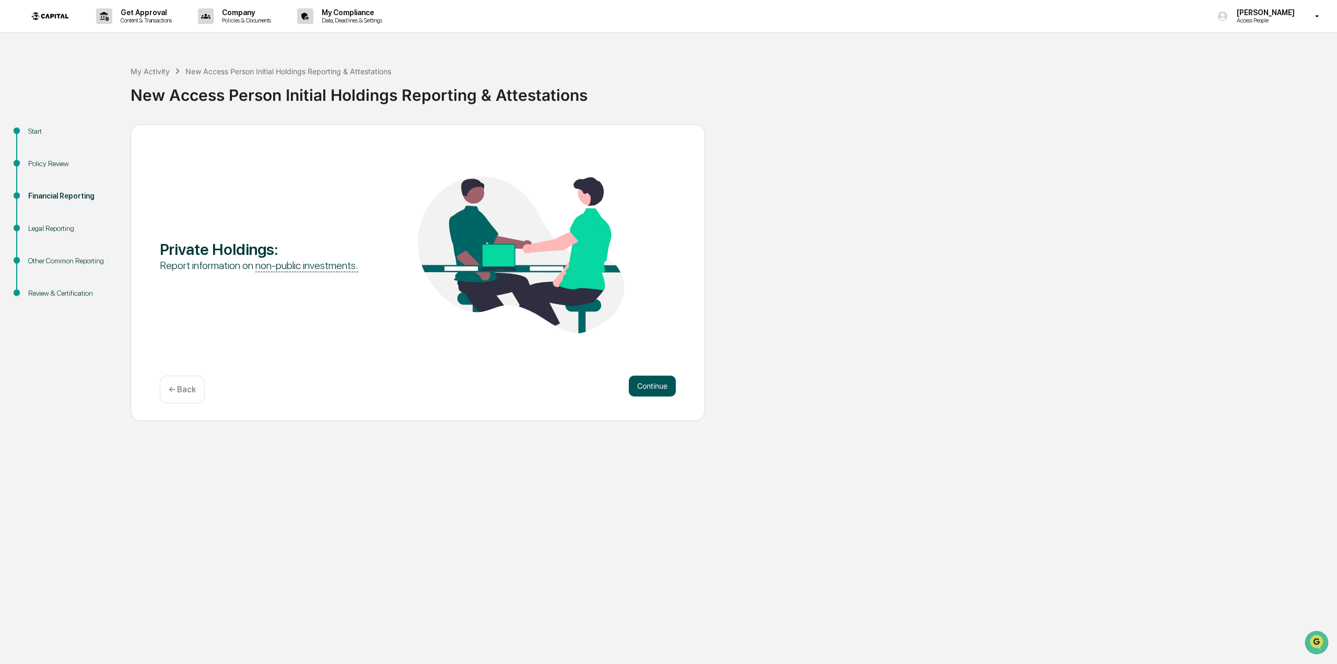
click at [664, 388] on button "Continue" at bounding box center [652, 386] width 47 height 21
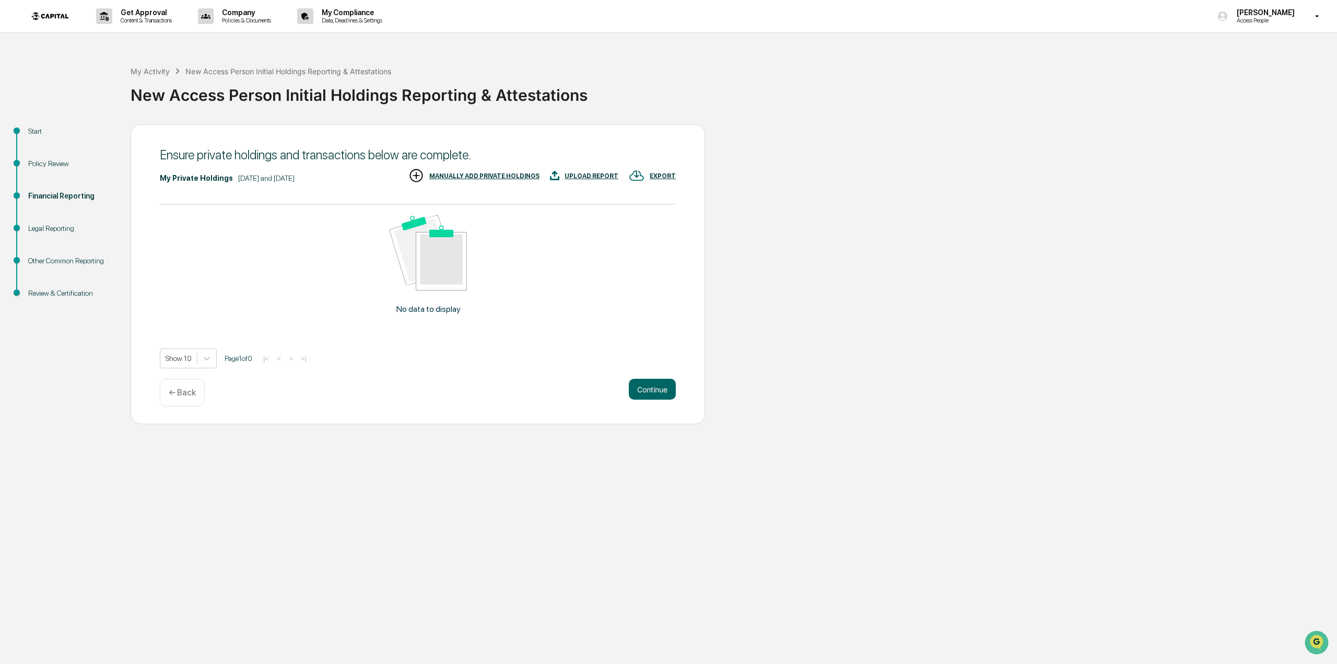
click at [478, 170] on div "MANUALLY ADD PRIVATE HOLDINGS" at bounding box center [474, 176] width 131 height 17
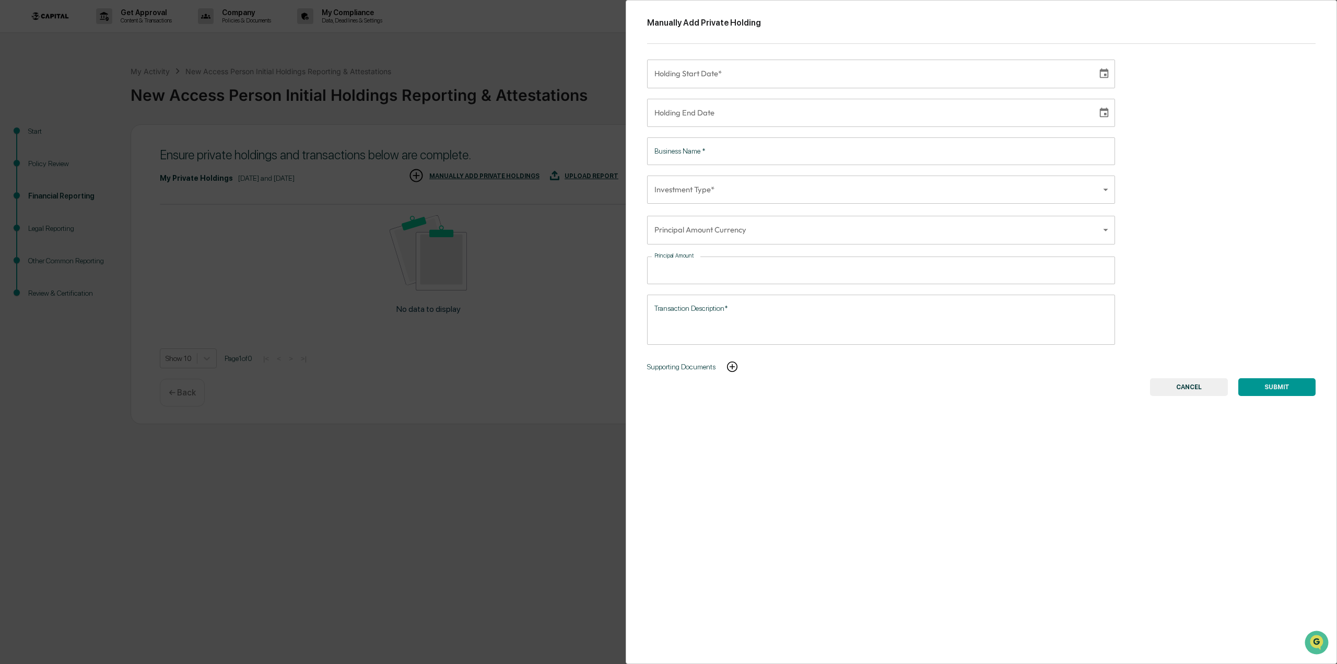
type input "**********"
click at [719, 74] on input "**********" at bounding box center [868, 74] width 443 height 28
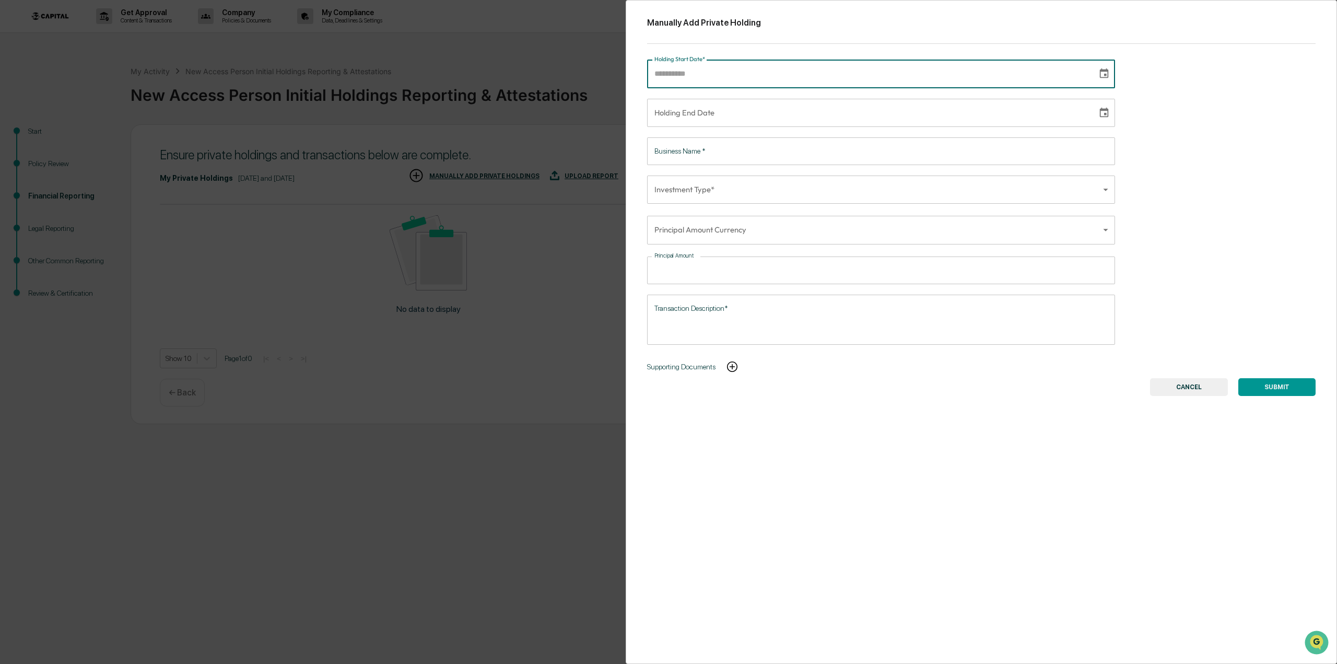
click at [748, 153] on input "Business Name   *" at bounding box center [881, 151] width 468 height 28
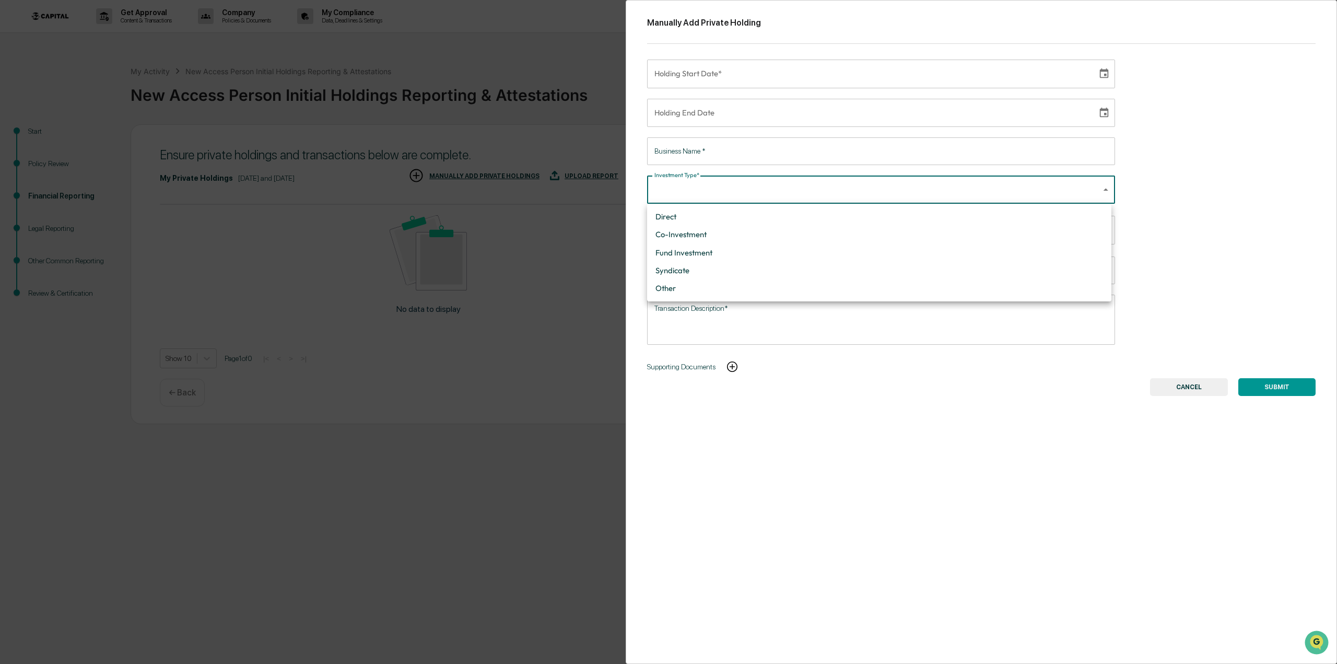
click at [747, 190] on body "Get Approval Content & Transactions Company Policies & Documents My Compliance …" at bounding box center [668, 332] width 1337 height 664
click at [706, 220] on li "Direct" at bounding box center [879, 217] width 464 height 18
type input "******"
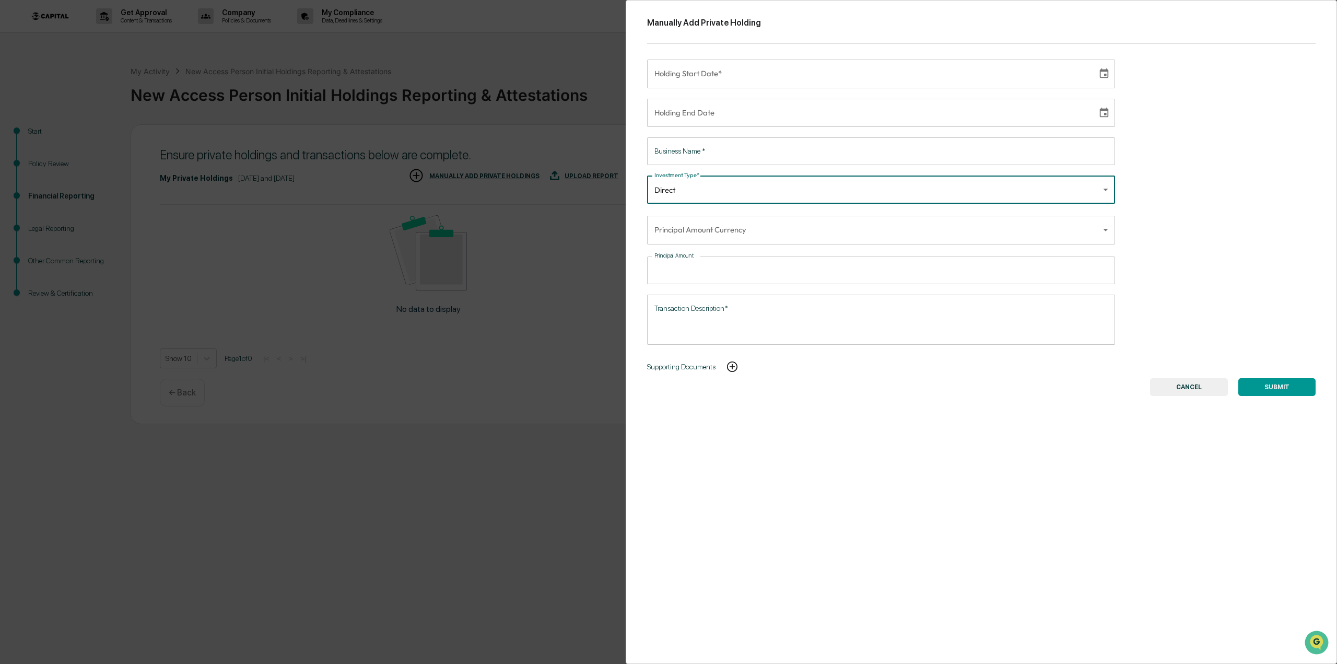
click at [755, 235] on body "Get Approval Content & Transactions Company Policies & Documents My Compliance …" at bounding box center [668, 332] width 1337 height 664
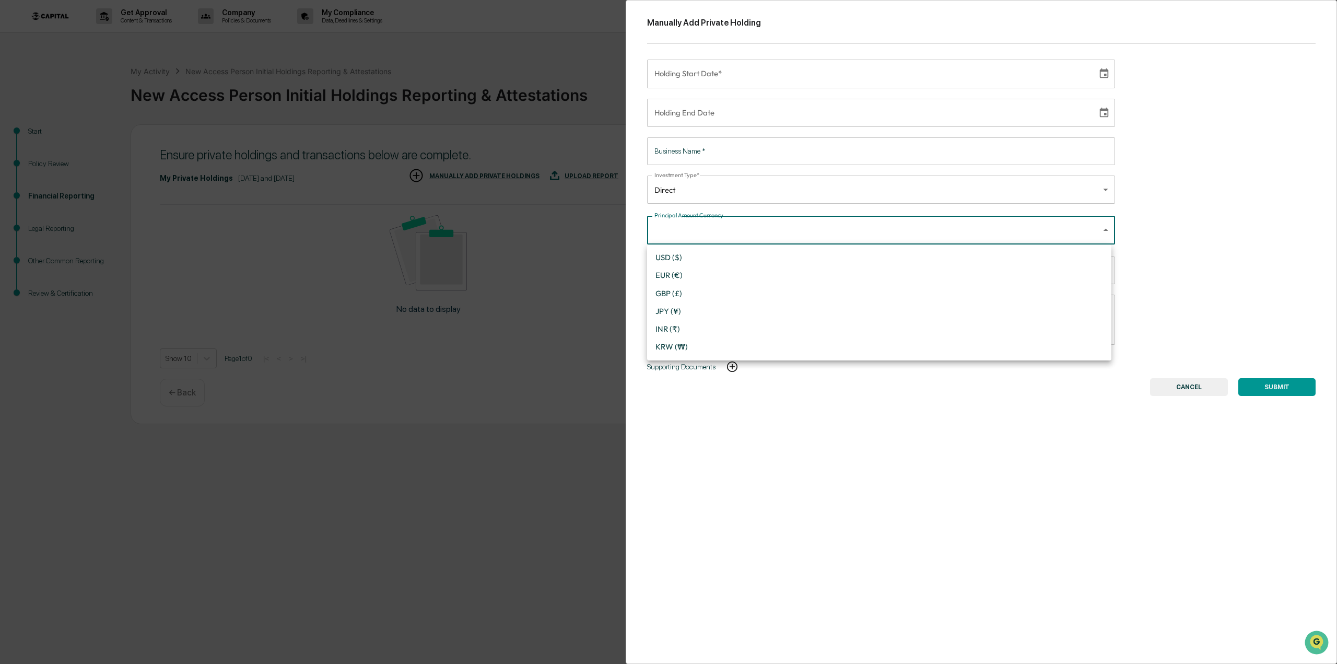
click at [735, 254] on li "USD ($)" at bounding box center [879, 258] width 464 height 18
type input "*"
click at [732, 270] on input "Principal Amount" at bounding box center [890, 271] width 452 height 28
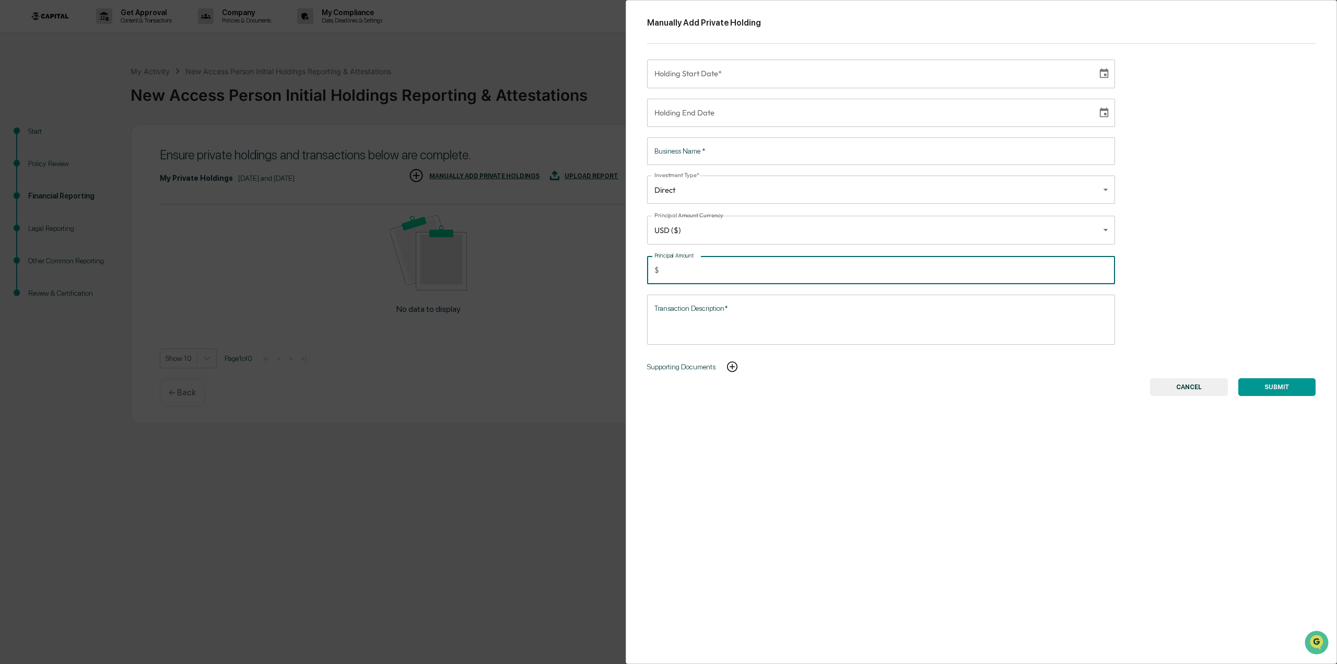
click at [712, 199] on body "Get Approval Content & Transactions Company Policies & Documents My Compliance …" at bounding box center [668, 332] width 1337 height 664
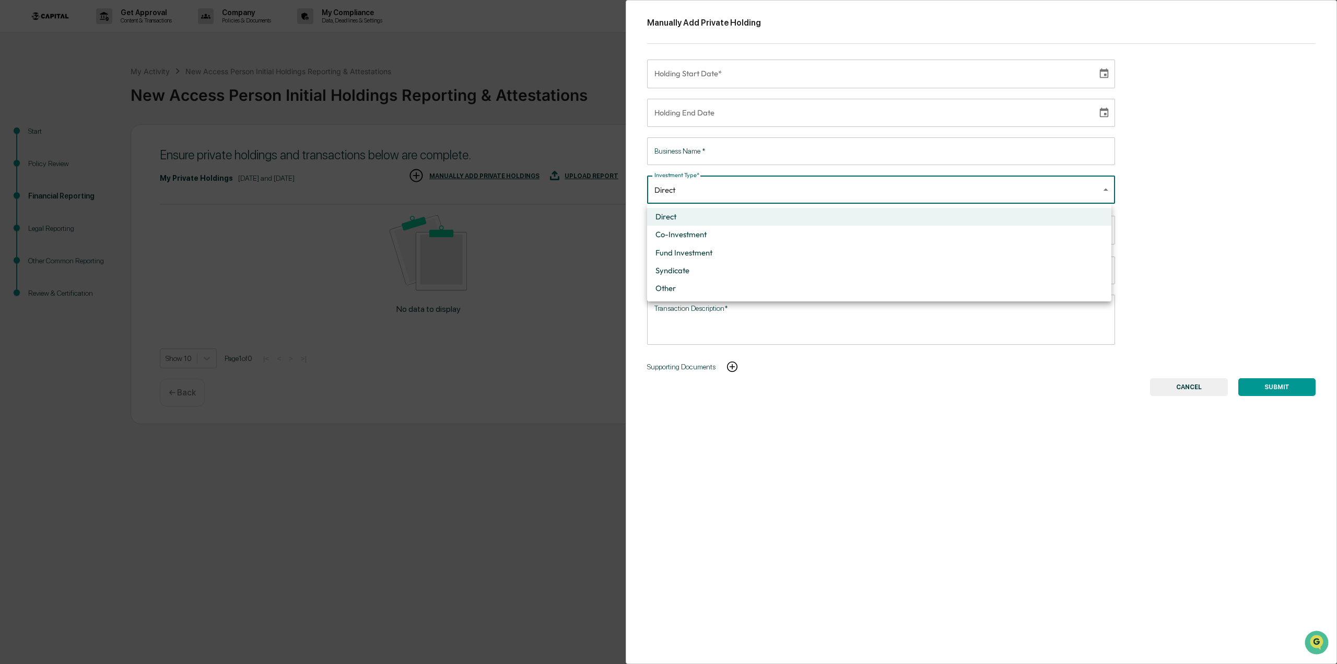
click at [723, 154] on div at bounding box center [668, 332] width 1337 height 664
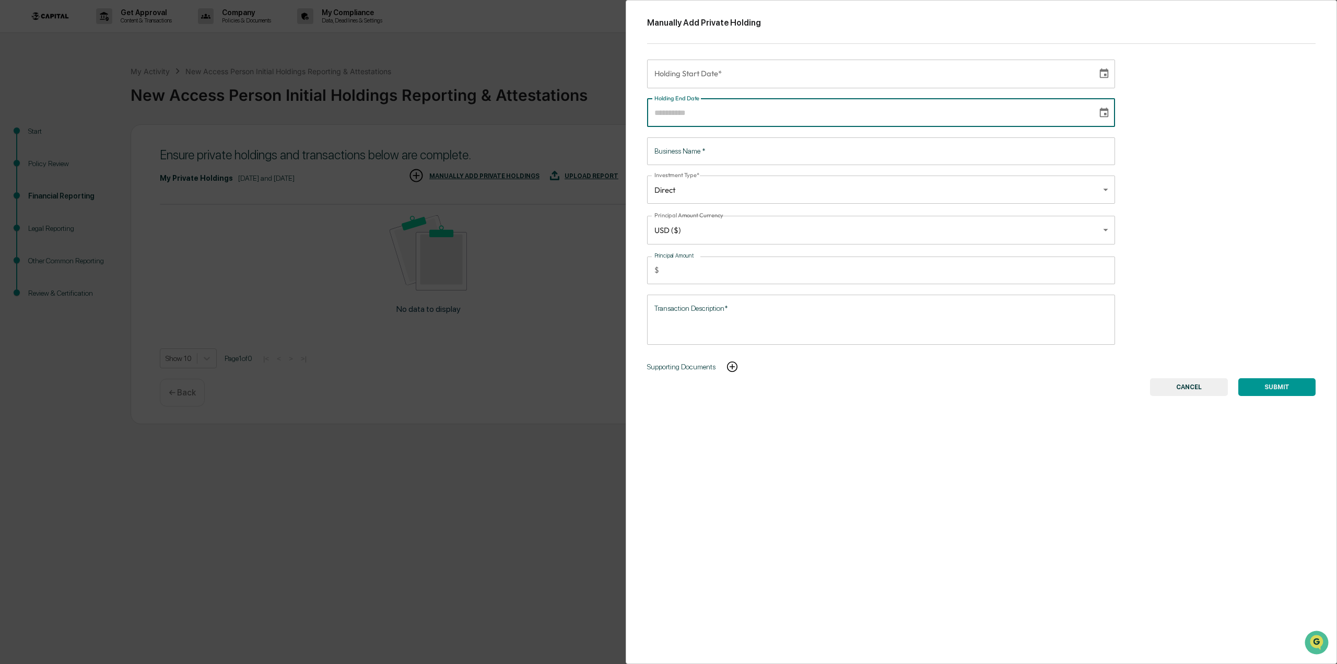
type input "**********"
drag, startPoint x: 726, startPoint y: 121, endPoint x: 728, endPoint y: 102, distance: 18.9
click at [726, 121] on input "**********" at bounding box center [868, 113] width 443 height 28
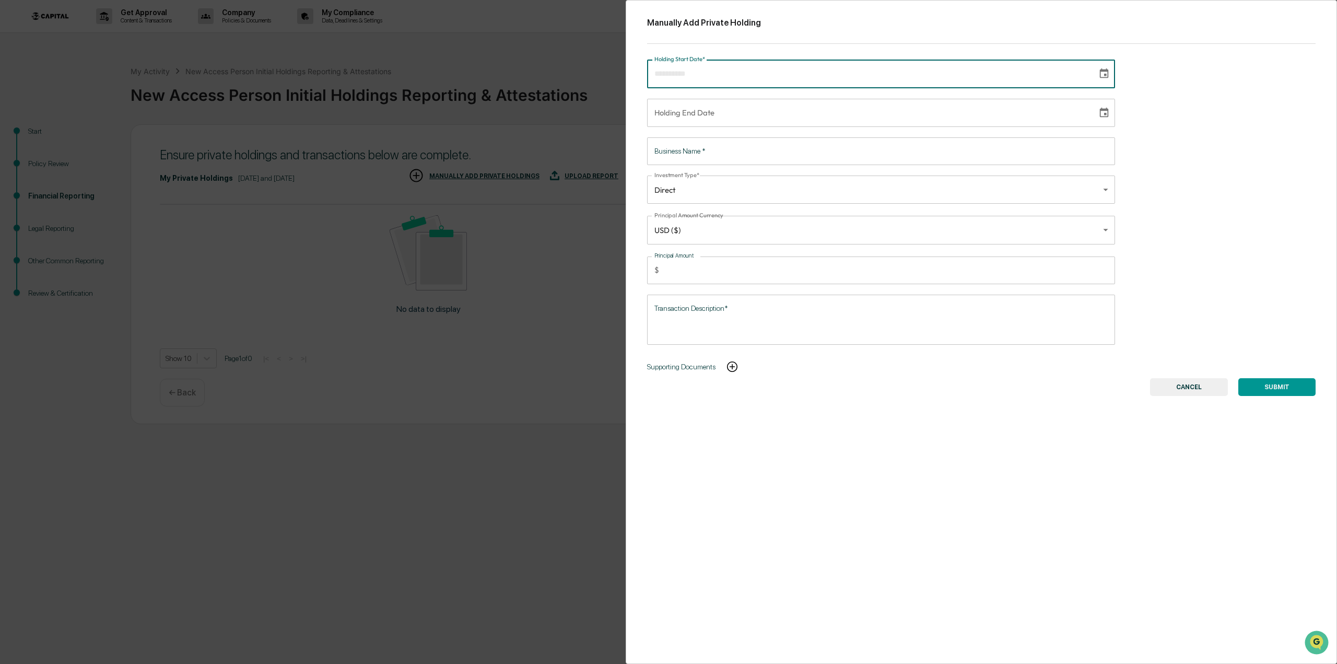
type input "**********"
click at [732, 75] on input "**********" at bounding box center [868, 74] width 443 height 28
click at [1186, 388] on button "CANCEL" at bounding box center [1189, 387] width 78 height 18
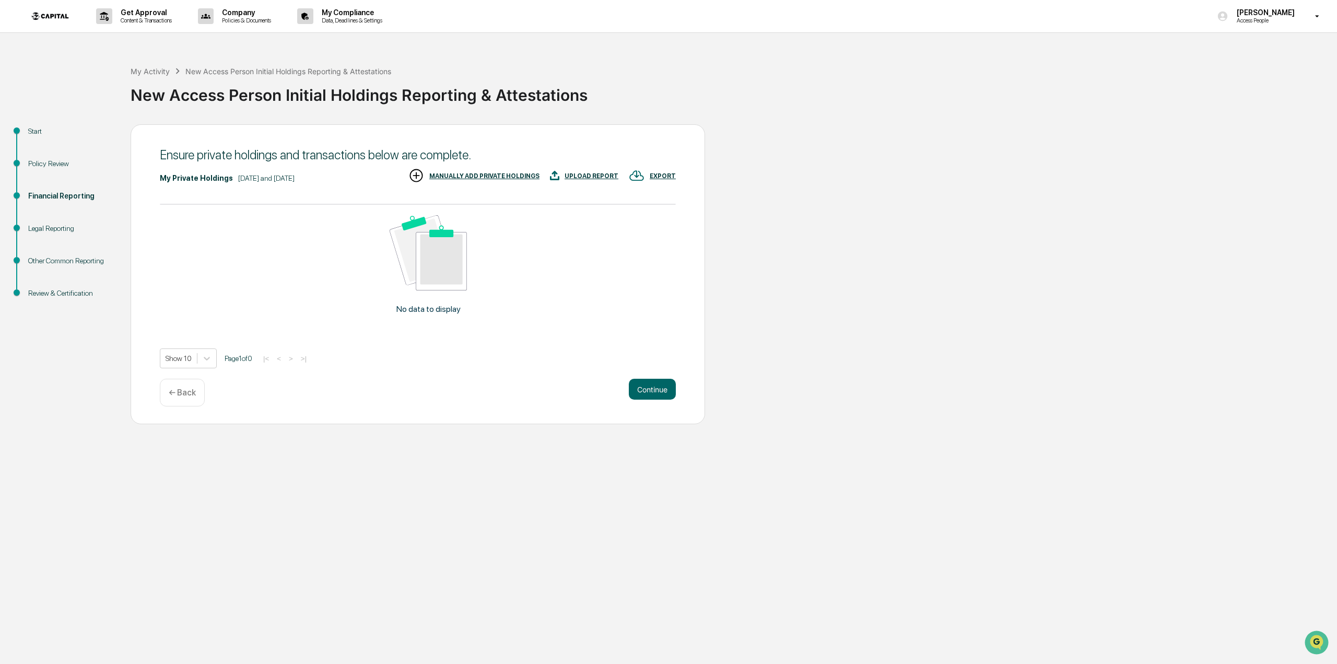
click at [471, 174] on div "MANUALLY ADD PRIVATE HOLDINGS" at bounding box center [484, 175] width 110 height 7
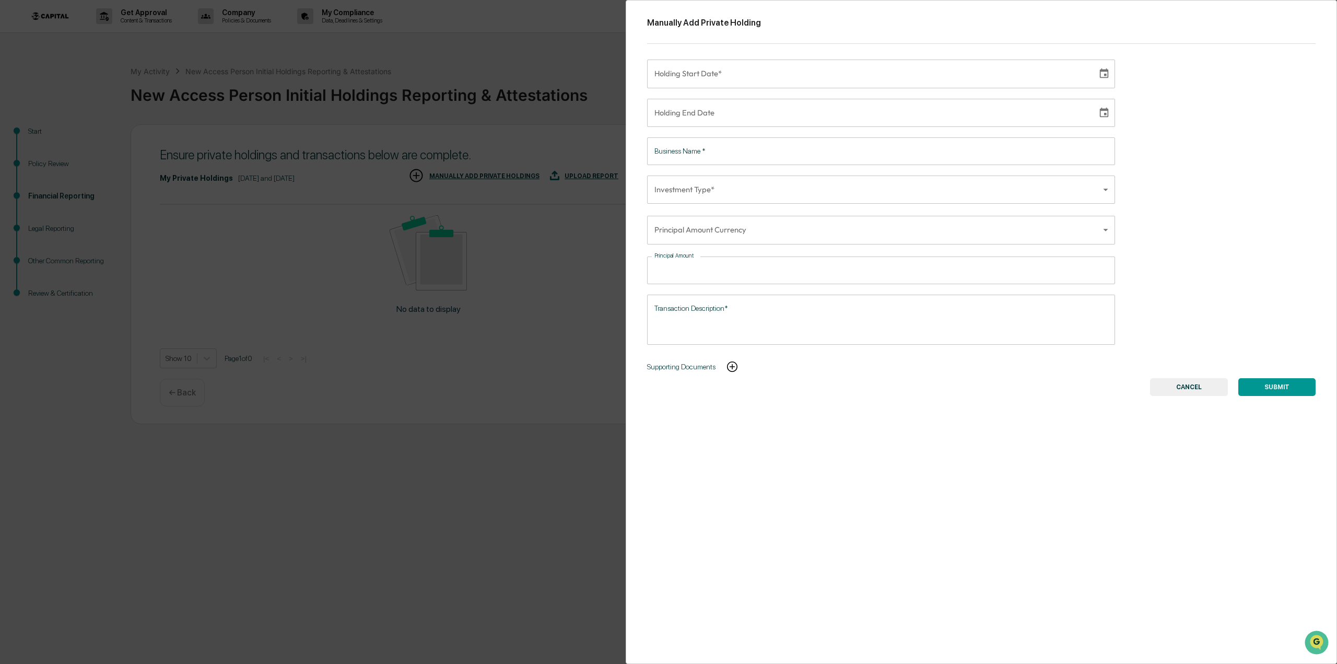
type input "**********"
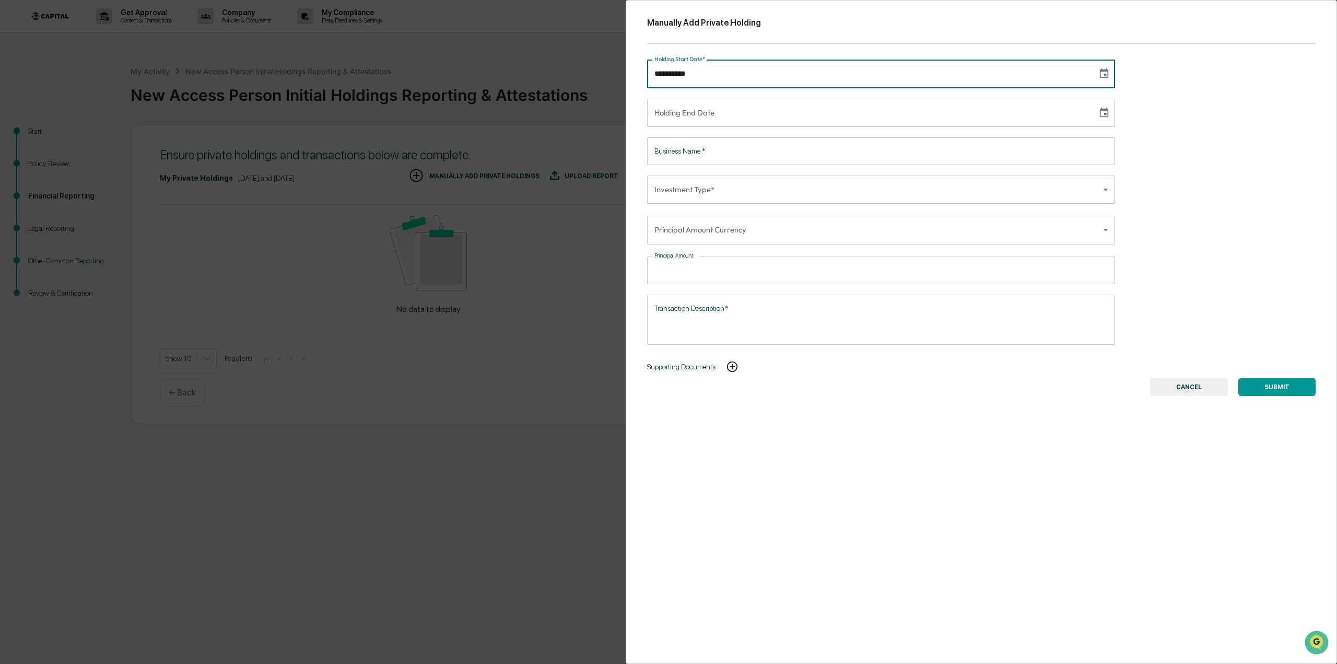
click at [738, 74] on input "**********" at bounding box center [868, 74] width 443 height 28
type input "**********"
click at [882, 115] on input "**********" at bounding box center [868, 113] width 443 height 28
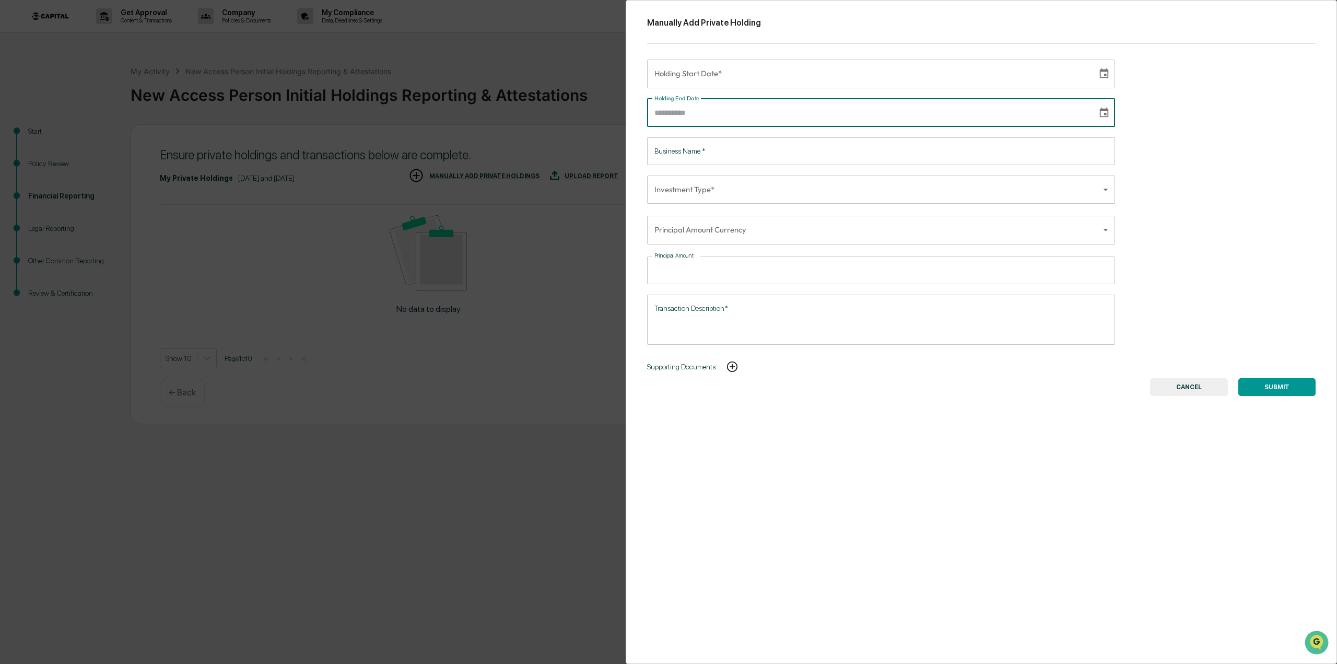
click at [1099, 113] on icon "Choose date" at bounding box center [1104, 112] width 11 height 11
click at [1151, 194] on div "Manually Add Private Holding Holding Start Date* Holding Start Date* Holding En…" at bounding box center [982, 332] width 712 height 664
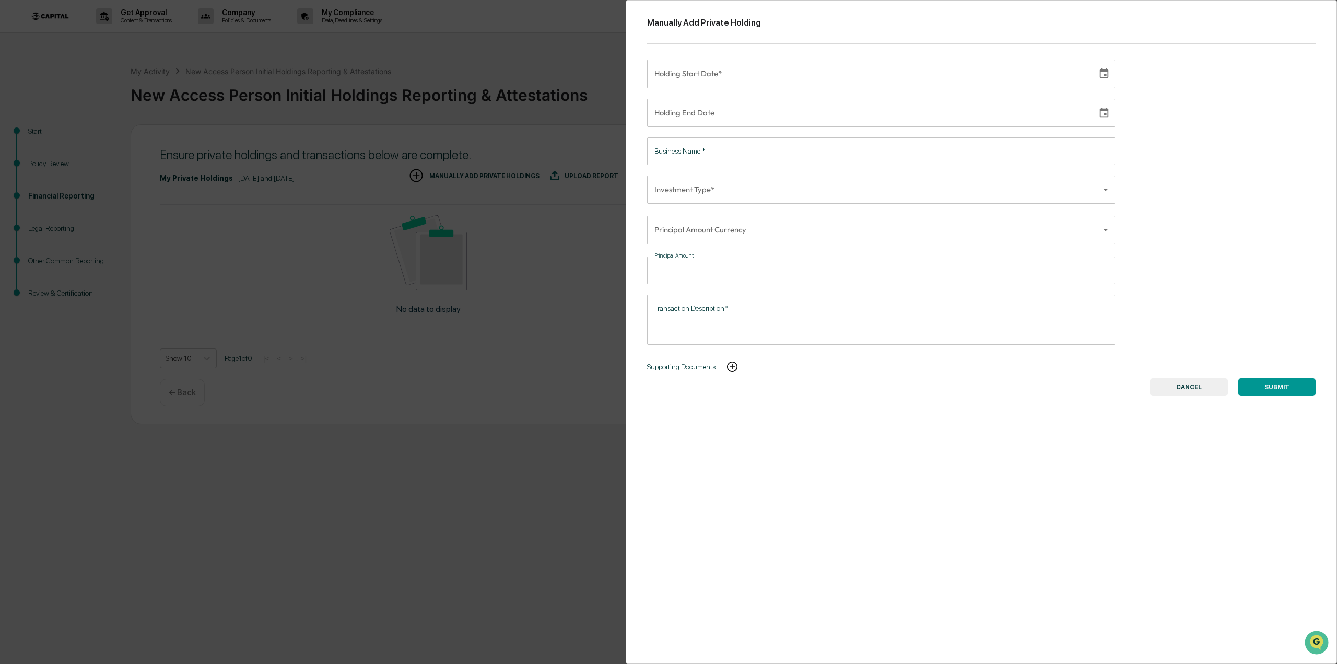
click at [1197, 386] on button "CANCEL" at bounding box center [1189, 387] width 78 height 18
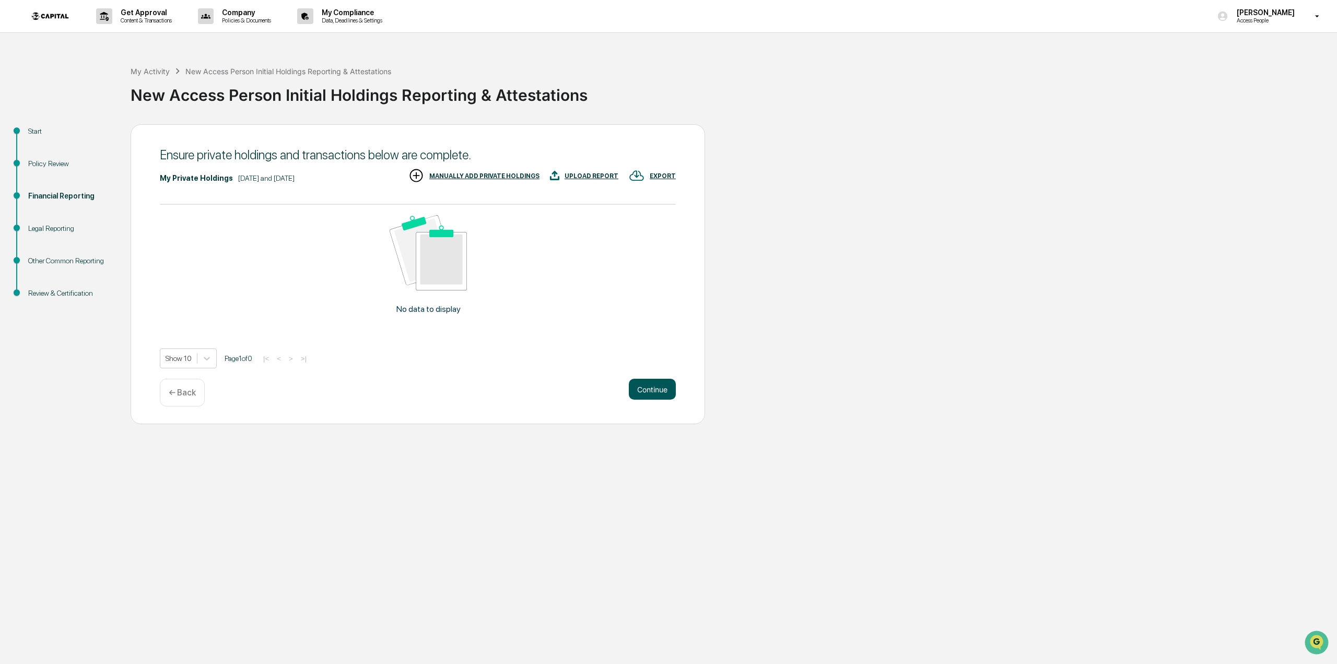
click at [650, 393] on button "Continue" at bounding box center [652, 389] width 47 height 21
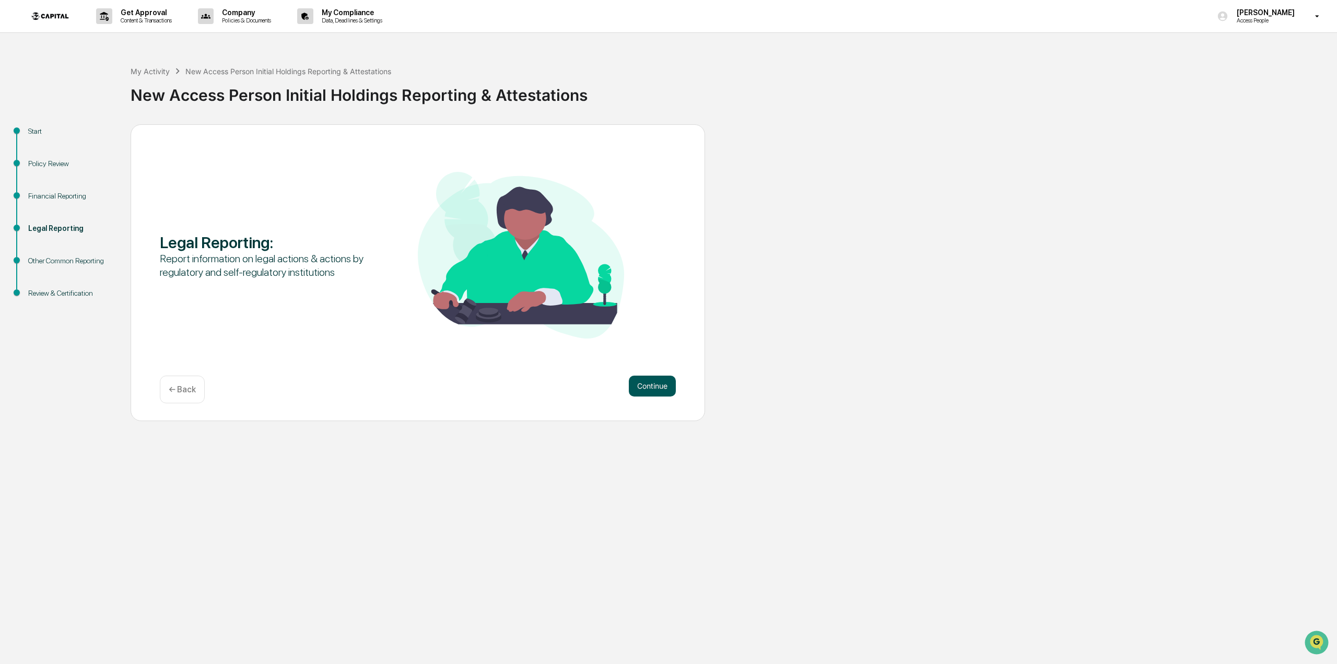
click at [647, 385] on button "Continue" at bounding box center [652, 386] width 47 height 21
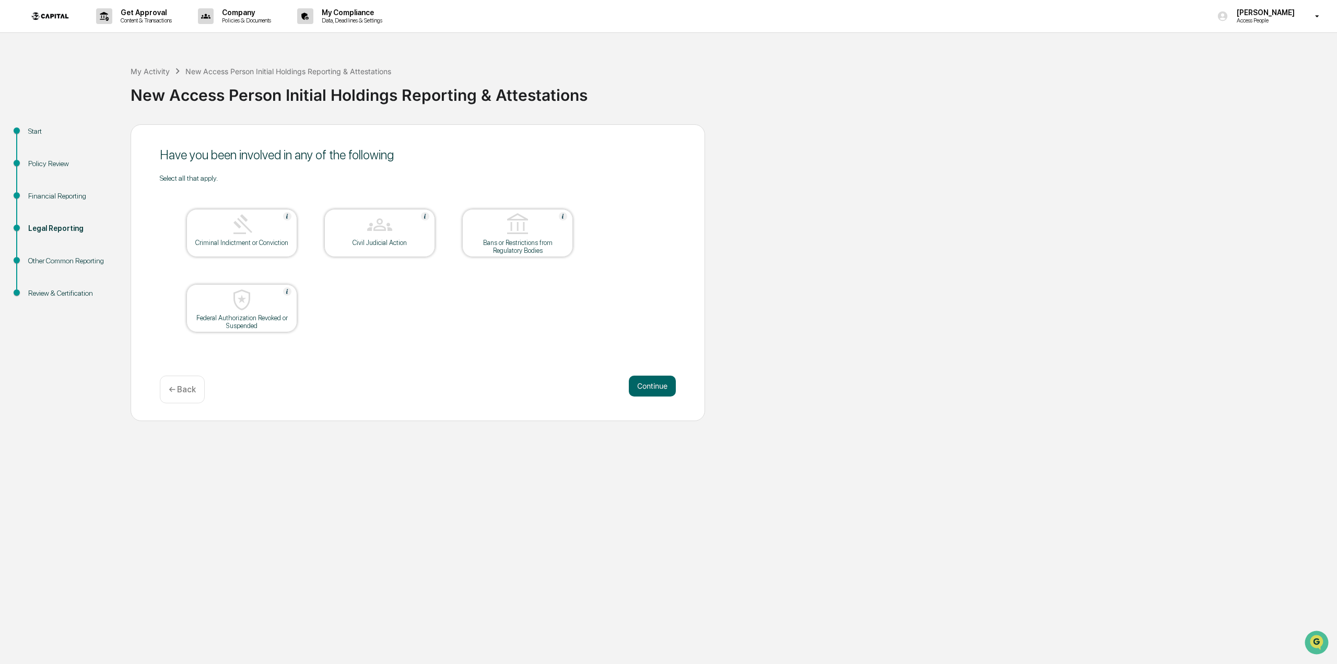
click at [234, 229] on img at bounding box center [241, 224] width 25 height 25
click at [255, 229] on div at bounding box center [242, 225] width 104 height 27
click at [657, 384] on button "Continue" at bounding box center [652, 386] width 47 height 21
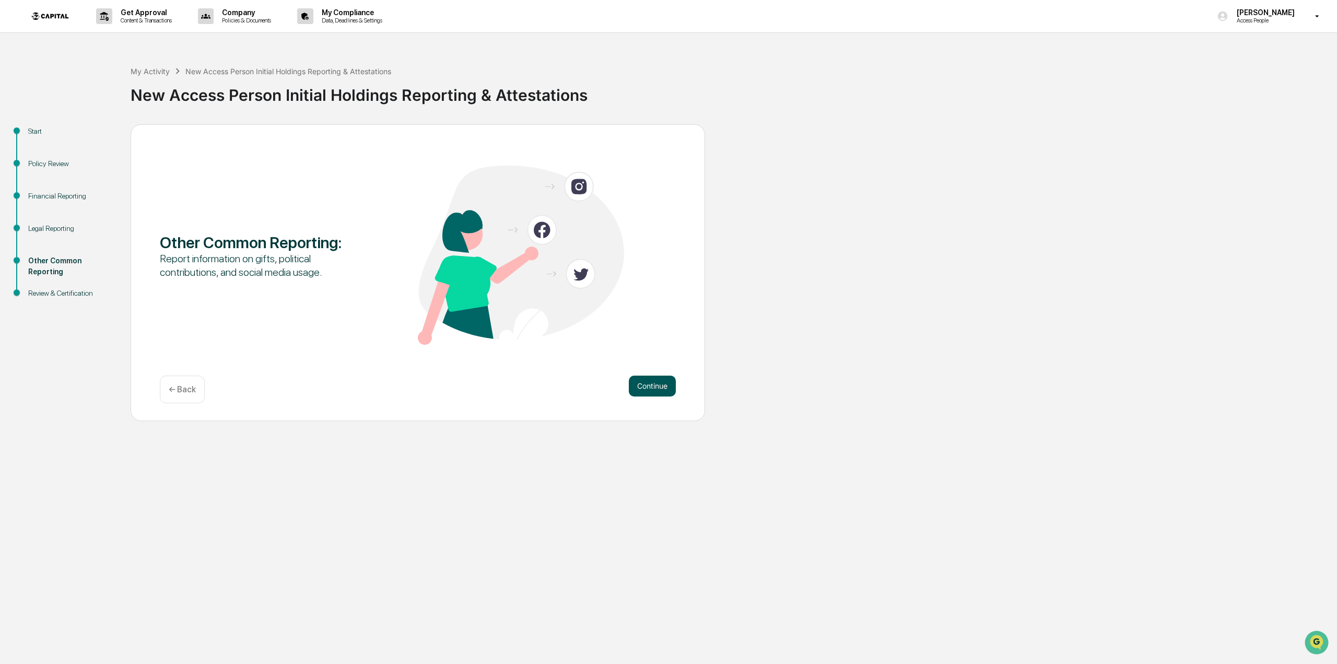
click at [647, 381] on button "Continue" at bounding box center [652, 386] width 47 height 21
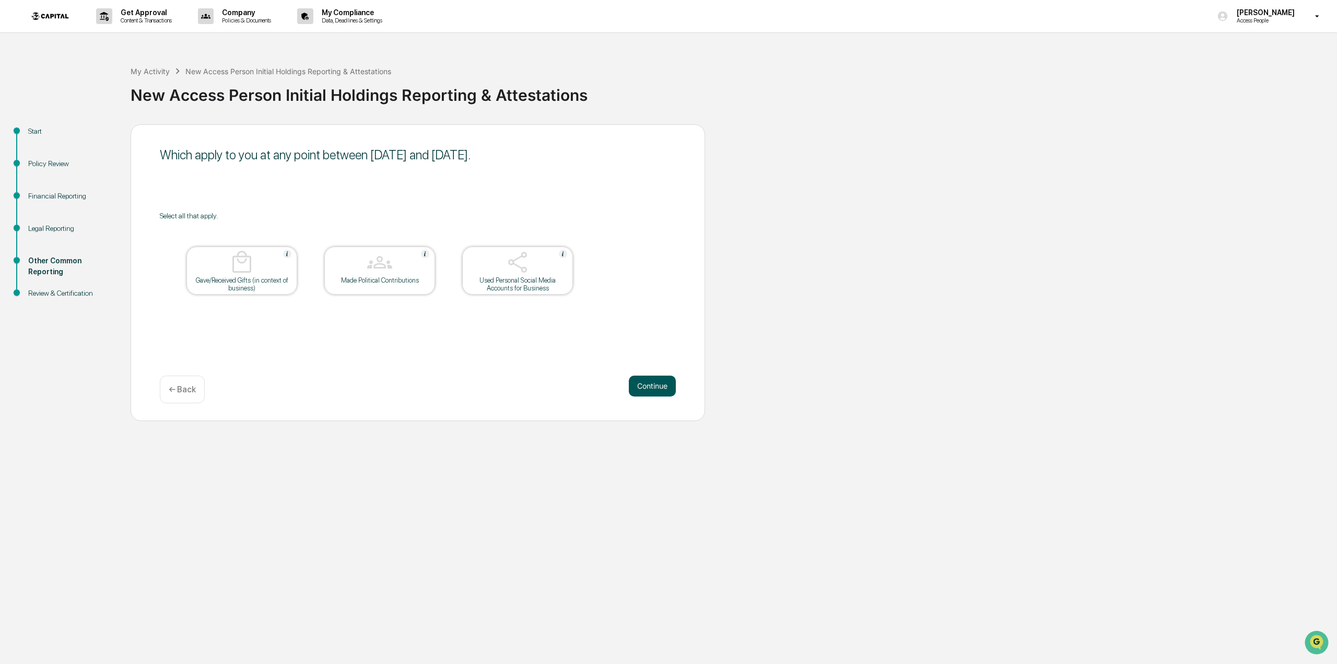
click at [642, 385] on button "Continue" at bounding box center [652, 386] width 47 height 21
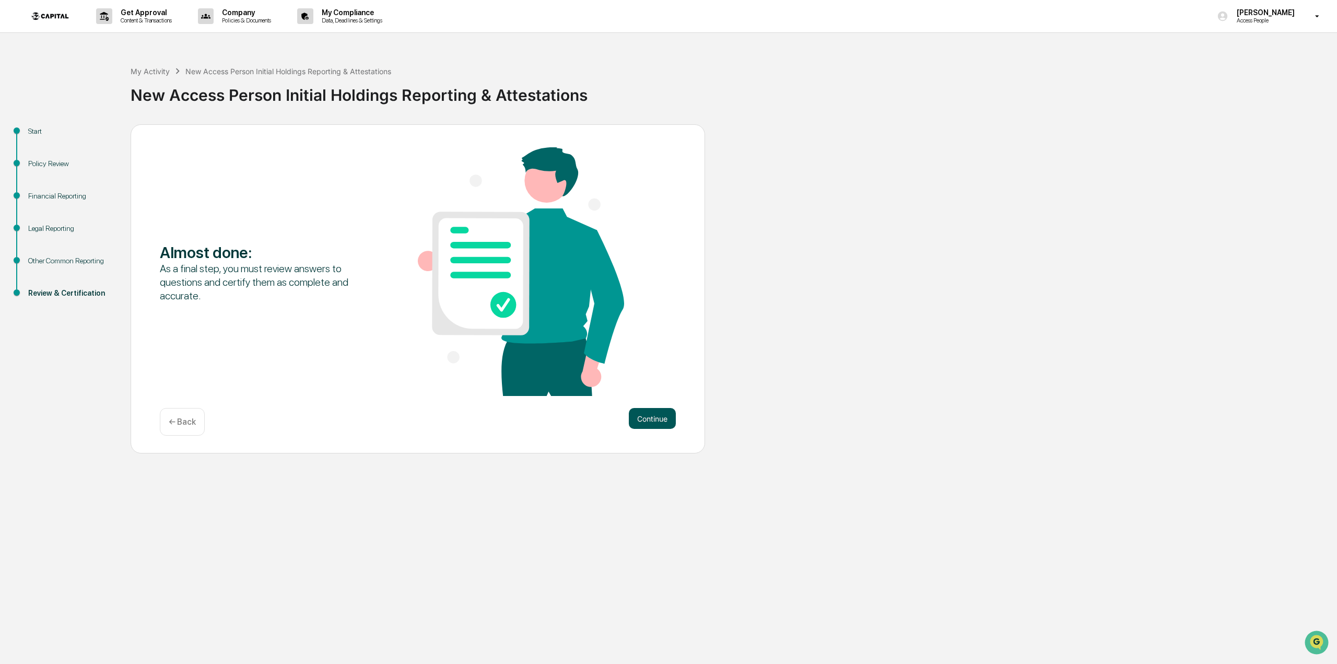
click at [672, 413] on button "Continue" at bounding box center [652, 418] width 47 height 21
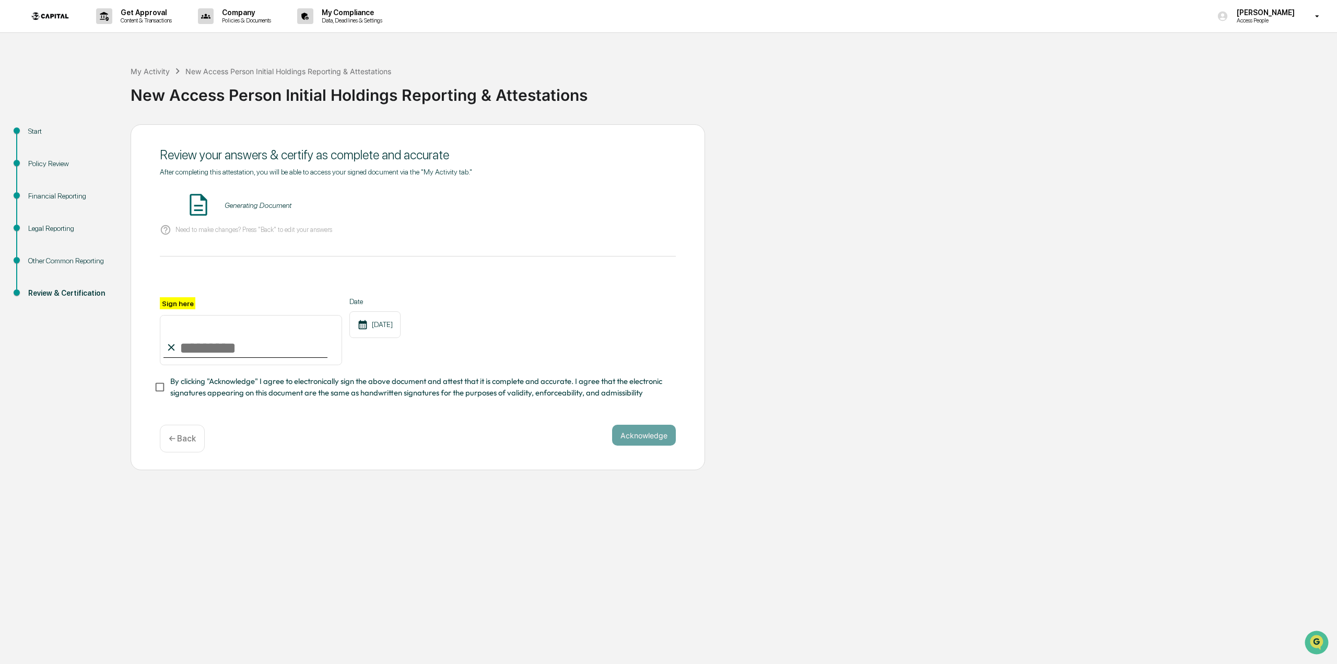
click at [202, 345] on input "Sign here" at bounding box center [251, 340] width 182 height 50
type input "**********"
click at [645, 436] on button "Acknowledge" at bounding box center [644, 435] width 64 height 21
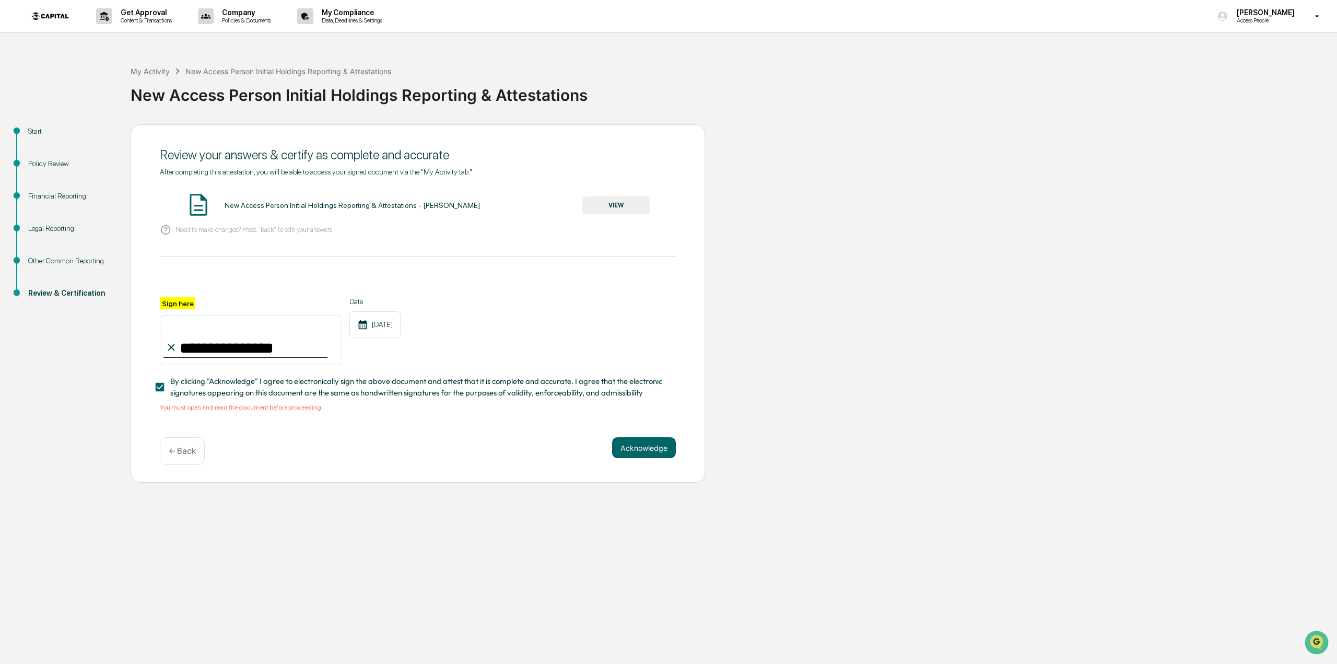
click at [284, 207] on div "New Access Person Initial Holdings Reporting & Attestations - [PERSON_NAME]" at bounding box center [352, 205] width 255 height 8
click at [623, 205] on button "VIEW" at bounding box center [617, 205] width 68 height 18
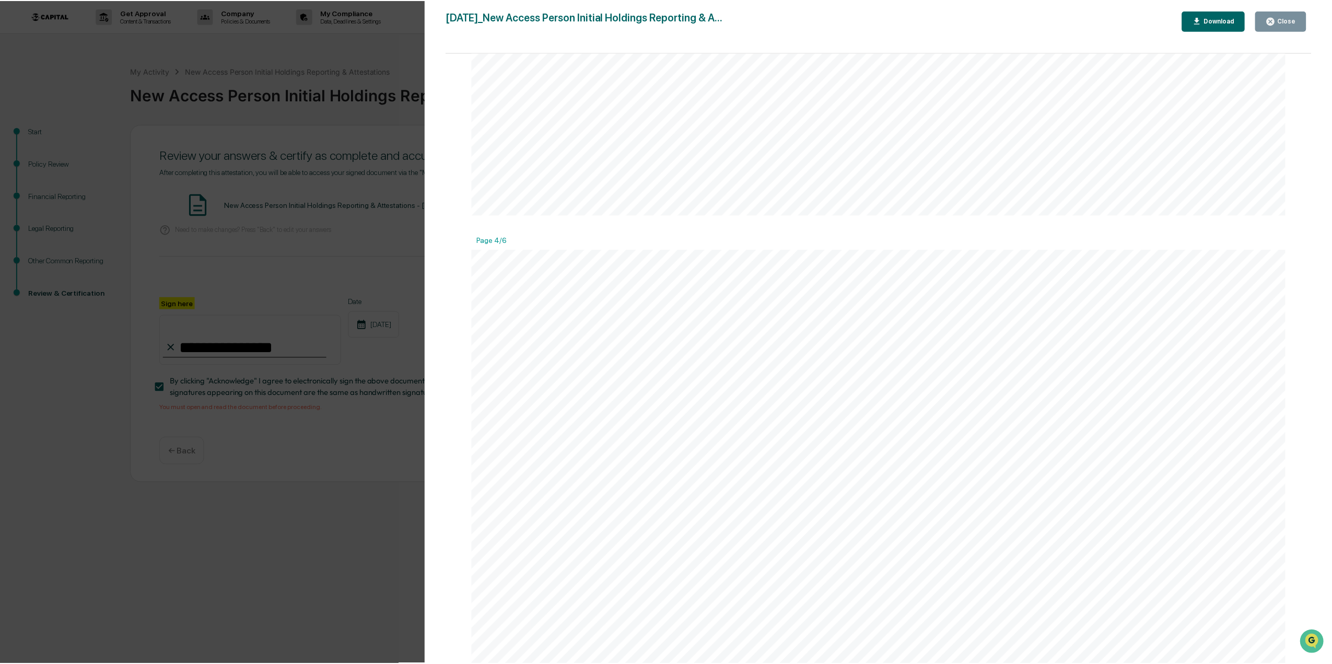
scroll to position [3030, 0]
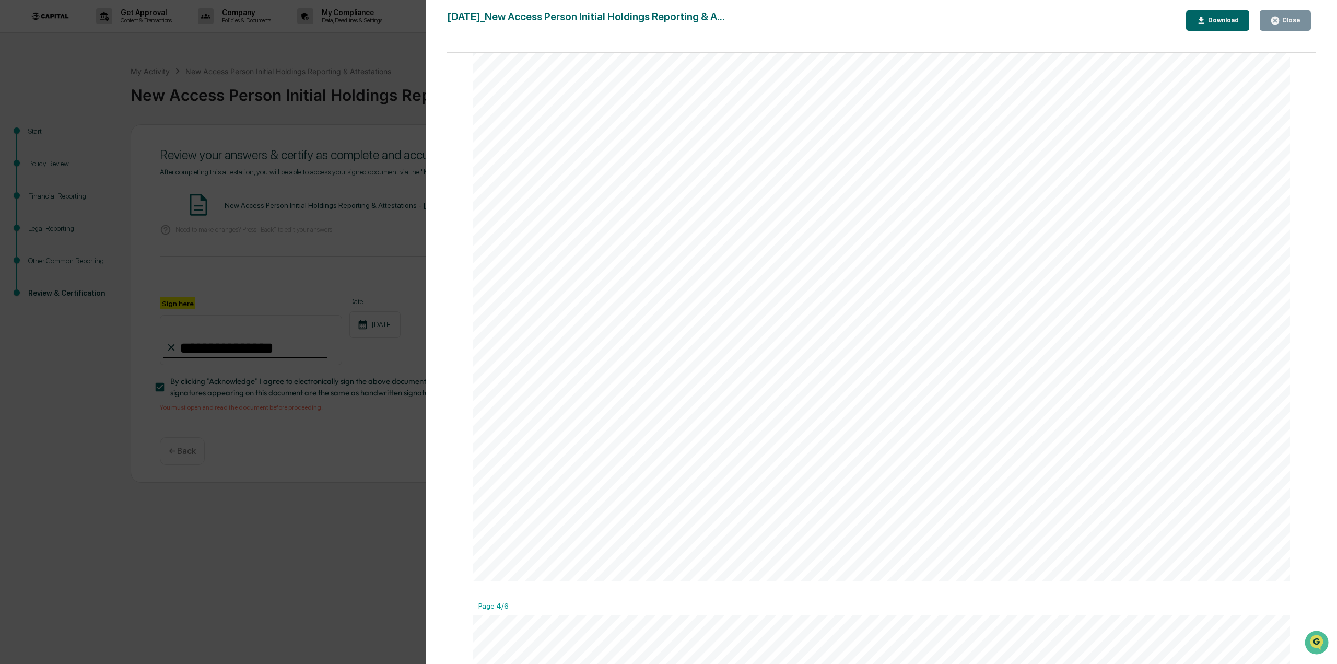
click at [1287, 20] on div "Close" at bounding box center [1291, 20] width 20 height 7
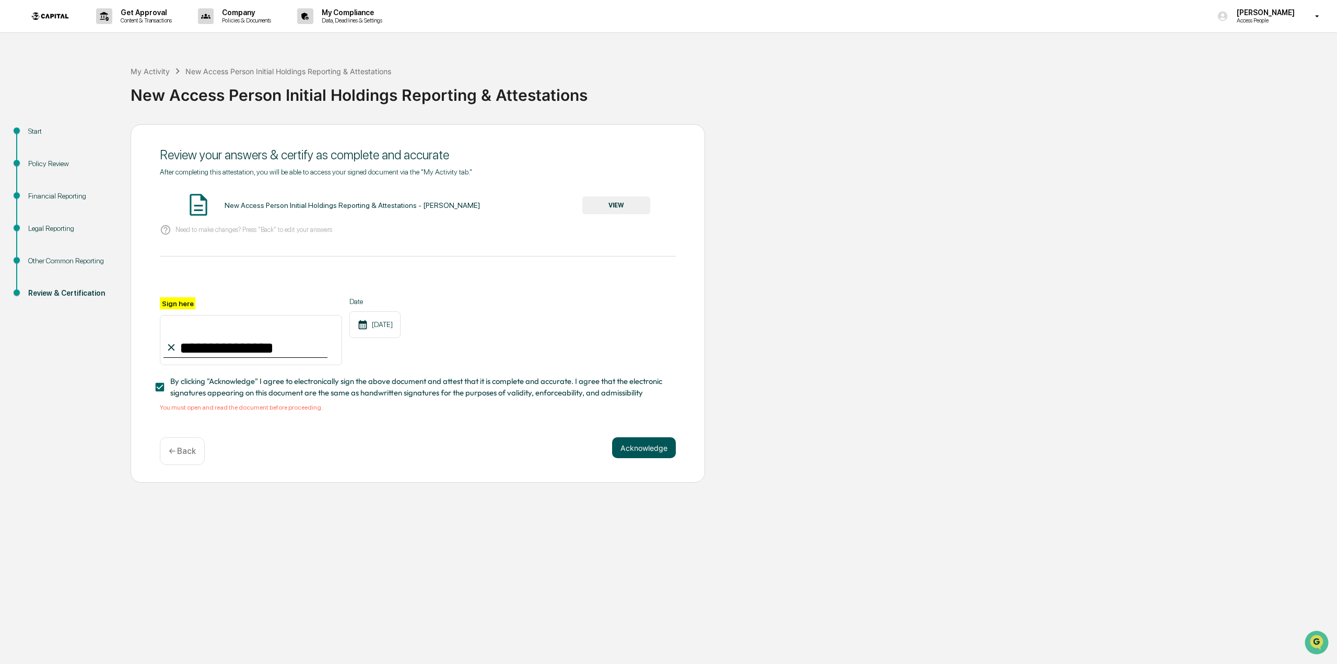
click at [662, 451] on button "Acknowledge" at bounding box center [644, 447] width 64 height 21
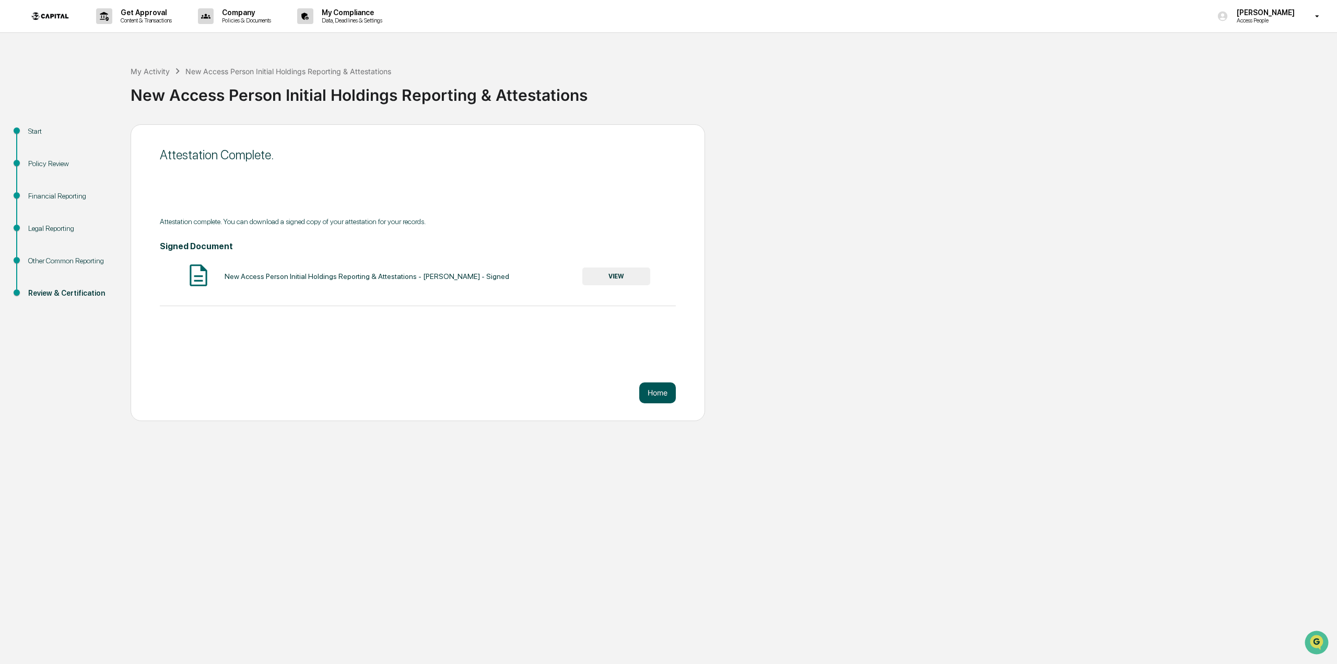
click at [651, 393] on button "Home" at bounding box center [657, 392] width 37 height 21
